Goal: Task Accomplishment & Management: Manage account settings

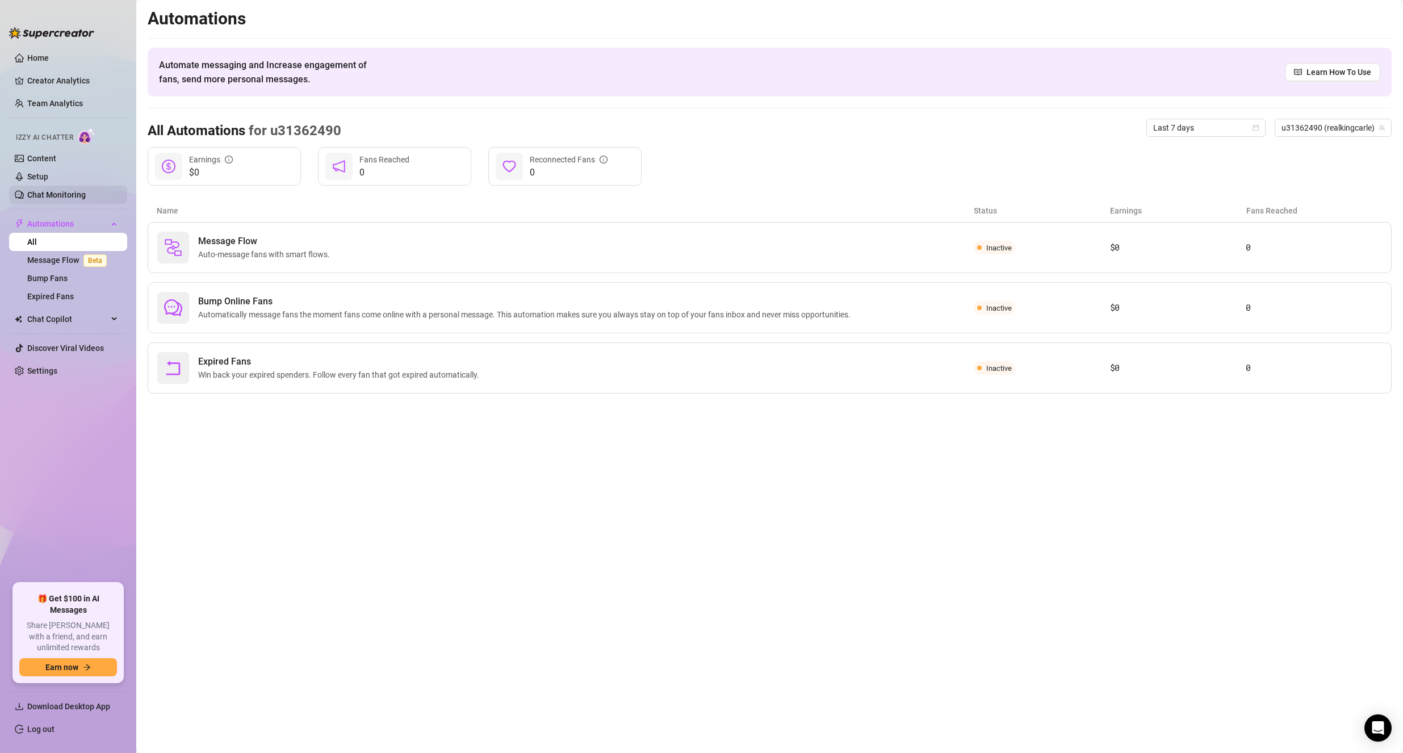
click at [35, 194] on link "Chat Monitoring" at bounding box center [56, 194] width 58 height 9
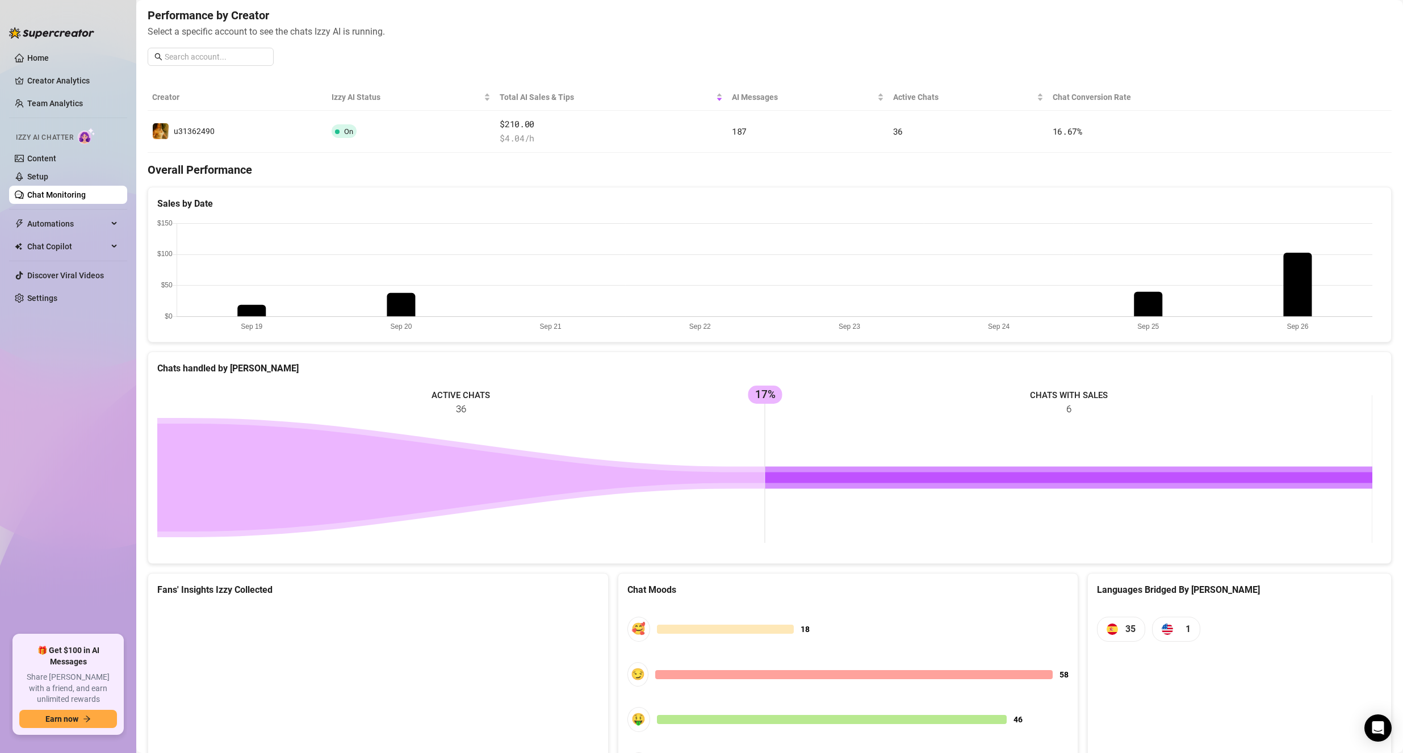
scroll to position [170, 0]
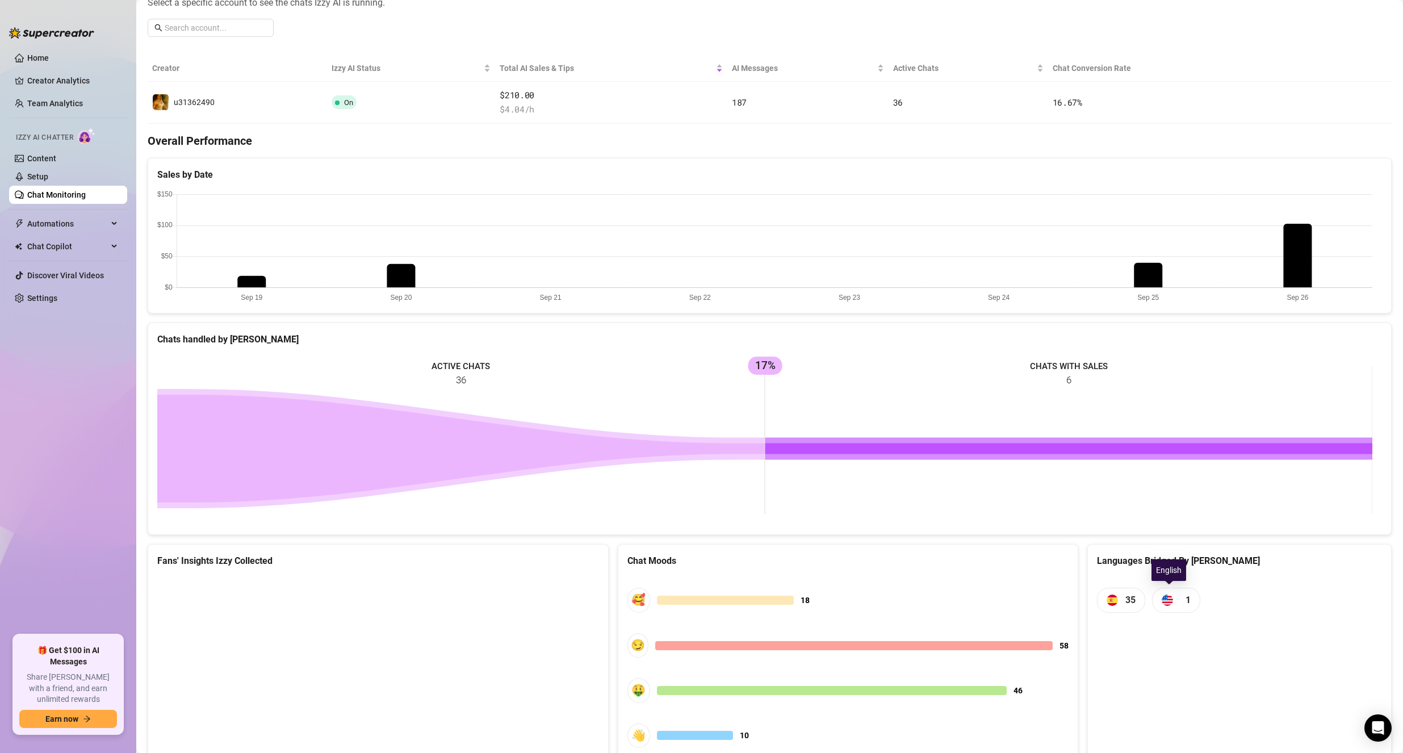
click at [1168, 597] on span "1" at bounding box center [1176, 599] width 48 height 24
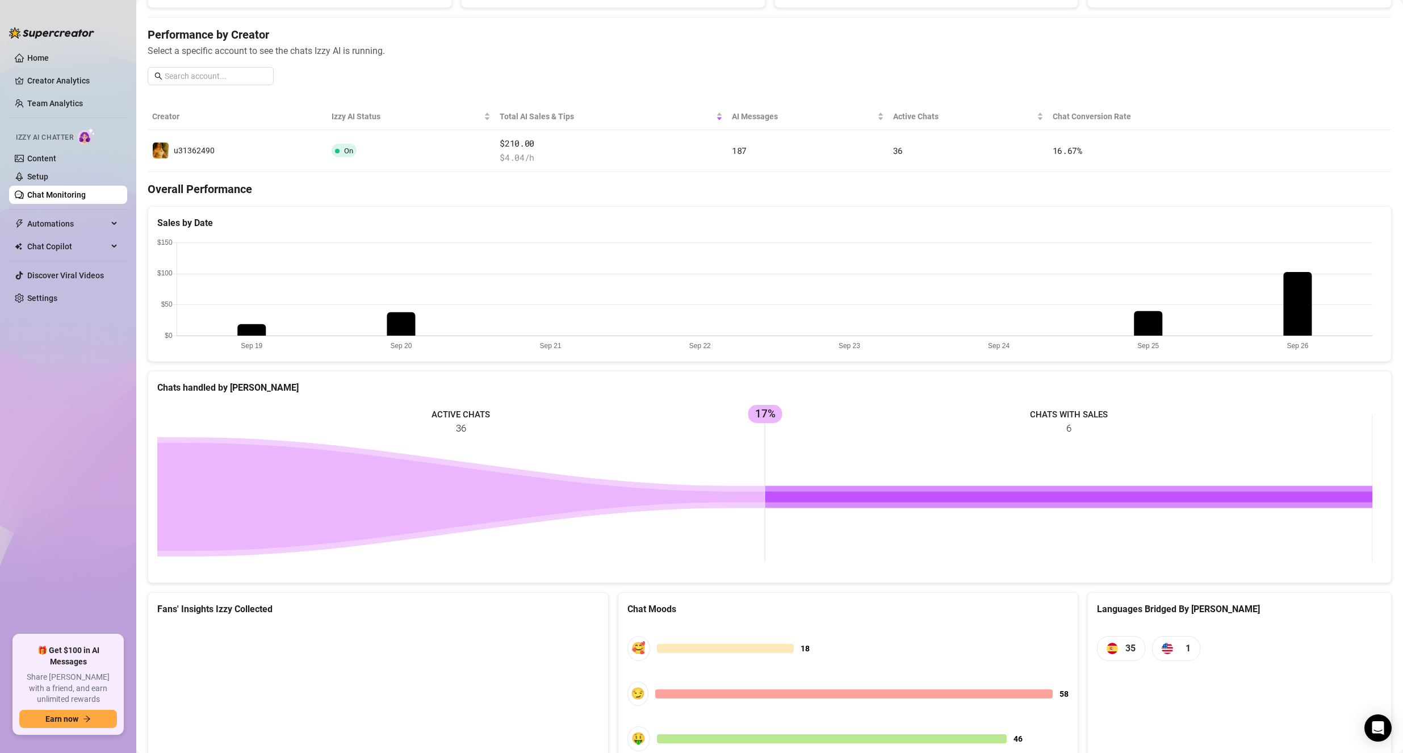
scroll to position [0, 0]
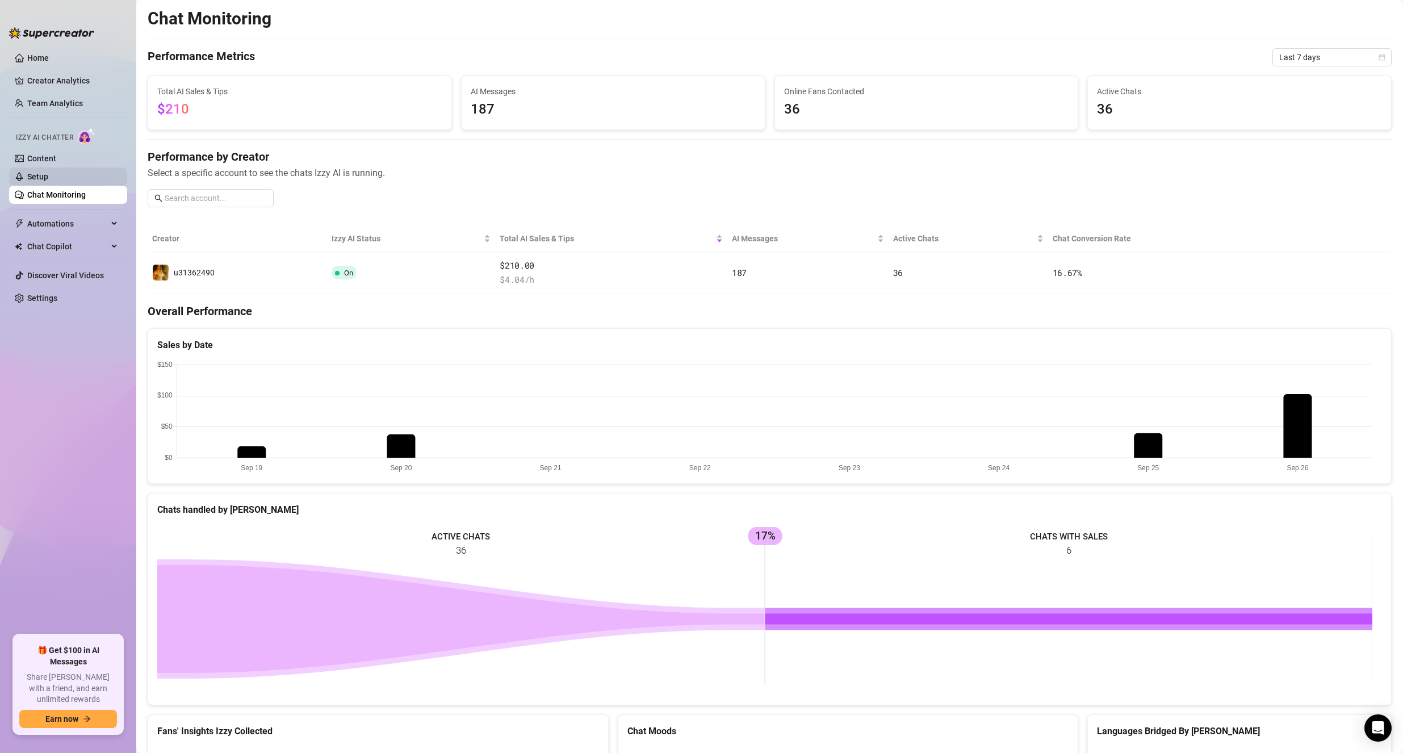
click at [48, 181] on link "Setup" at bounding box center [37, 176] width 21 height 9
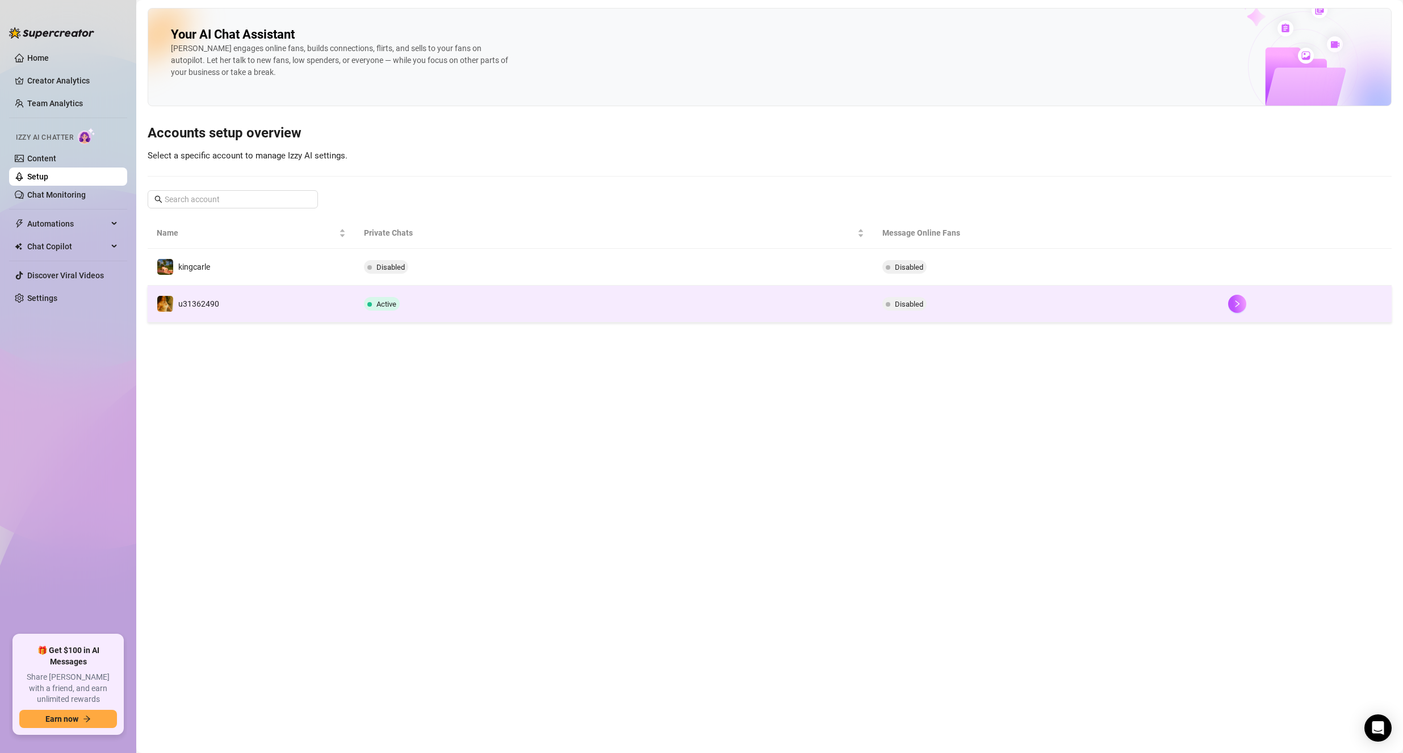
click at [473, 311] on td "Active" at bounding box center [614, 304] width 518 height 37
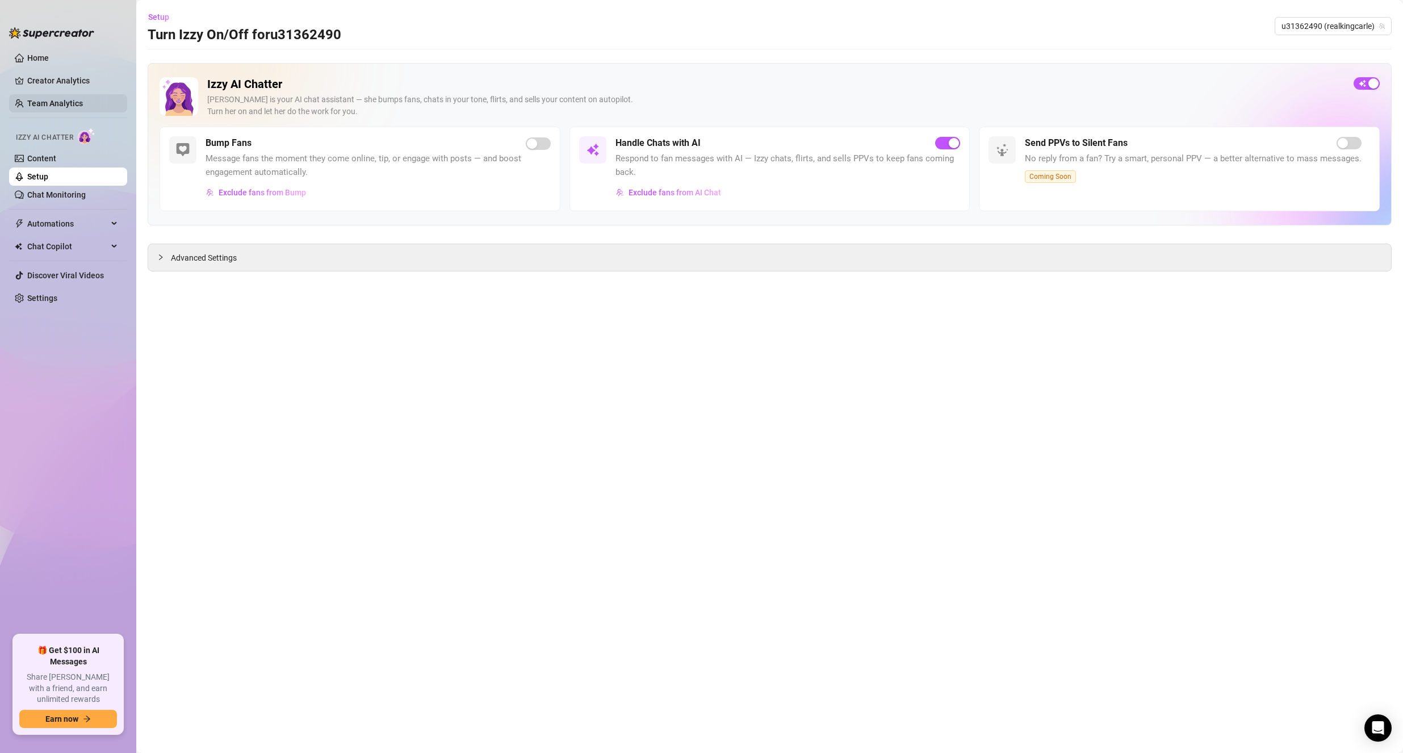
click at [54, 99] on link "Team Analytics" at bounding box center [55, 103] width 56 height 9
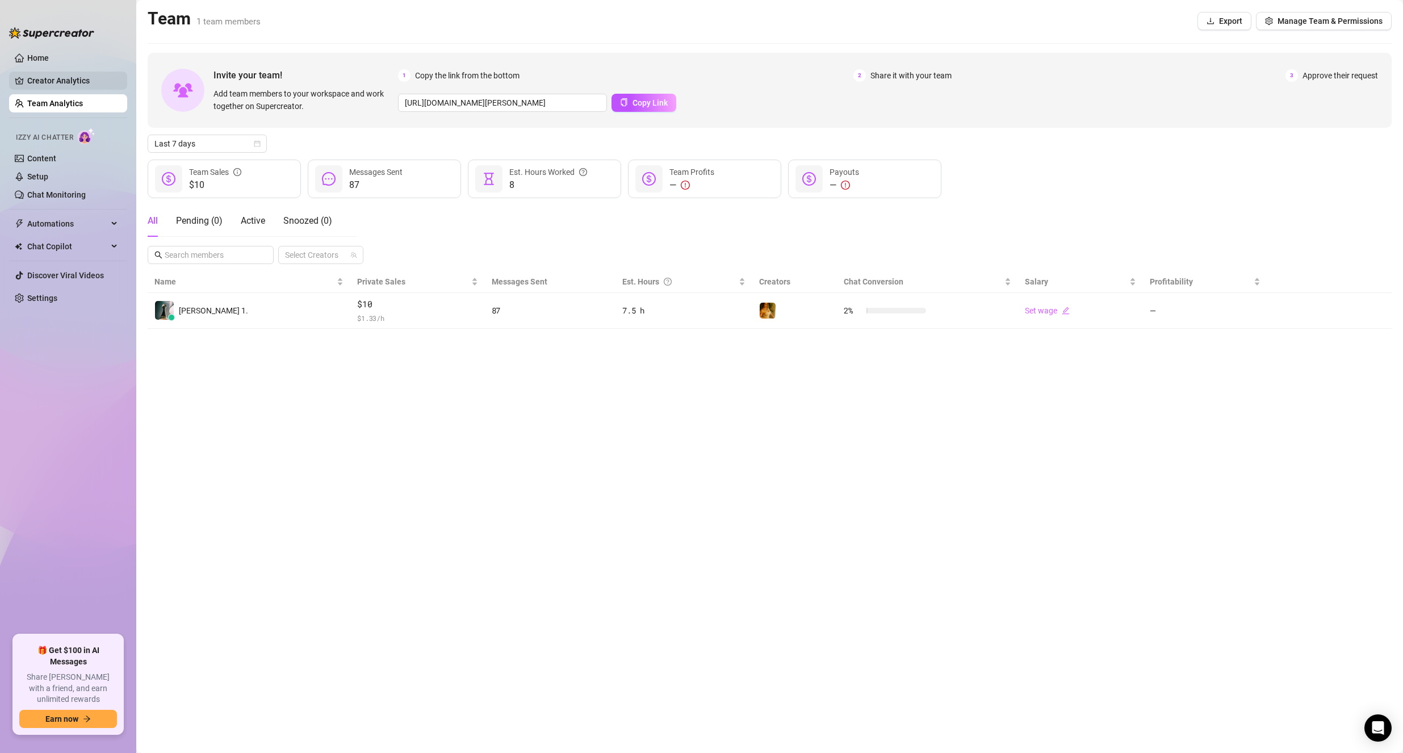
click at [74, 83] on link "Creator Analytics" at bounding box center [72, 81] width 91 height 18
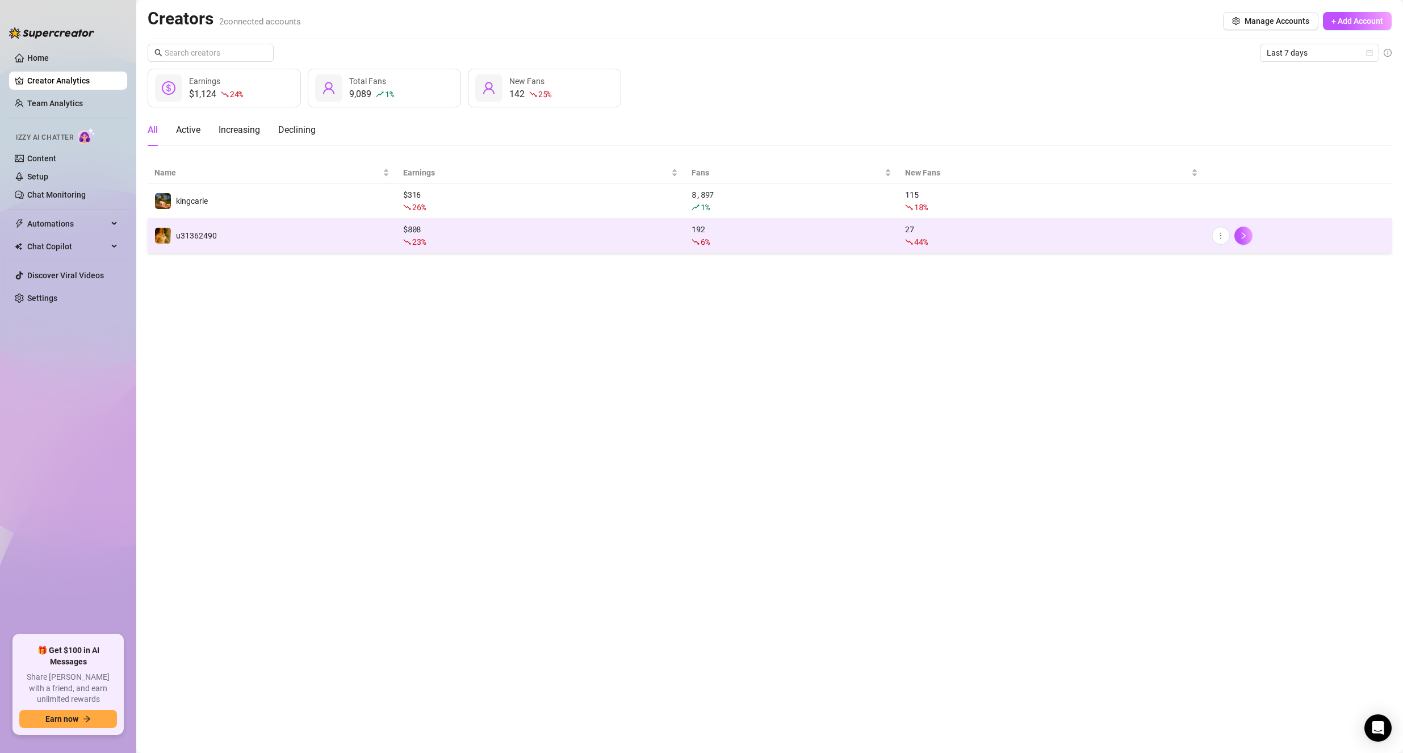
click at [473, 232] on div "$ 808 23 %" at bounding box center [540, 235] width 275 height 25
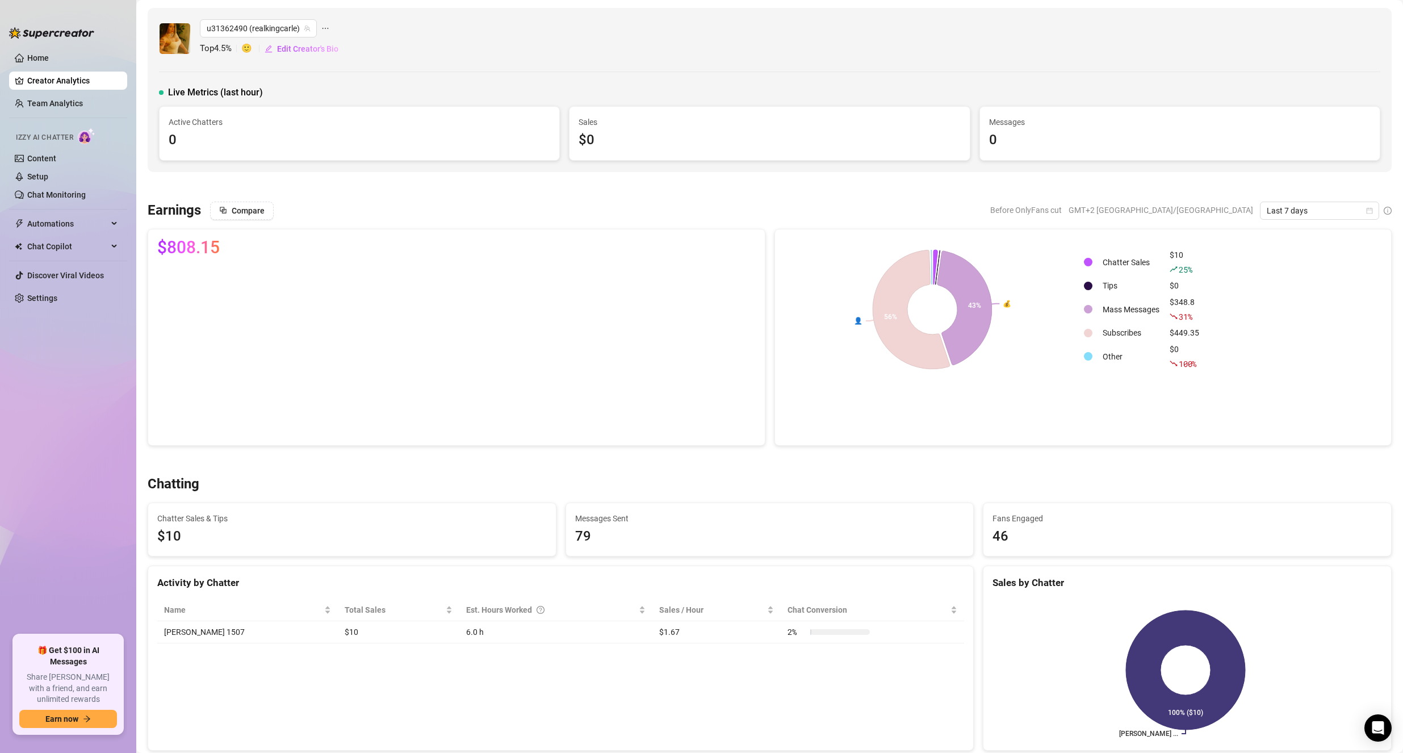
drag, startPoint x: 53, startPoint y: 77, endPoint x: 41, endPoint y: 85, distance: 14.3
click at [53, 78] on link "Creator Analytics" at bounding box center [72, 81] width 91 height 18
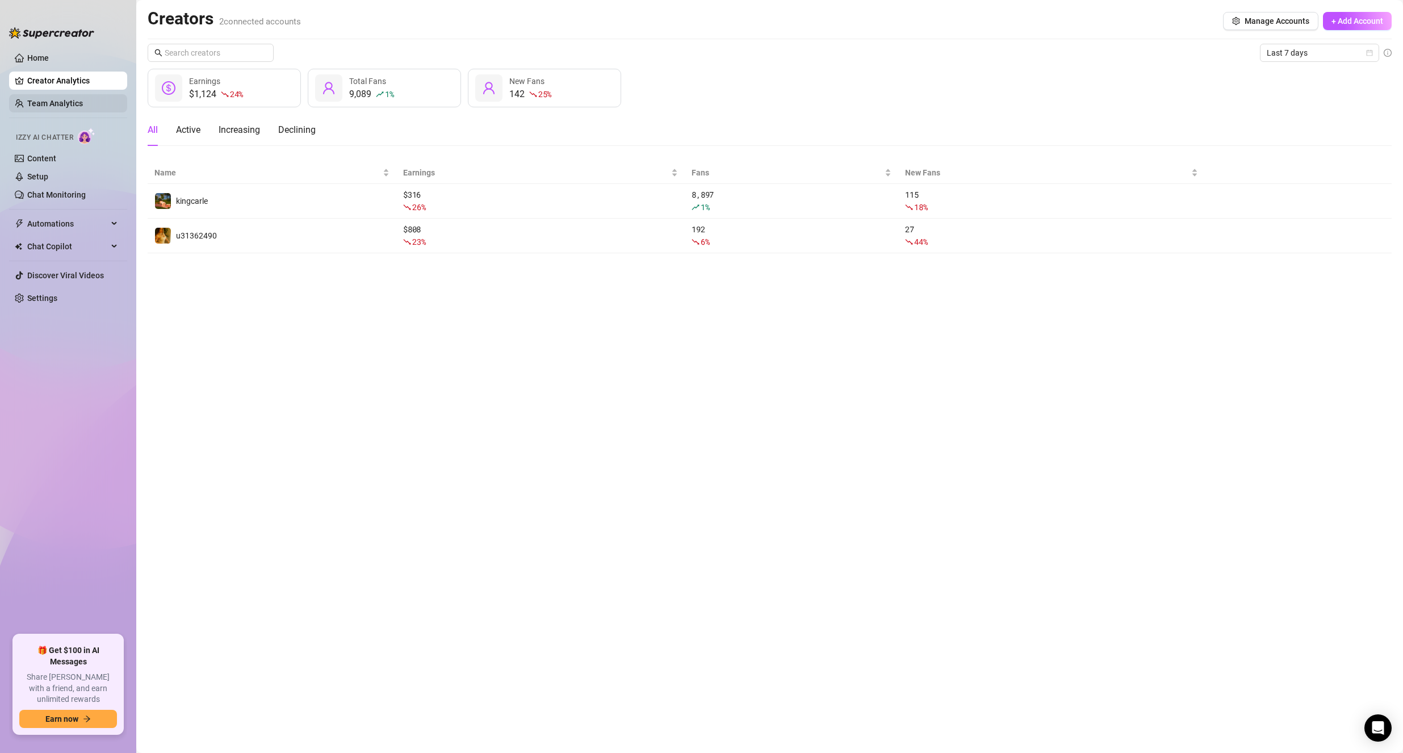
click at [48, 99] on link "Team Analytics" at bounding box center [55, 103] width 56 height 9
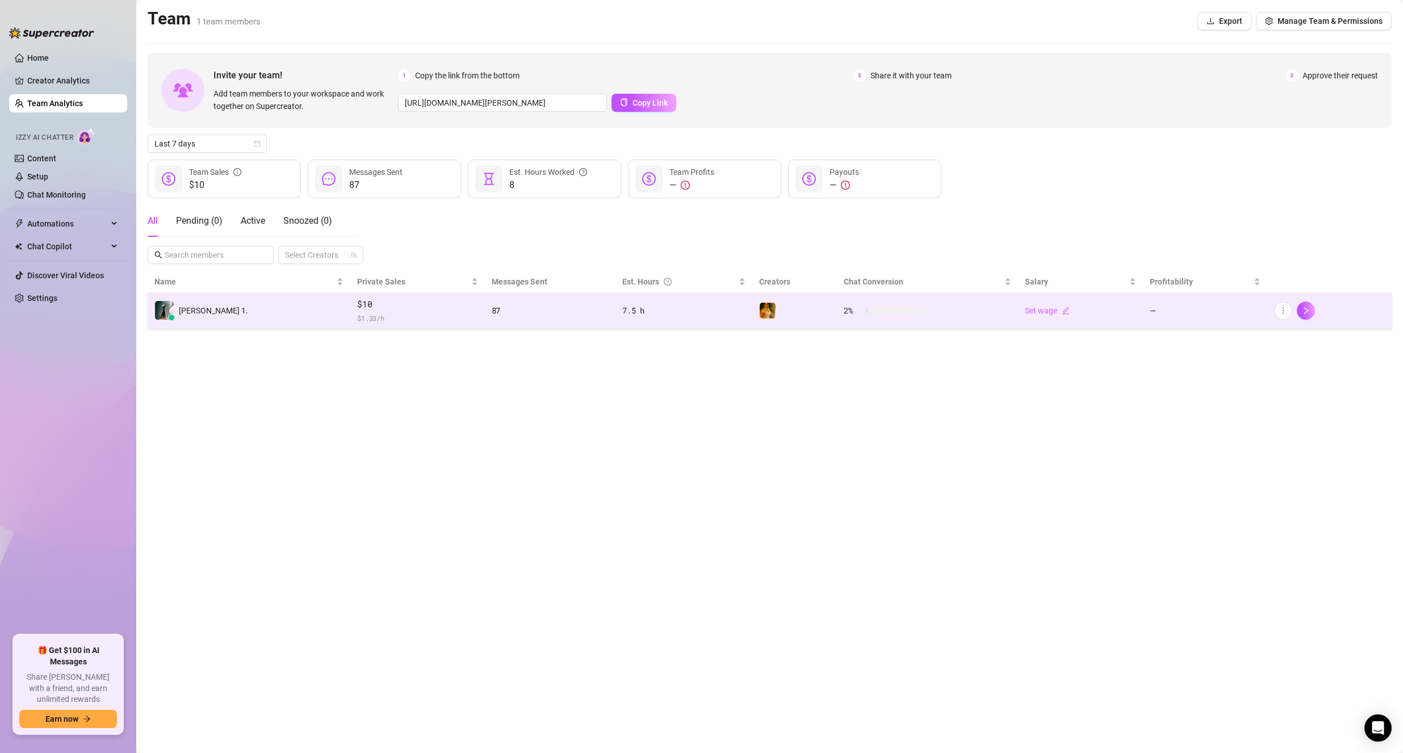
click at [578, 306] on div "87" at bounding box center [550, 310] width 117 height 12
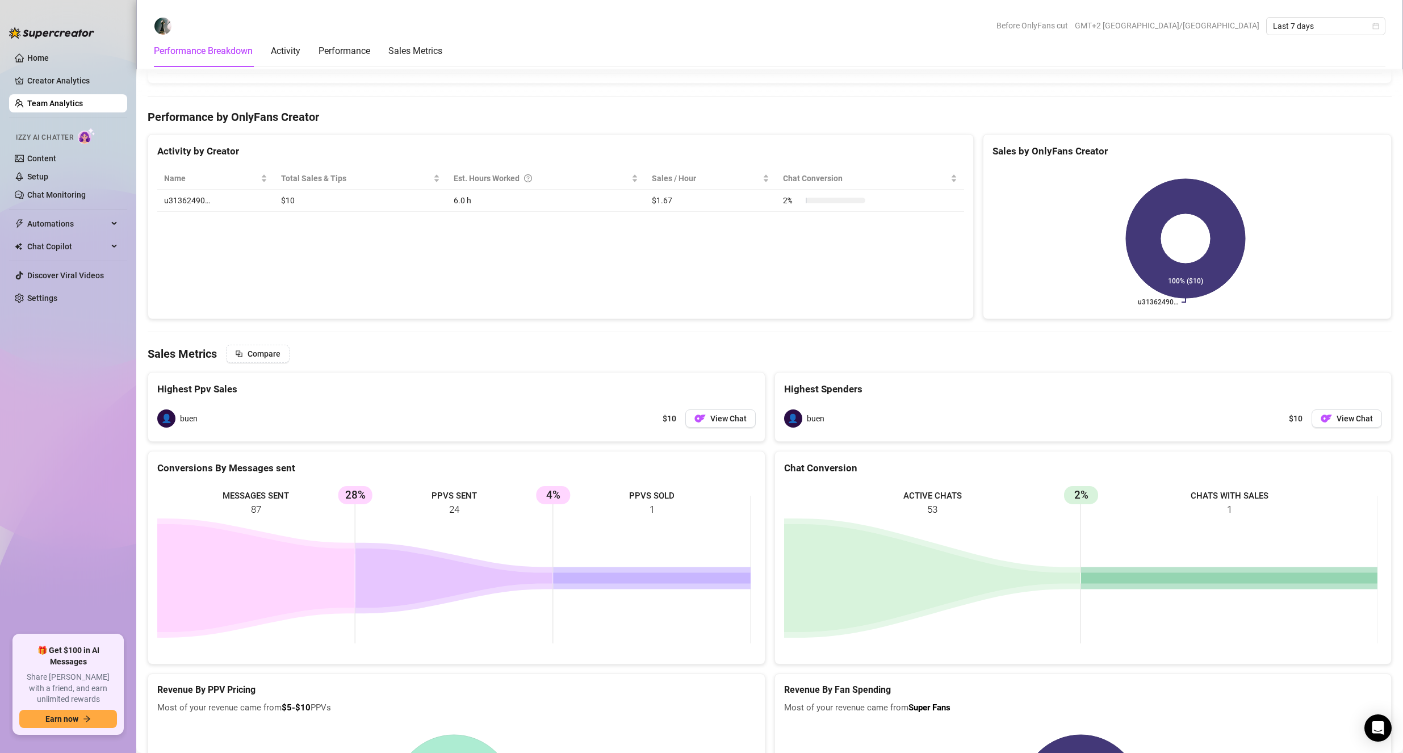
scroll to position [1022, 0]
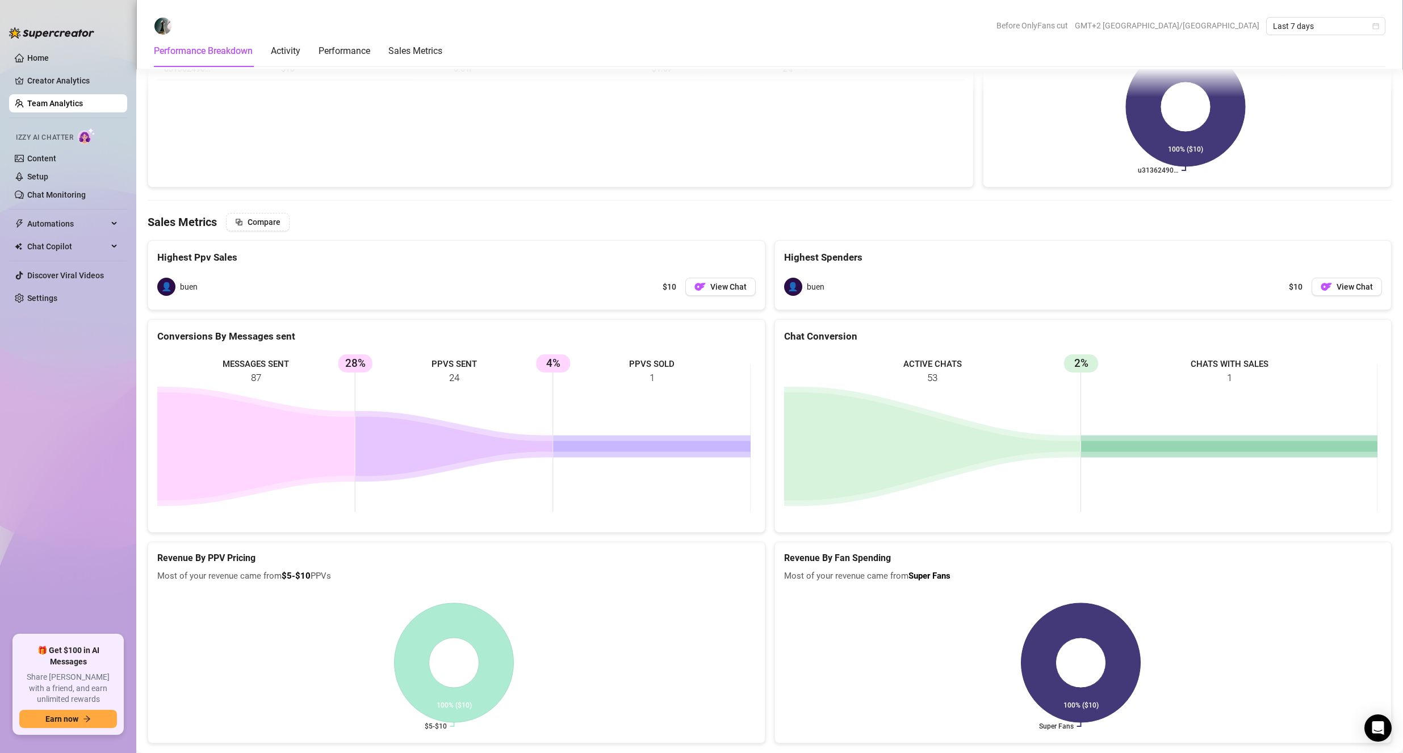
click at [168, 288] on span "👤" at bounding box center [166, 287] width 18 height 18
click at [711, 276] on div "👤 buen $10 View Chat" at bounding box center [456, 286] width 598 height 27
click at [719, 289] on span "View Chat" at bounding box center [728, 286] width 36 height 9
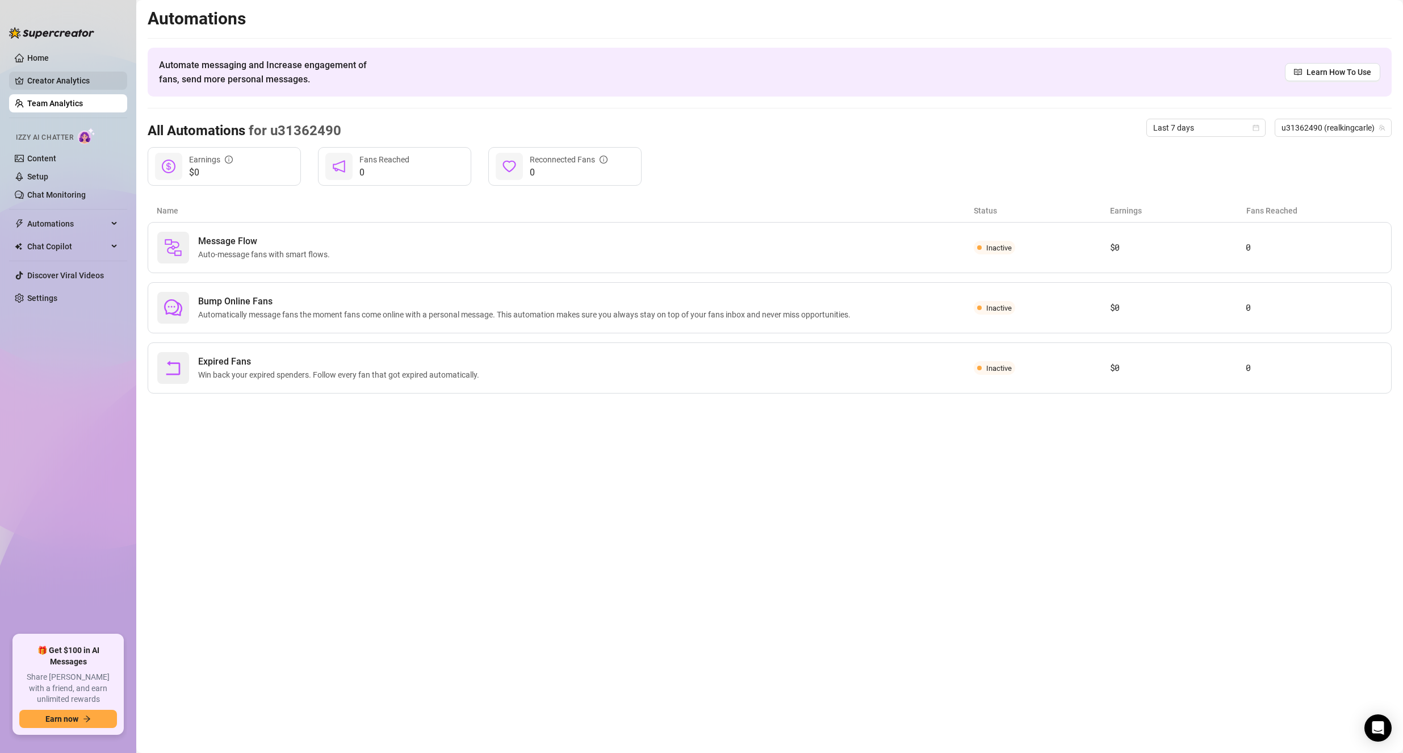
click at [61, 75] on link "Creator Analytics" at bounding box center [72, 81] width 91 height 18
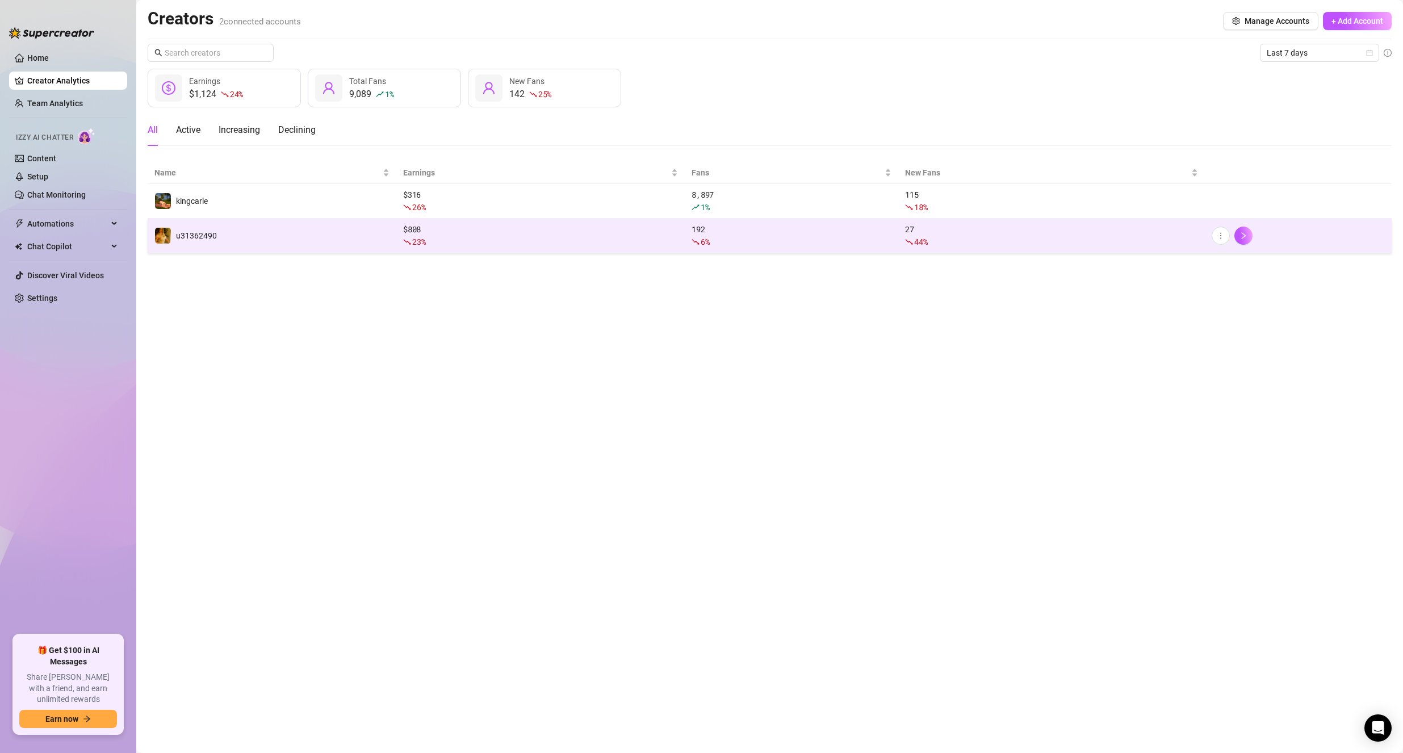
click at [295, 227] on td "u31362490" at bounding box center [272, 236] width 249 height 35
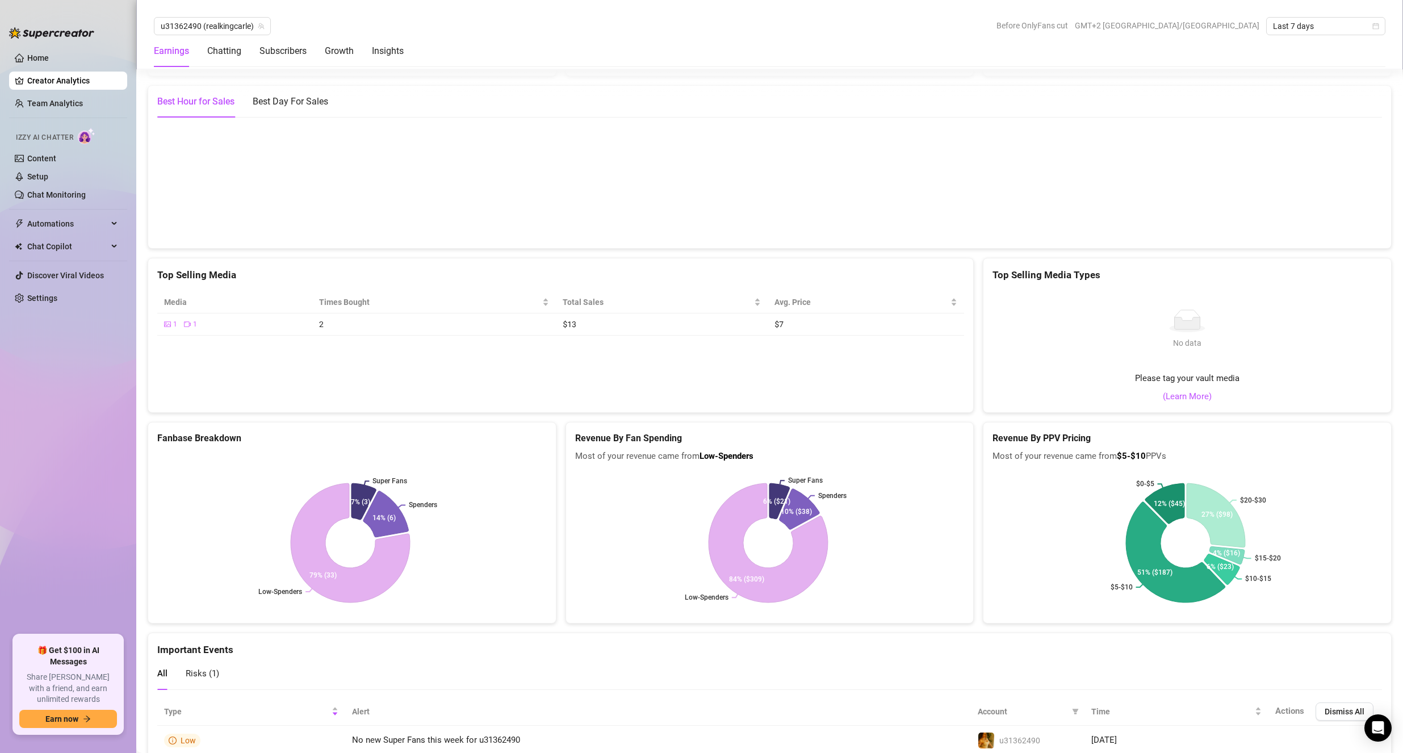
scroll to position [1711, 0]
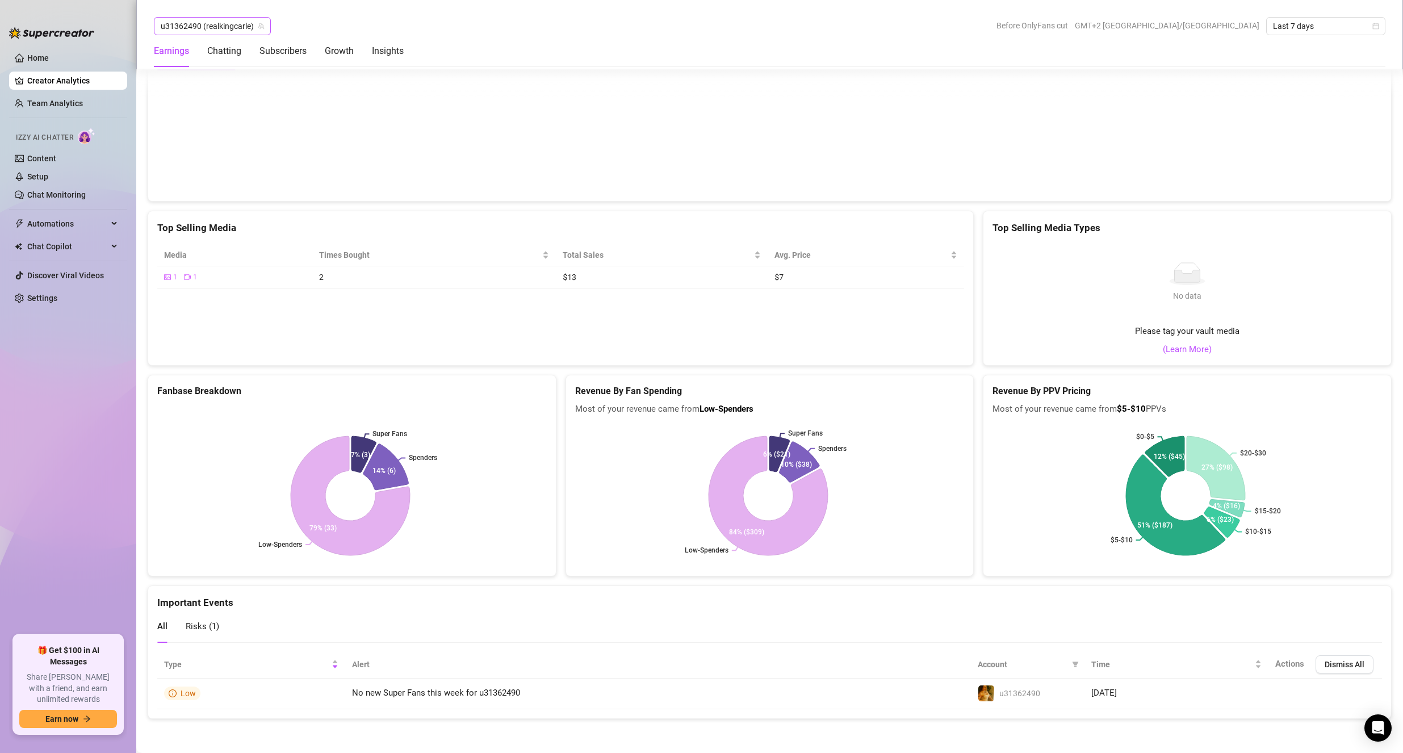
drag, startPoint x: 220, startPoint y: 12, endPoint x: 226, endPoint y: 24, distance: 14.0
click at [224, 21] on div "u31362490 (realkingcarle) Before OnlyFans cut GMT+2 [GEOGRAPHIC_DATA]/[GEOGRAPH…" at bounding box center [769, 34] width 1266 height 69
click at [226, 24] on span "u31362490 (realkingcarle)" at bounding box center [212, 26] width 103 height 17
click at [255, 73] on span "( realkingcarle )" at bounding box center [251, 68] width 51 height 12
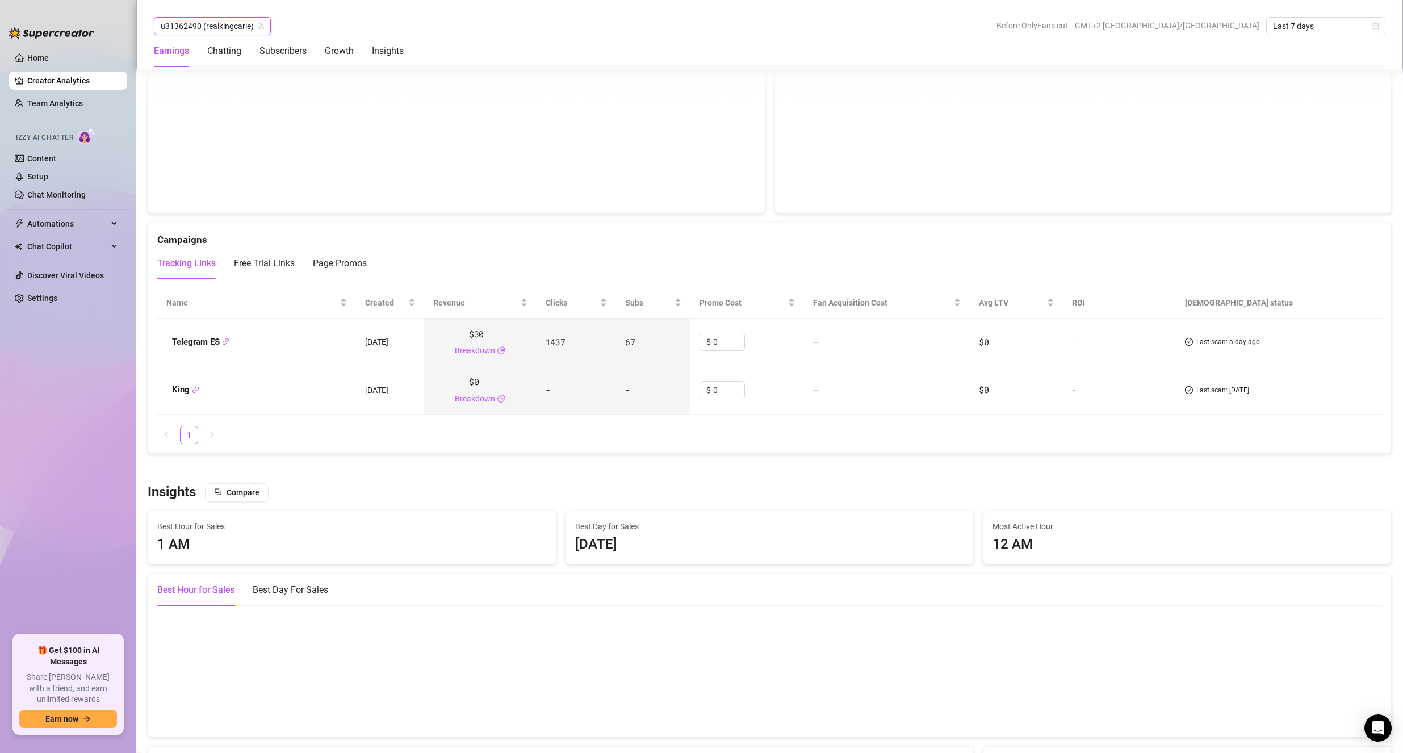
scroll to position [1143, 0]
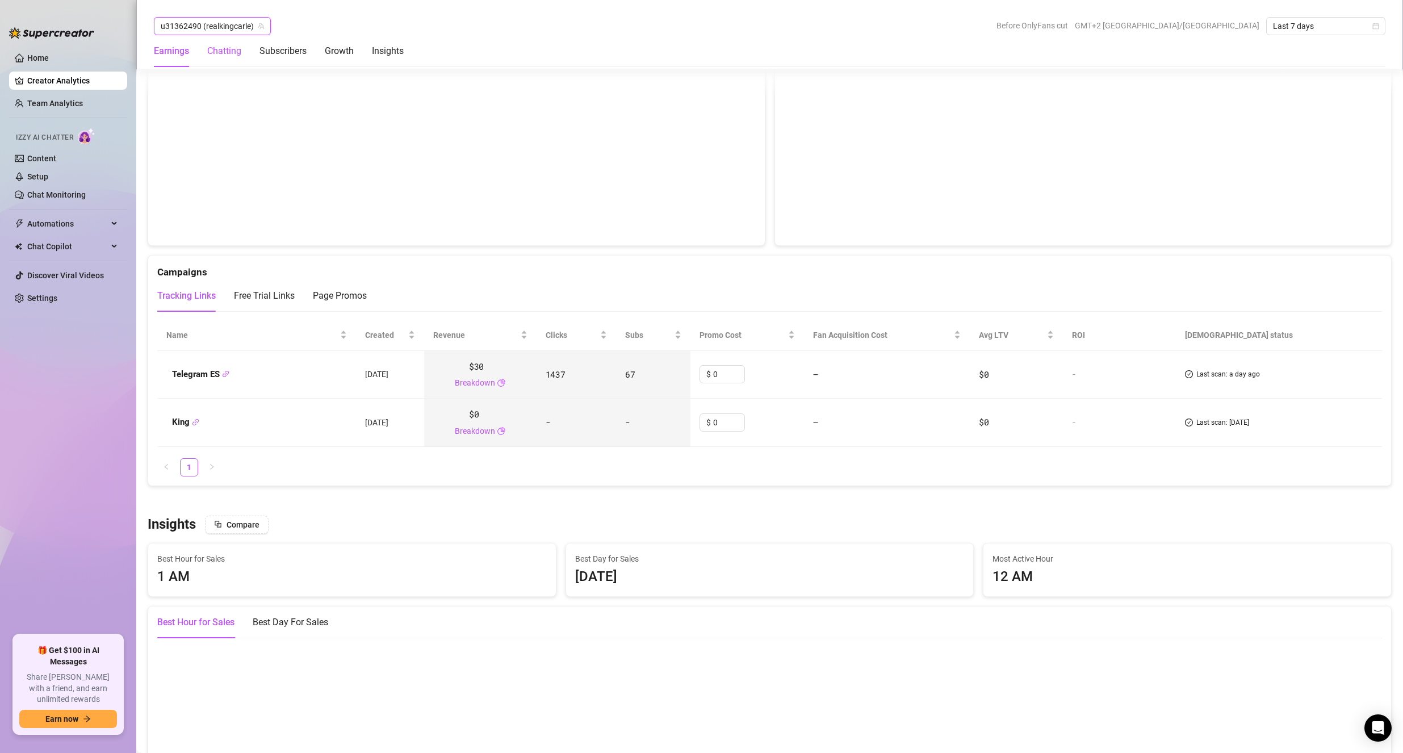
click at [220, 48] on div "Chatting" at bounding box center [224, 51] width 34 height 14
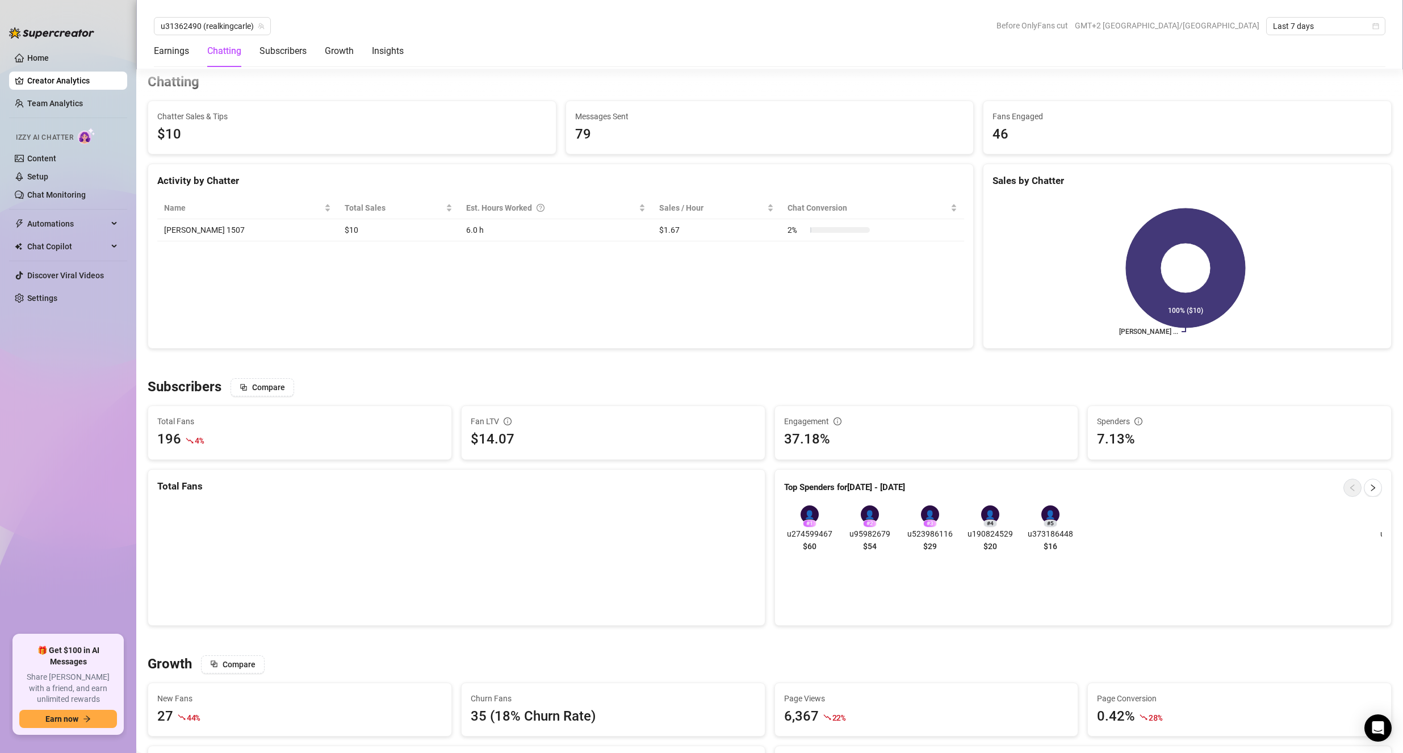
scroll to position [400, 0]
click at [69, 99] on link "Team Analytics" at bounding box center [55, 103] width 56 height 9
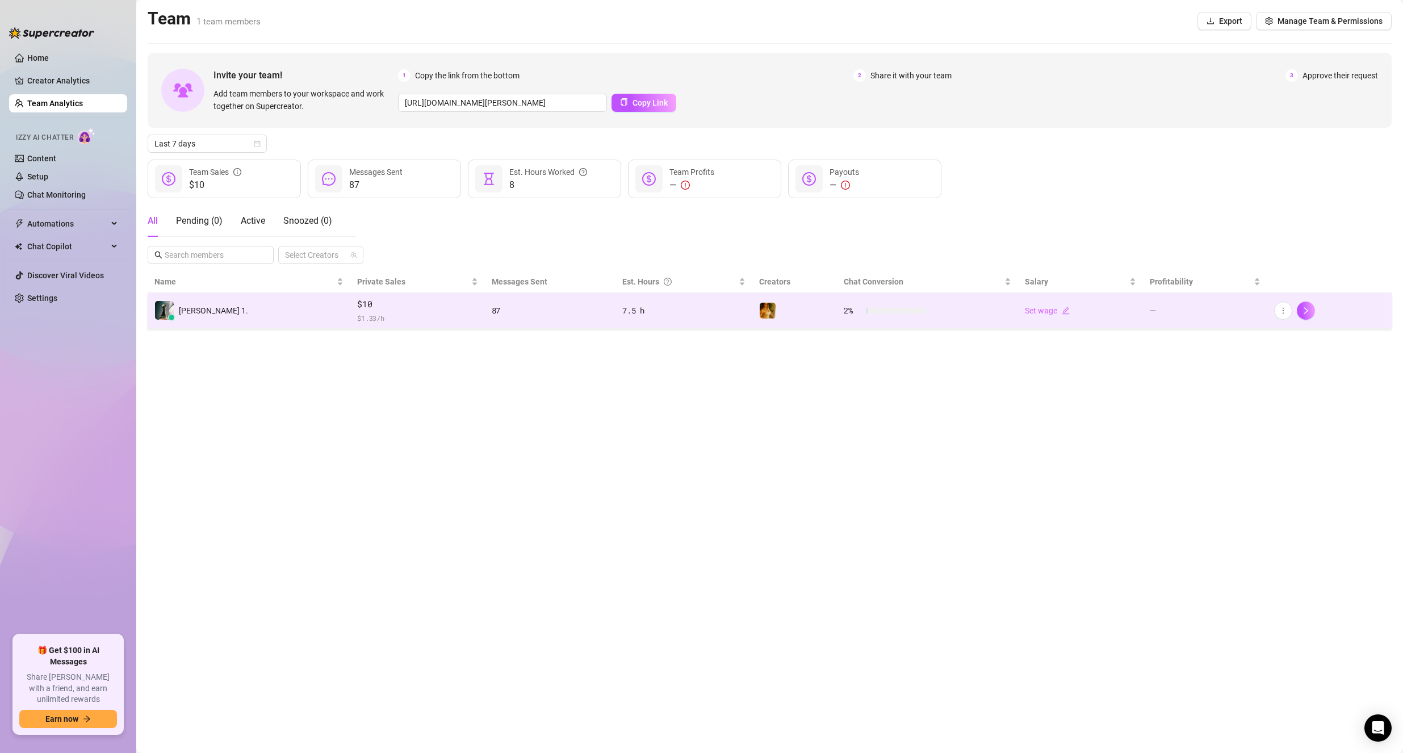
click at [622, 321] on td "7.5 h" at bounding box center [683, 311] width 136 height 36
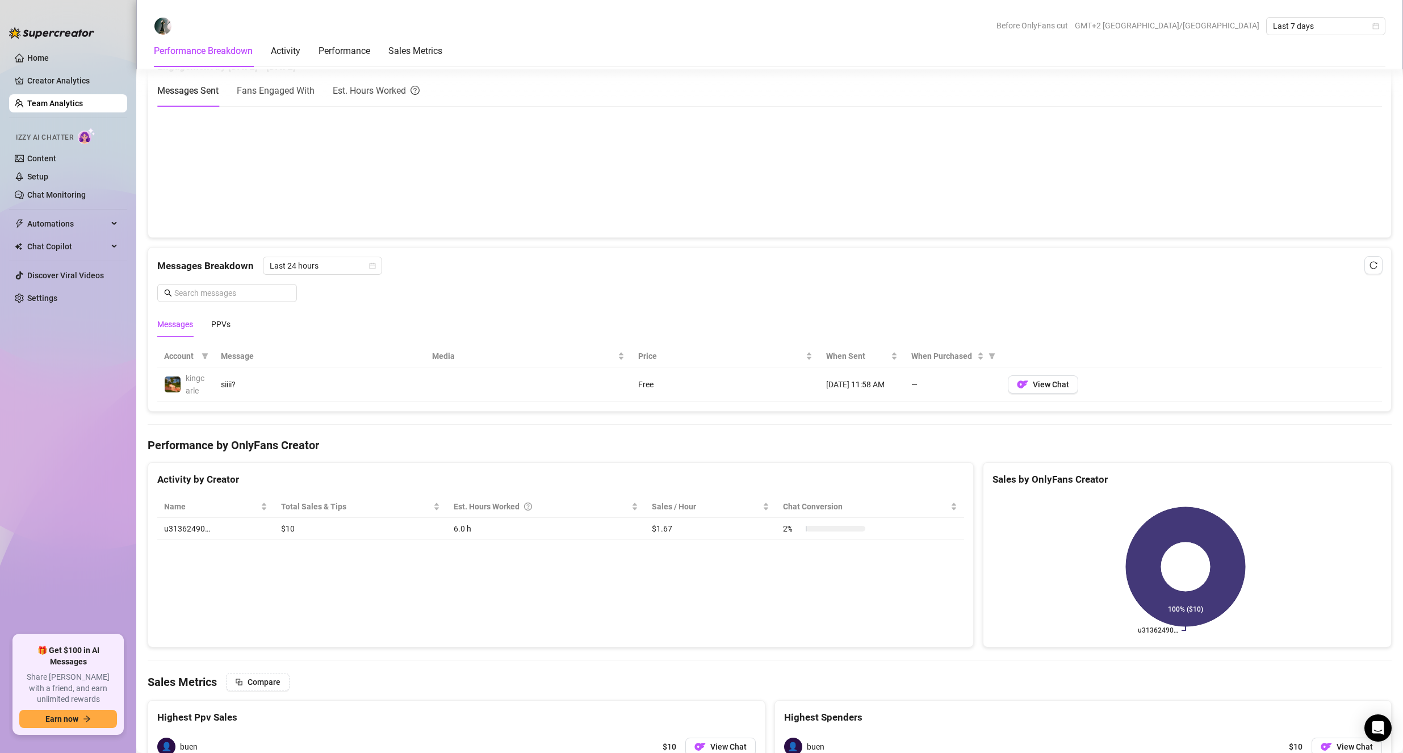
scroll to position [568, 0]
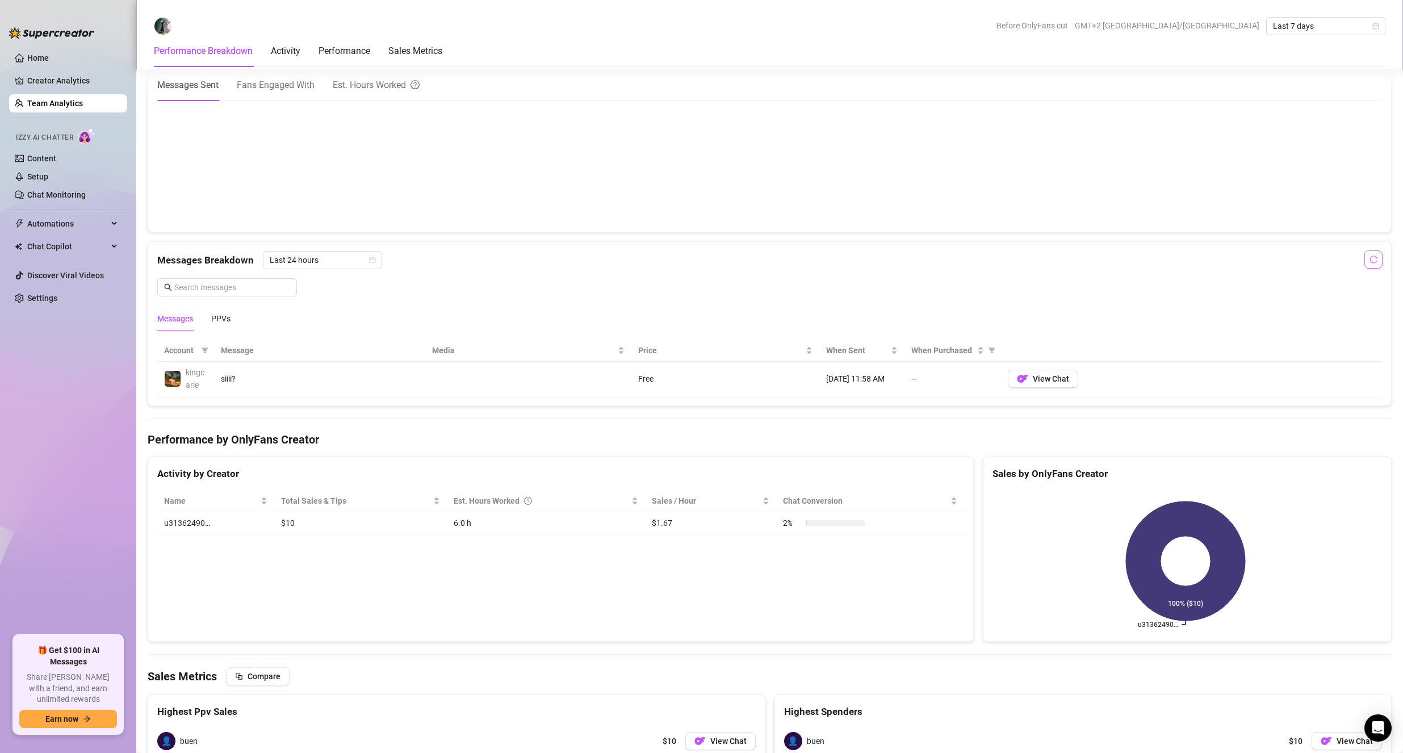
click at [1369, 261] on icon "reload" at bounding box center [1373, 259] width 8 height 8
click at [230, 318] on div "PPVs" at bounding box center [220, 318] width 19 height 12
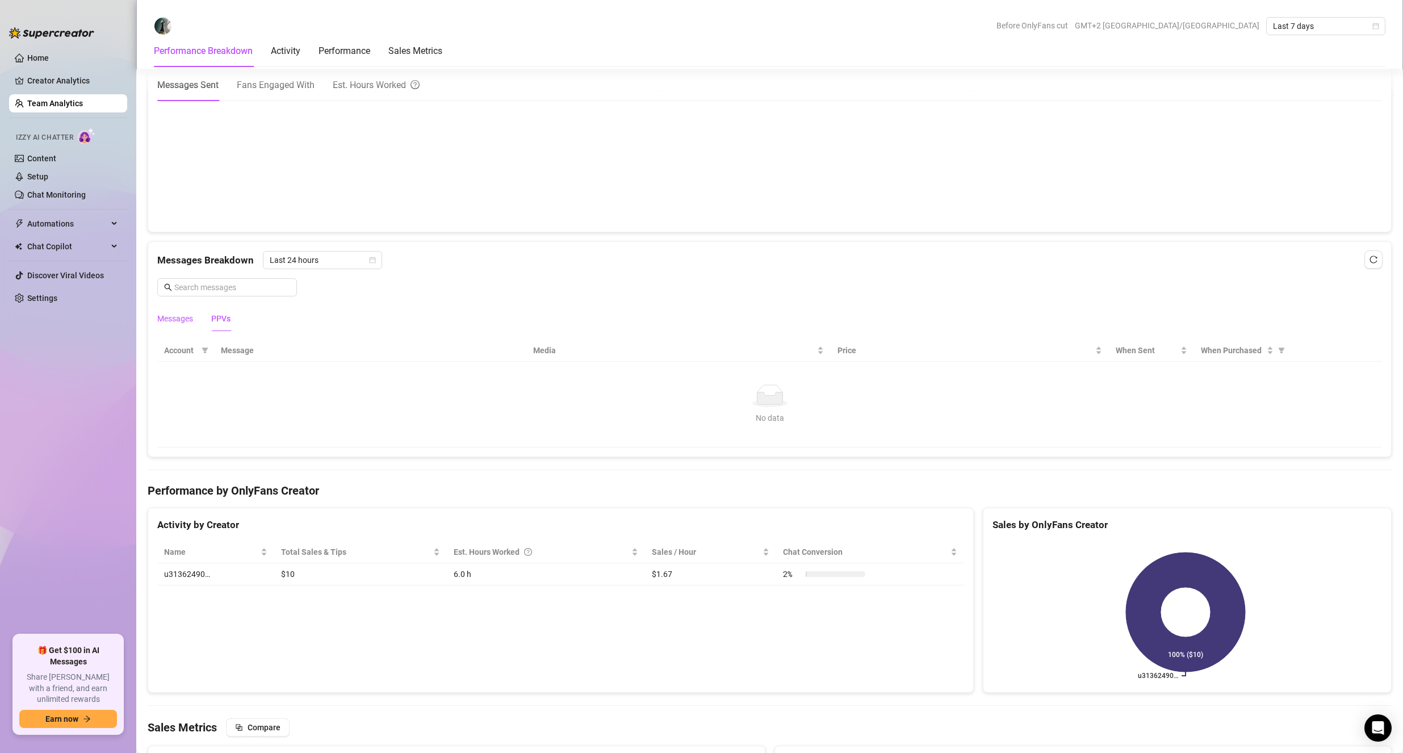
click at [183, 321] on div "Messages" at bounding box center [175, 318] width 36 height 12
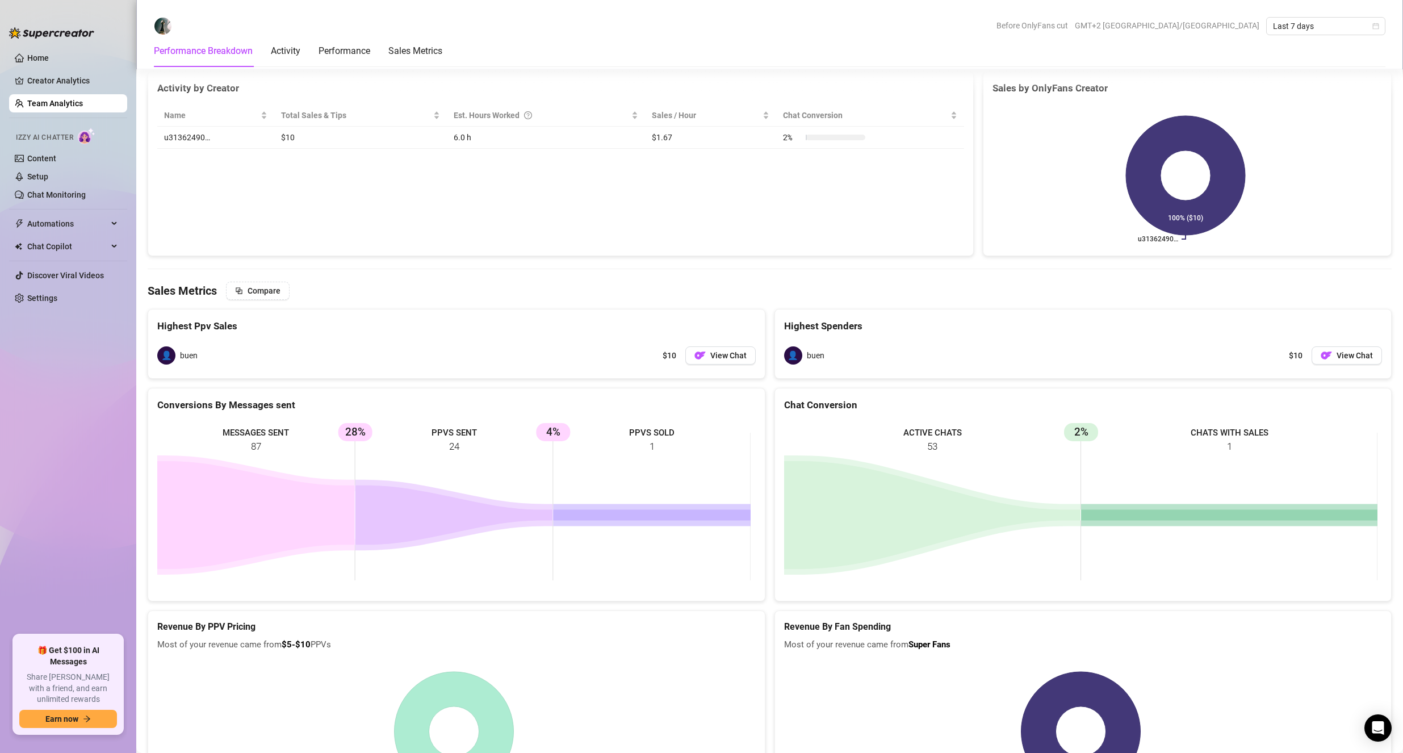
scroll to position [933, 0]
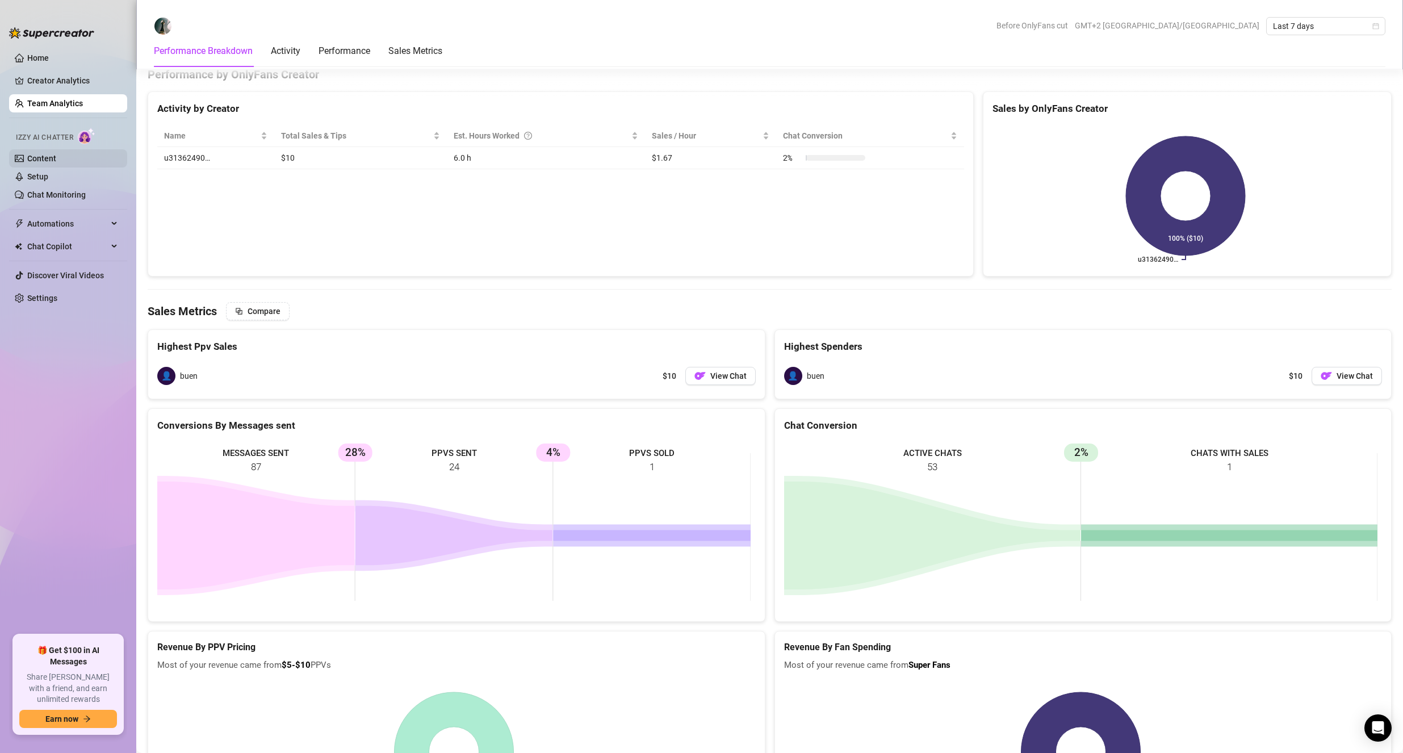
click at [56, 159] on link "Content" at bounding box center [41, 158] width 29 height 9
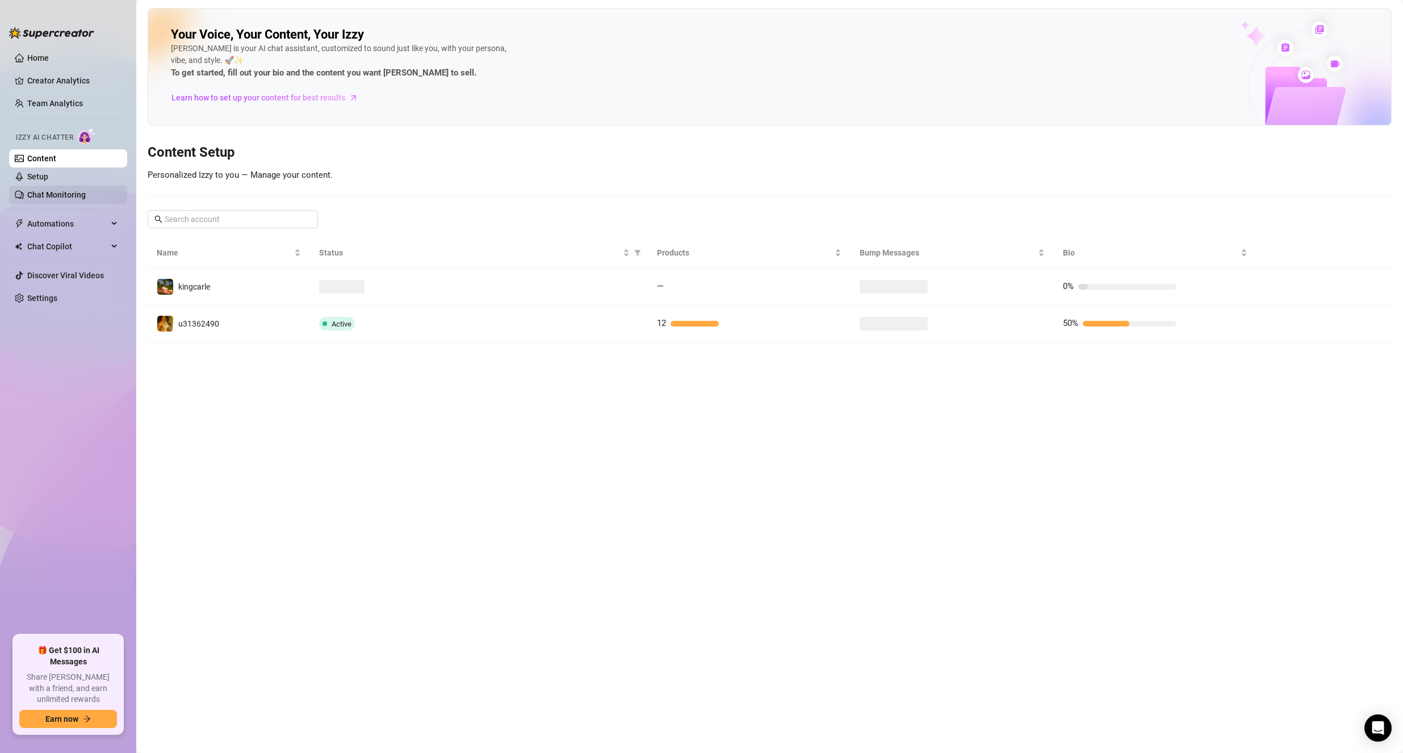
click at [85, 193] on link "Chat Monitoring" at bounding box center [56, 194] width 58 height 9
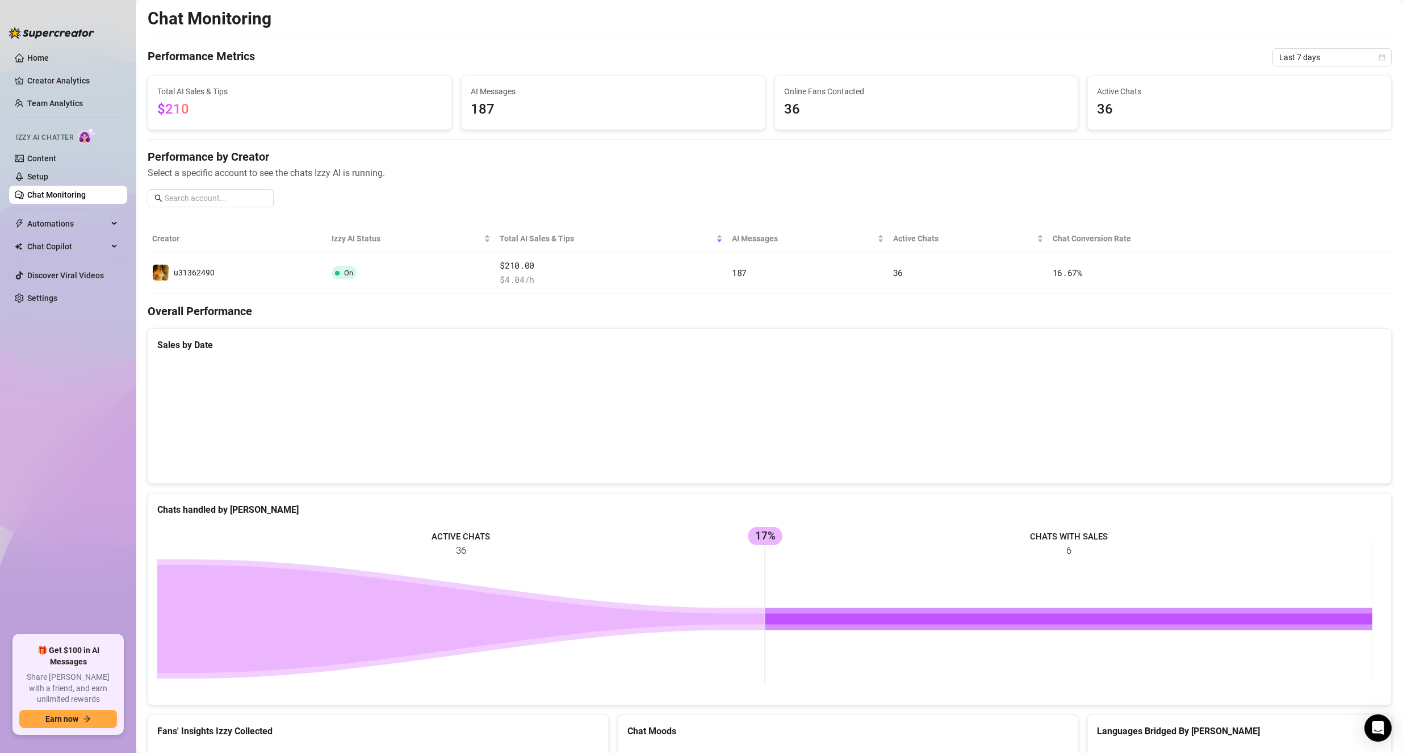
click at [1157, 85] on div "Active Chats 36" at bounding box center [1239, 102] width 303 height 53
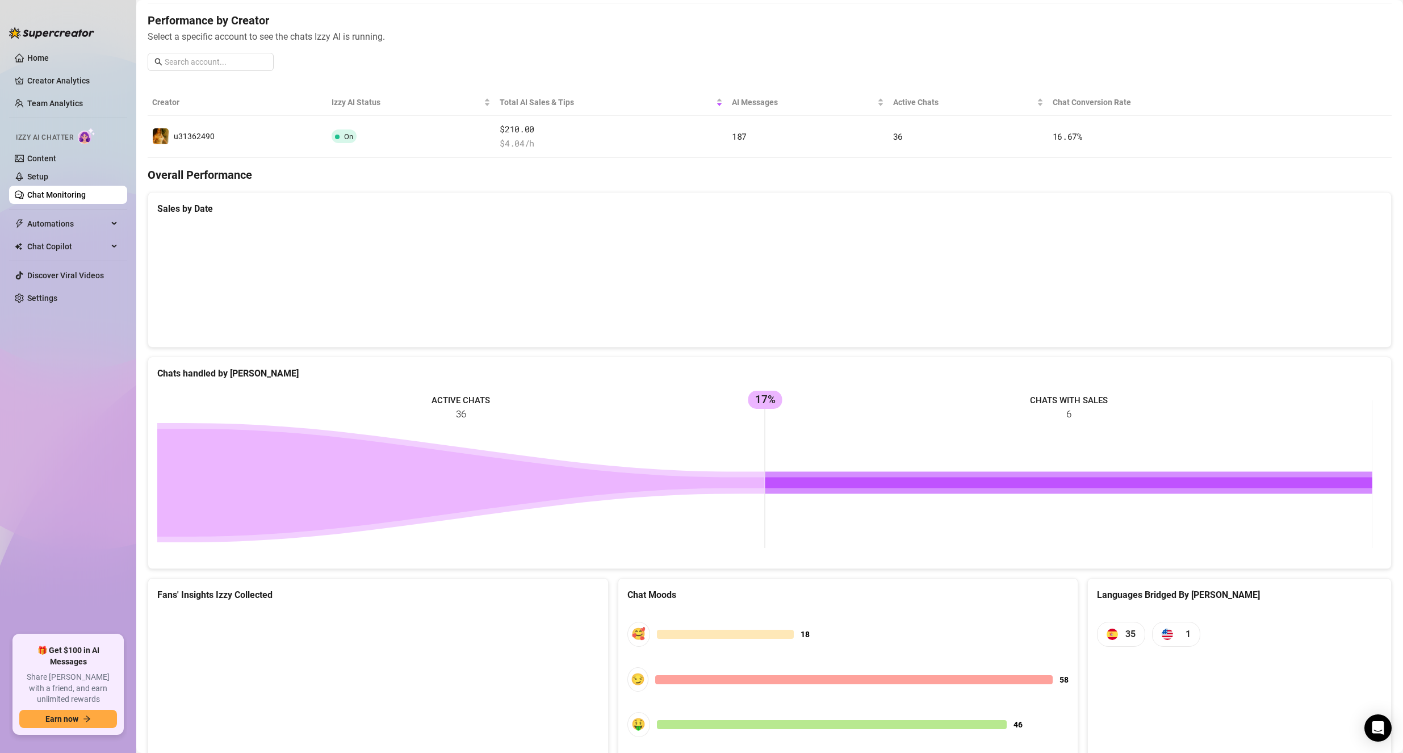
scroll to position [220, 0]
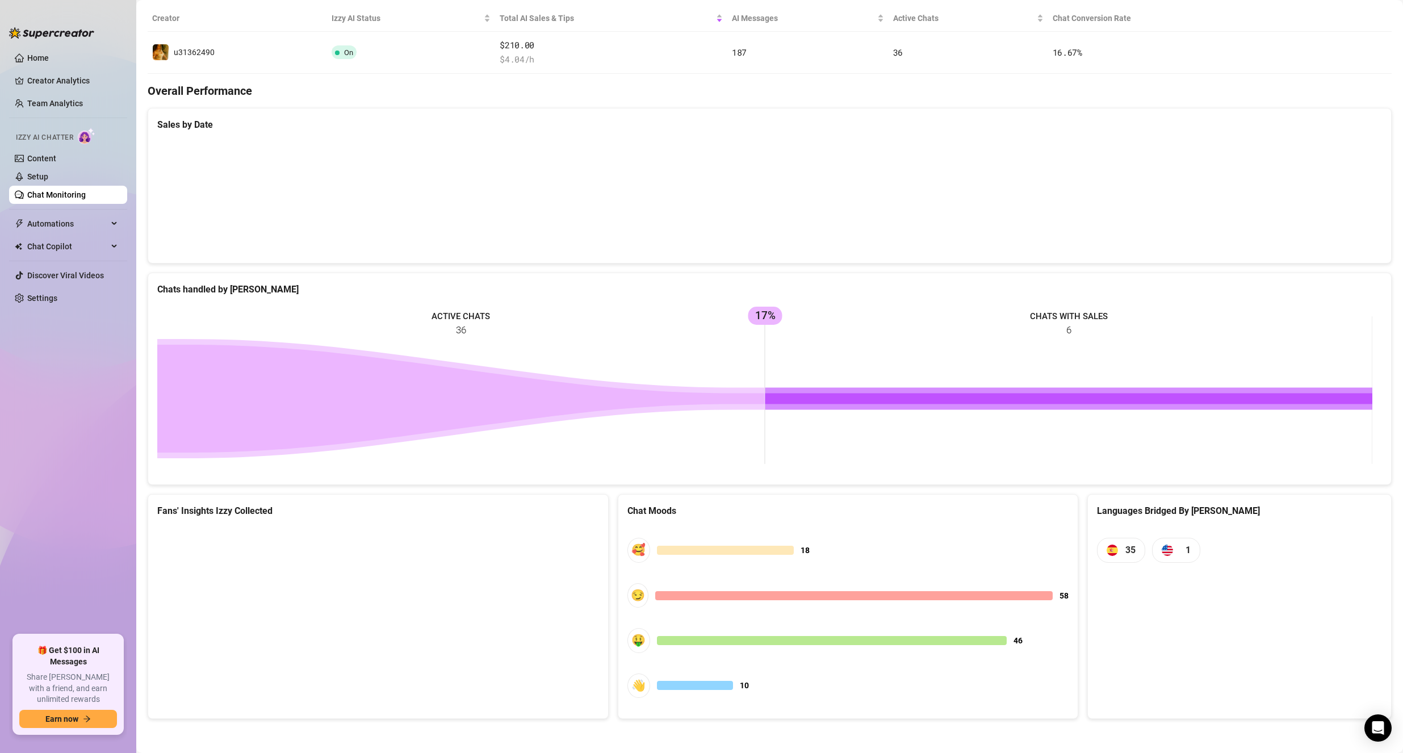
click at [392, 614] on canvas at bounding box center [376, 611] width 438 height 170
click at [400, 605] on canvas at bounding box center [376, 611] width 438 height 170
click at [1168, 542] on span "1" at bounding box center [1176, 550] width 48 height 24
click at [1164, 545] on img at bounding box center [1166, 549] width 11 height 11
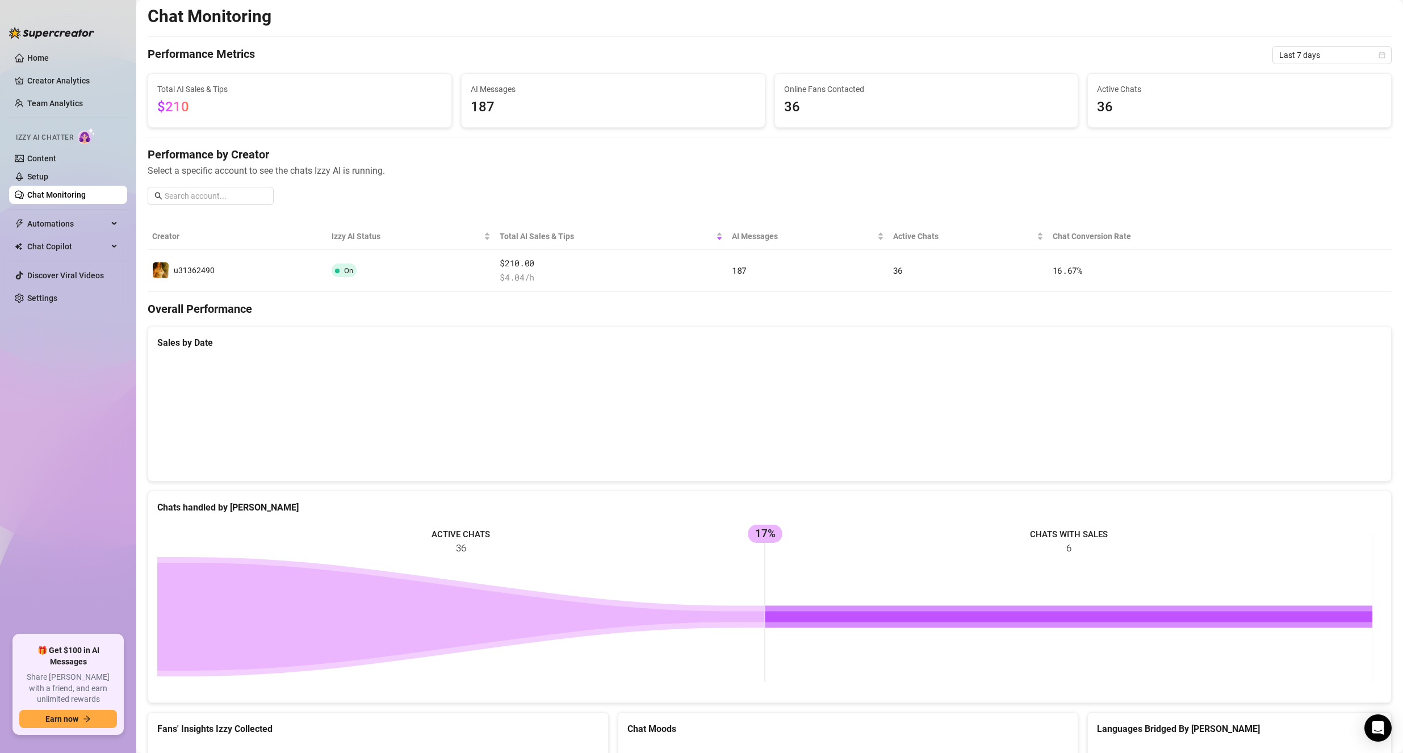
scroll to position [0, 0]
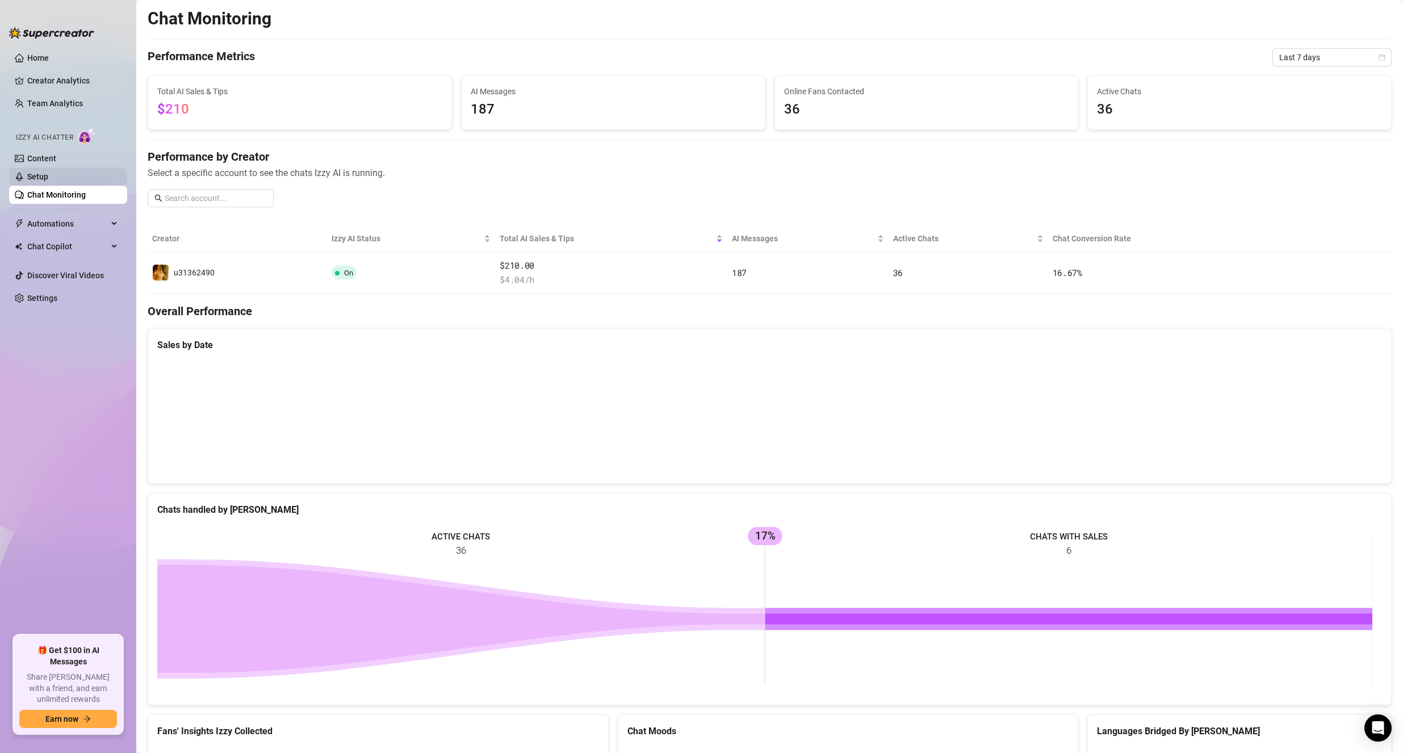
click at [39, 173] on link "Setup" at bounding box center [37, 176] width 21 height 9
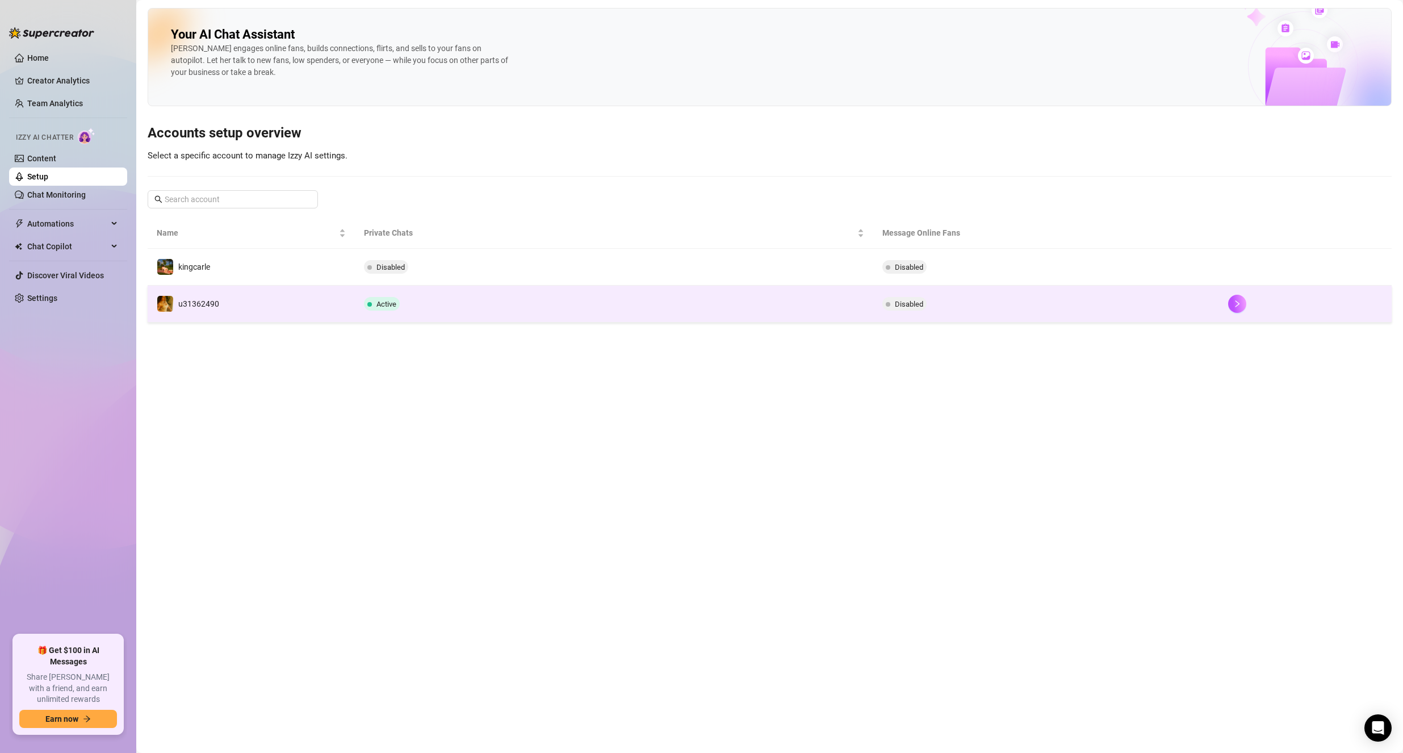
click at [371, 314] on td "Active" at bounding box center [614, 304] width 518 height 37
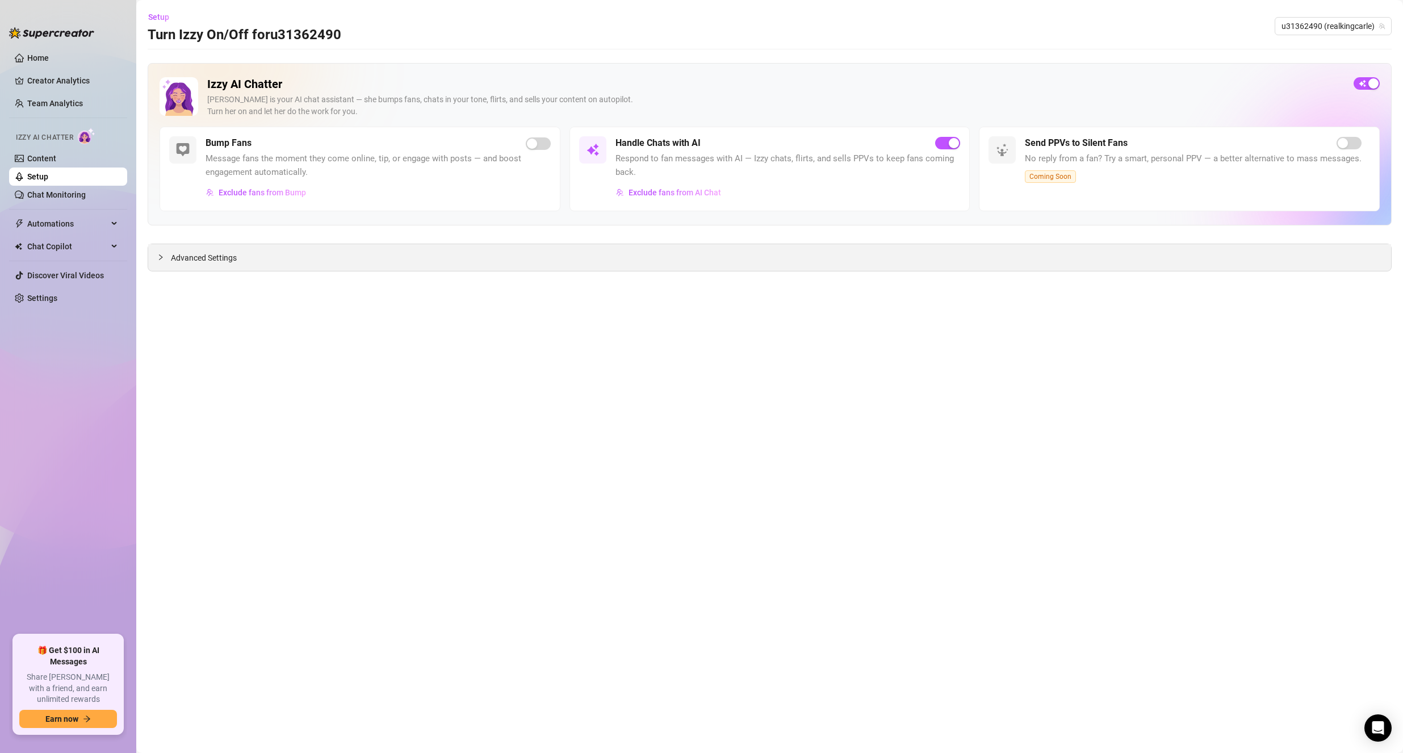
click at [388, 263] on div "Advanced Settings" at bounding box center [769, 257] width 1242 height 27
click at [56, 154] on link "Content" at bounding box center [41, 158] width 29 height 9
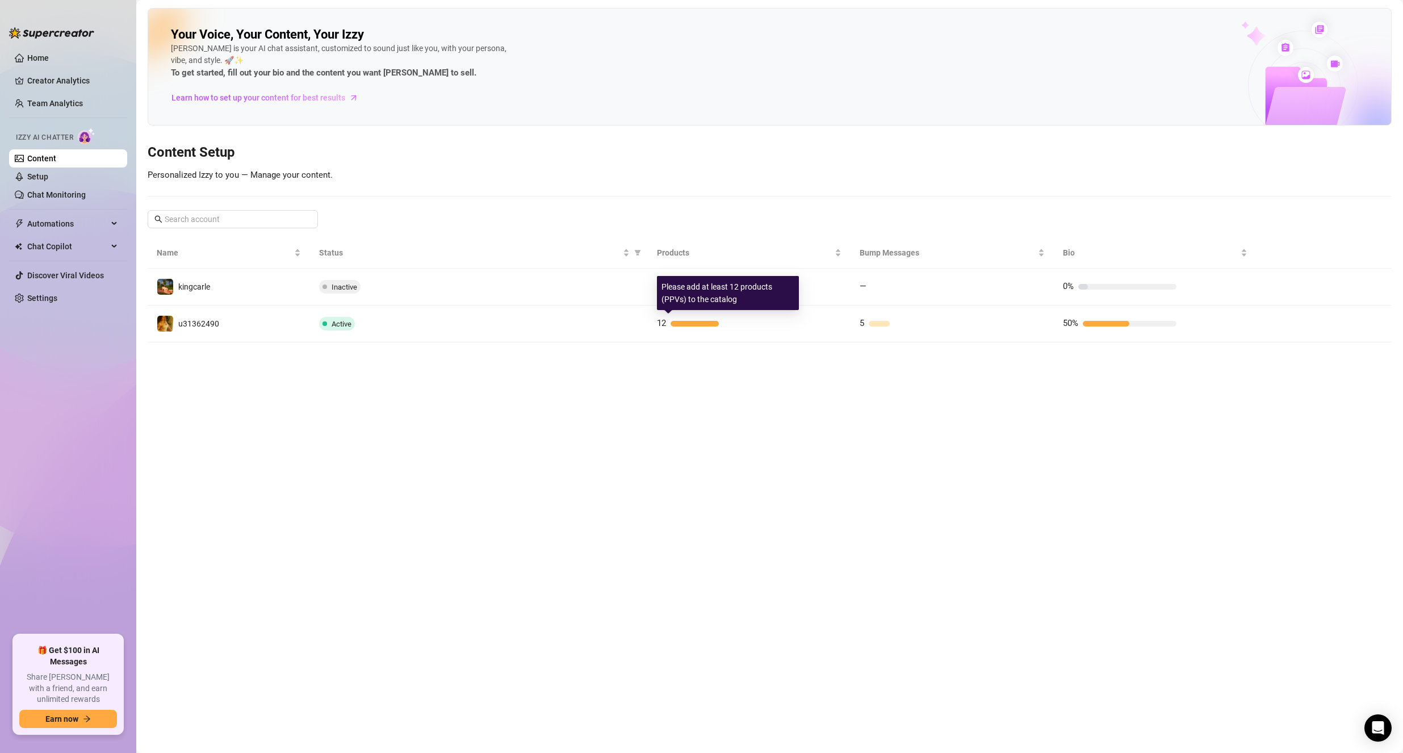
click at [997, 362] on main "Your Voice, Your Content, Your [PERSON_NAME] is your AI chat assistant, customi…" at bounding box center [769, 376] width 1266 height 753
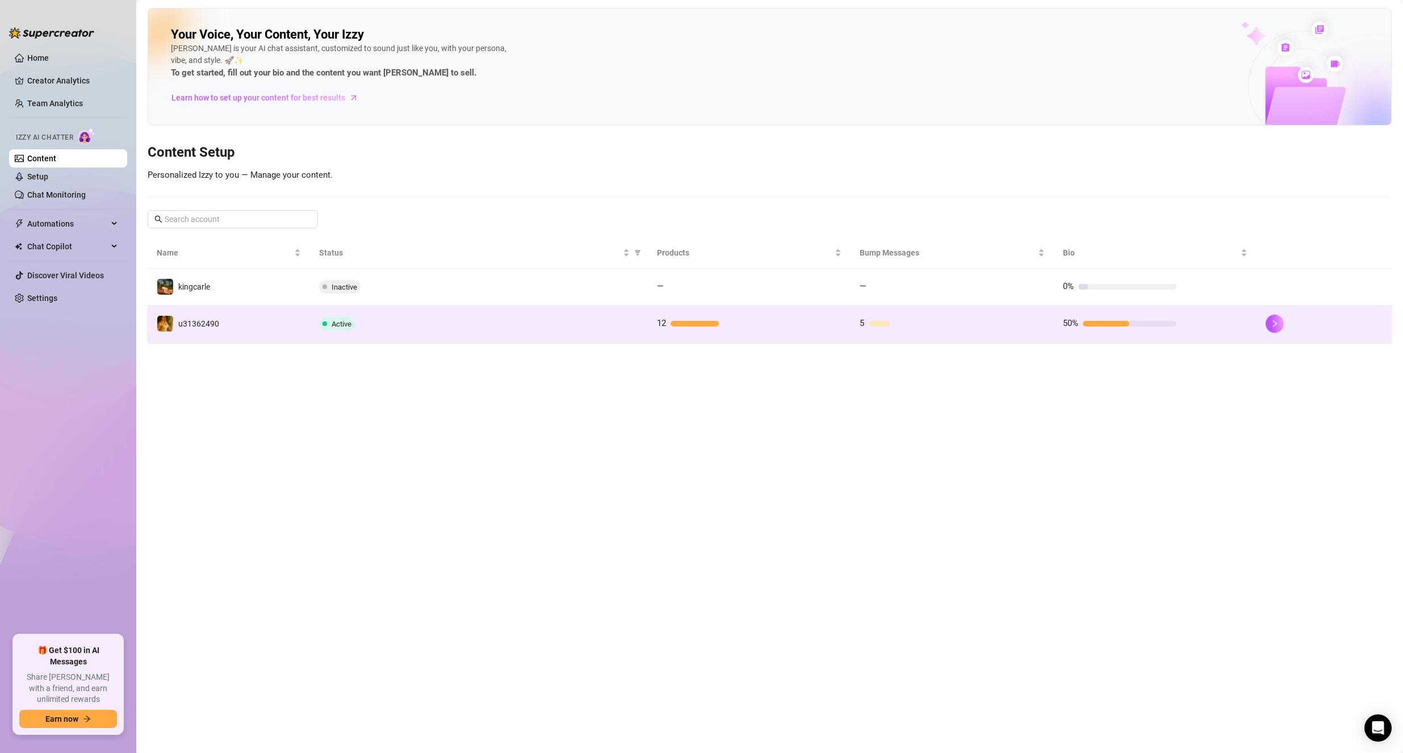
click at [1286, 323] on div at bounding box center [1323, 323] width 117 height 18
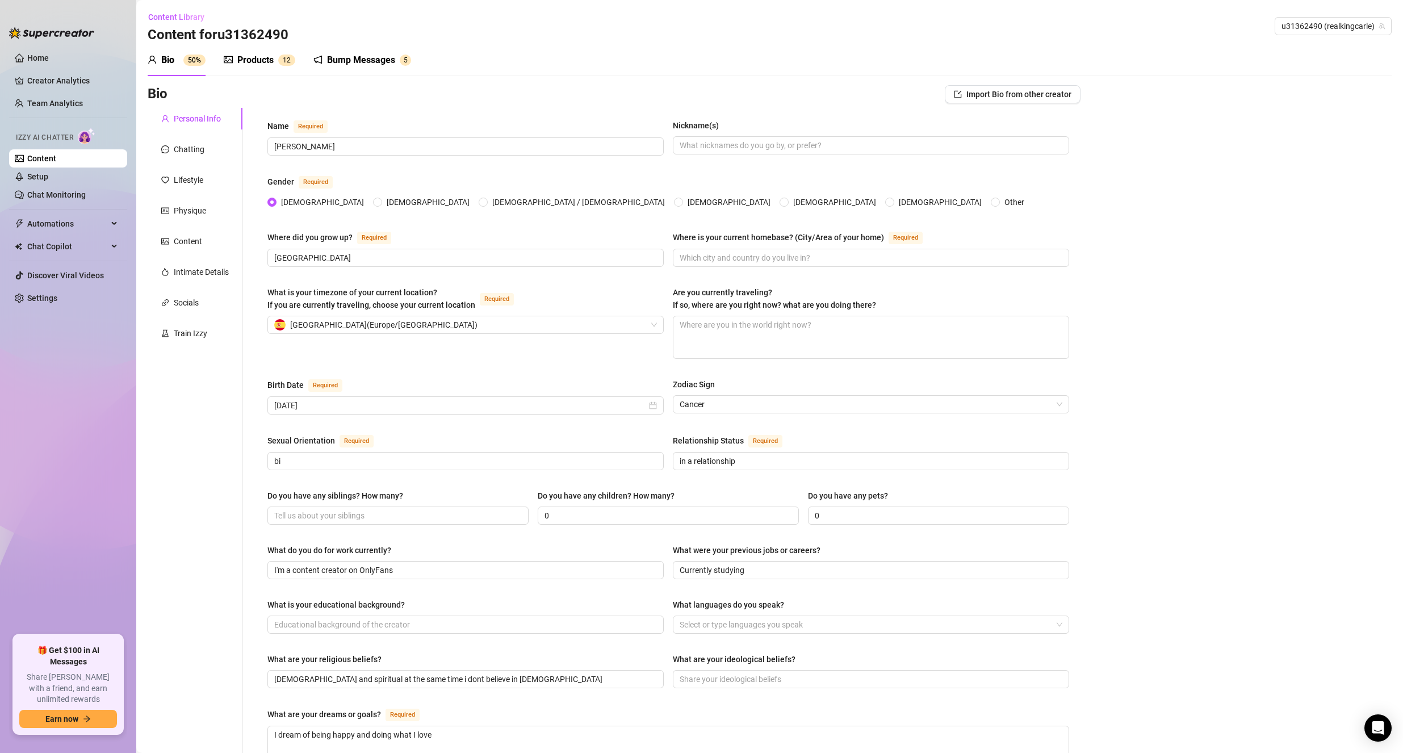
click at [259, 62] on div "Products" at bounding box center [255, 60] width 36 height 14
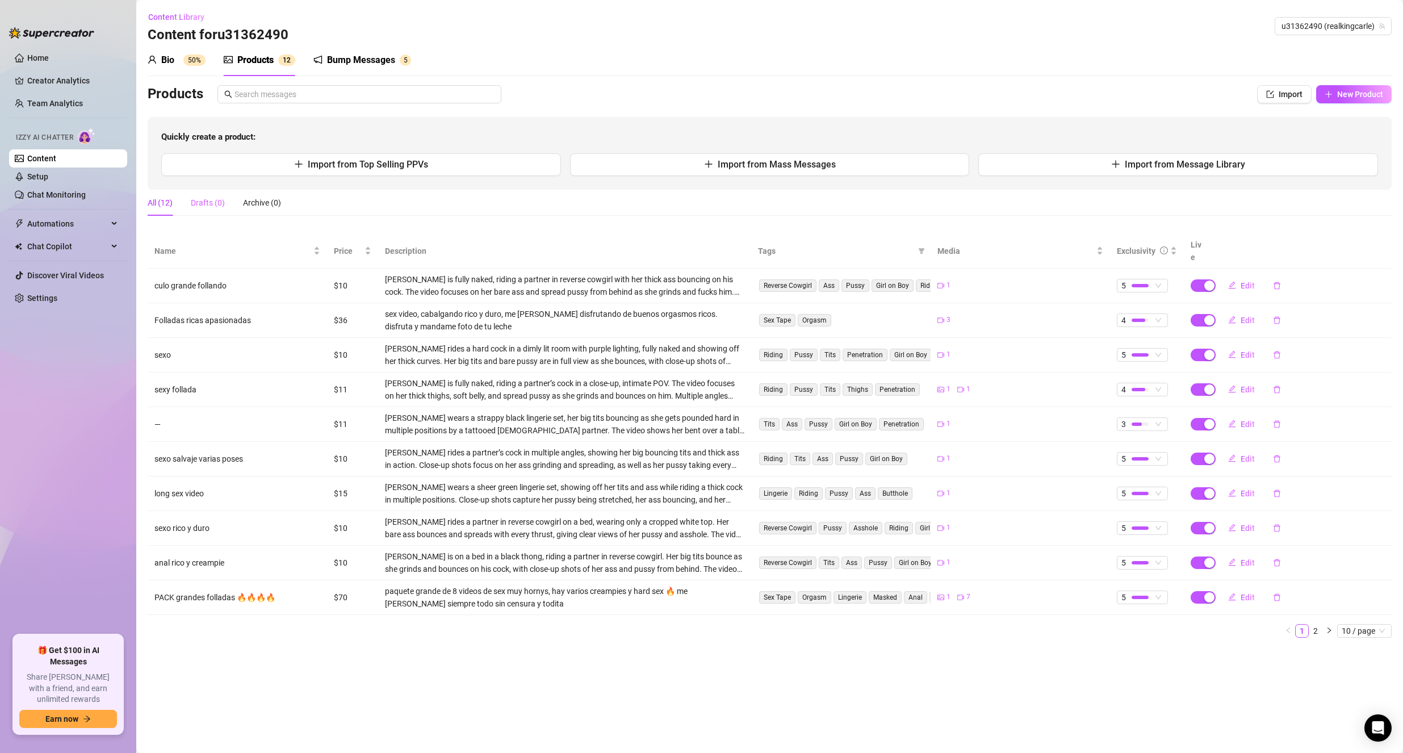
click at [225, 209] on div "All (12) Drafts (0) Archive (0)" at bounding box center [214, 203] width 133 height 26
click at [43, 177] on link "Setup" at bounding box center [37, 176] width 21 height 9
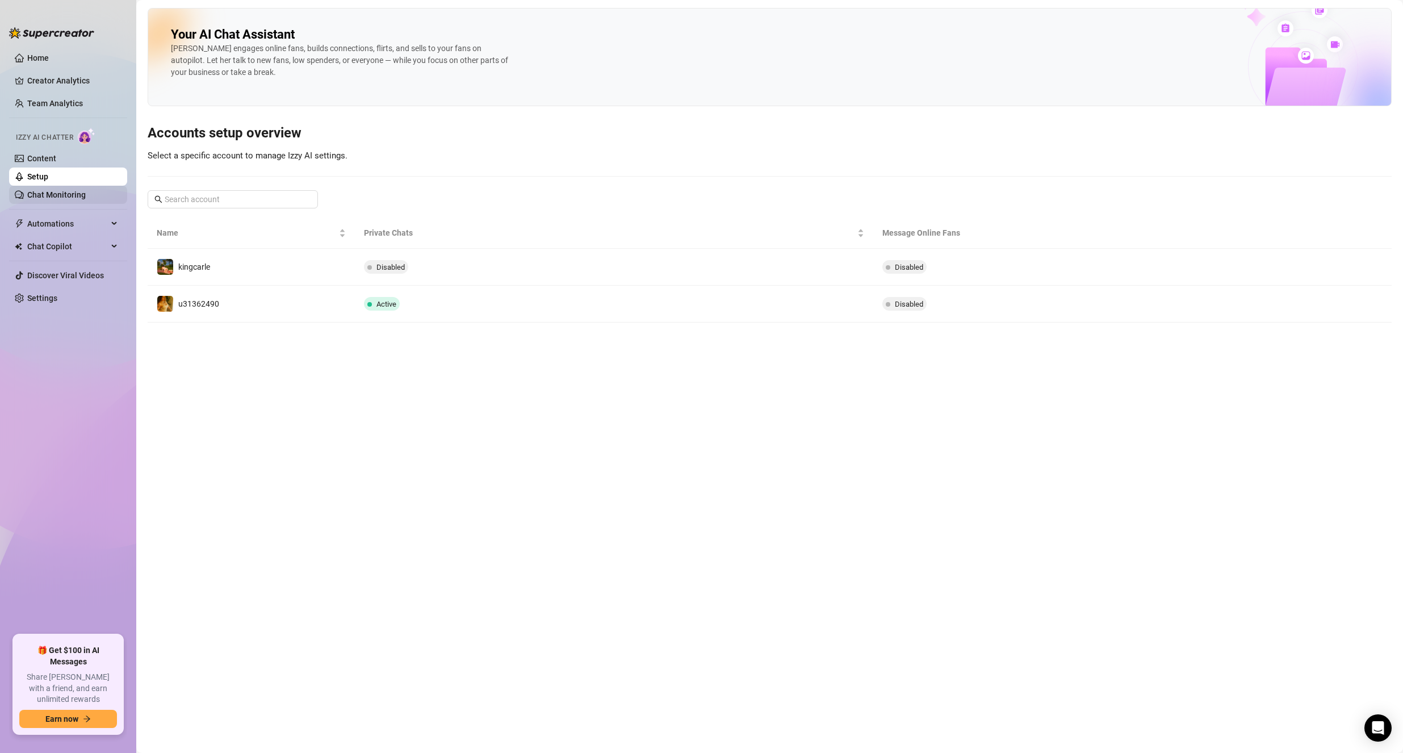
click at [56, 191] on link "Chat Monitoring" at bounding box center [56, 194] width 58 height 9
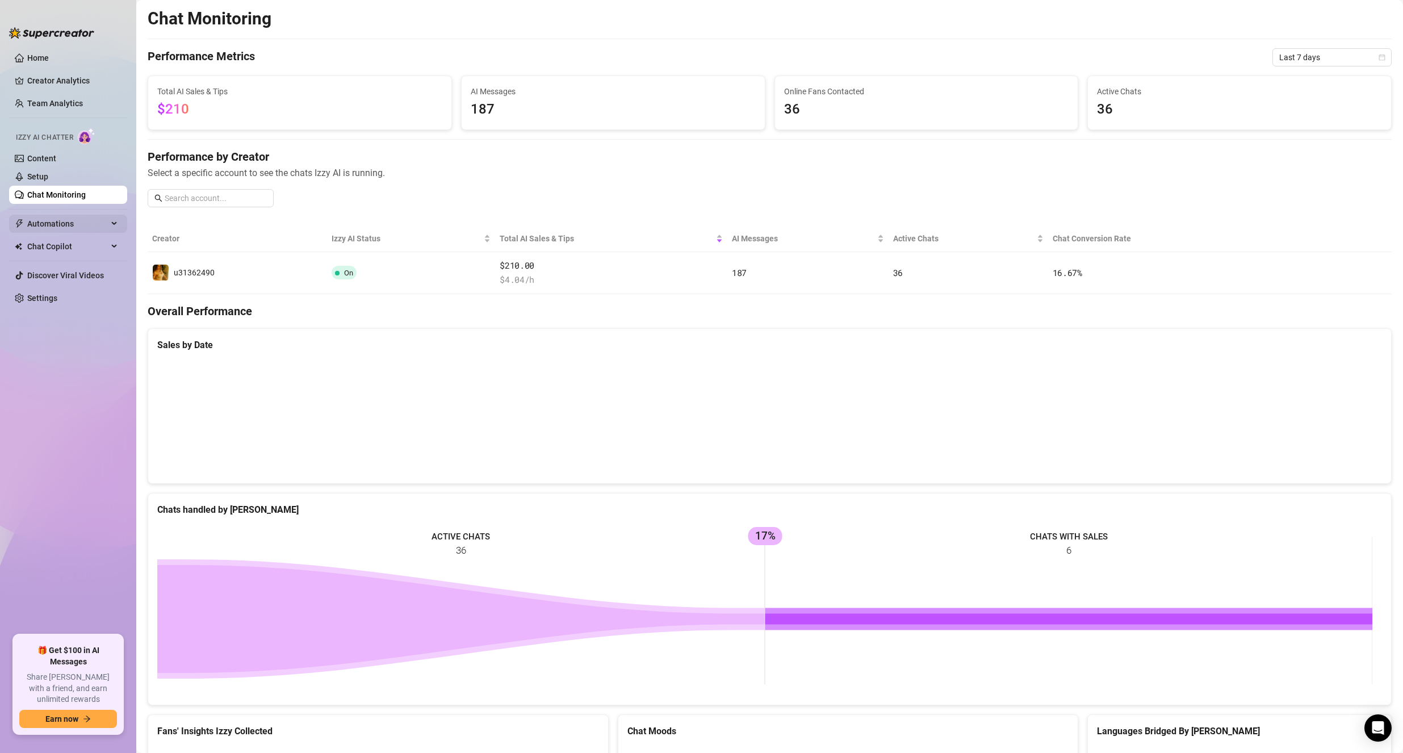
click at [54, 223] on span "Automations" at bounding box center [67, 224] width 81 height 18
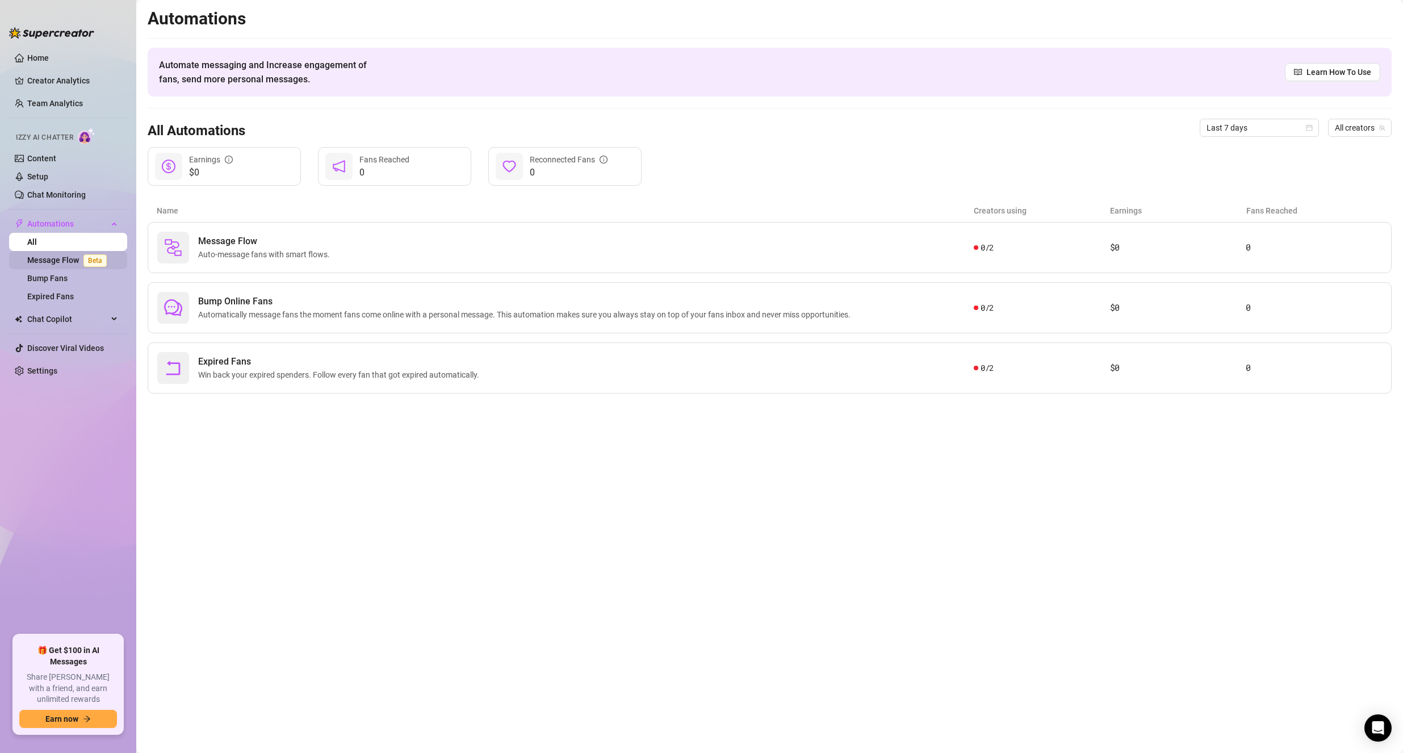
click at [62, 261] on link "Message Flow Beta" at bounding box center [69, 259] width 84 height 9
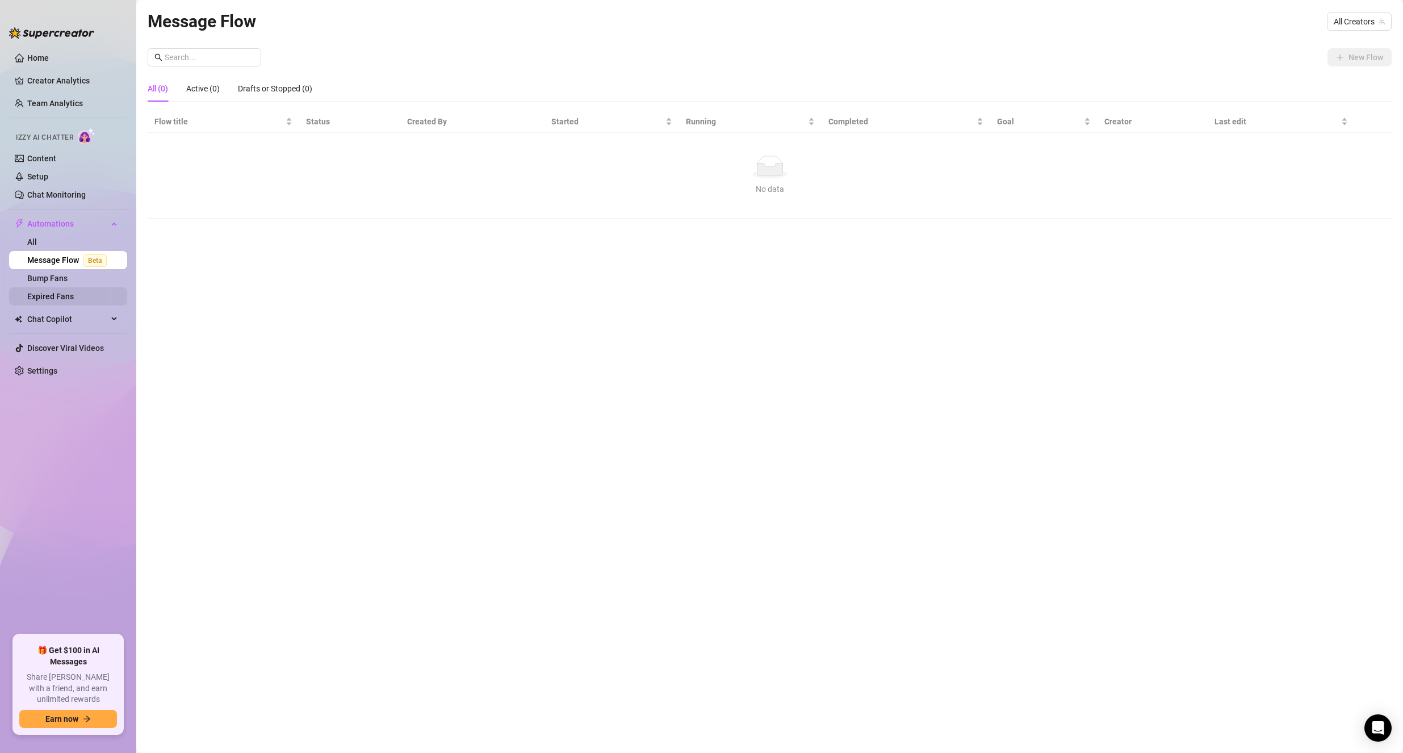
click at [61, 292] on link "Expired Fans" at bounding box center [50, 296] width 47 height 9
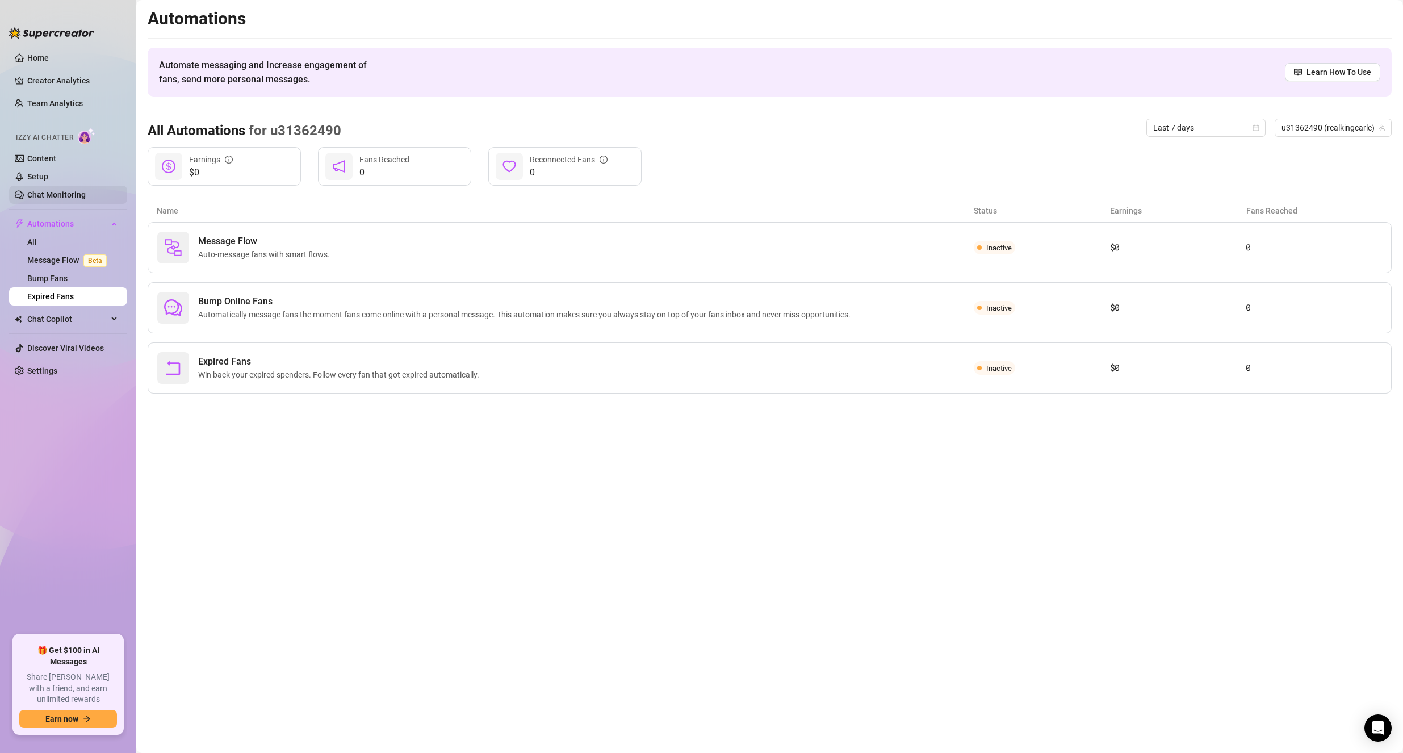
click at [50, 190] on link "Chat Monitoring" at bounding box center [56, 194] width 58 height 9
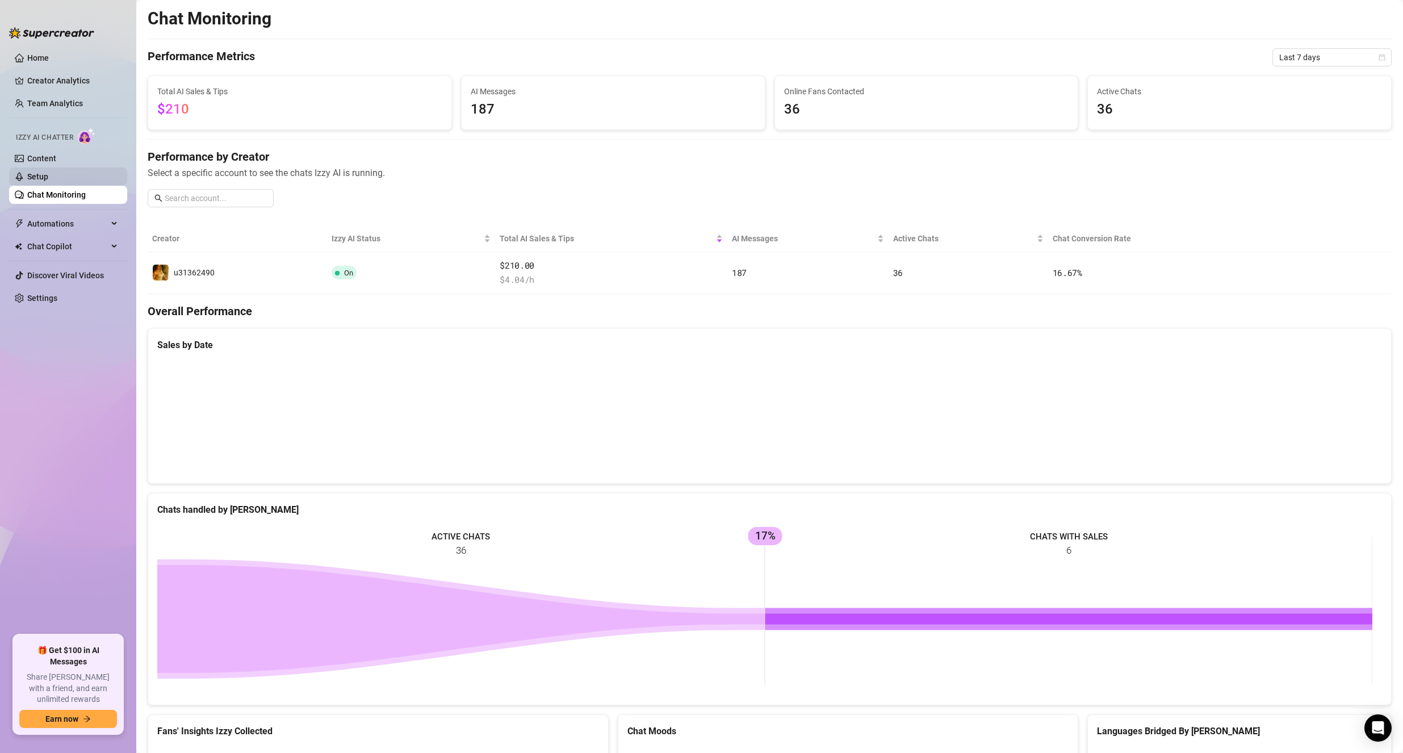
click at [48, 173] on link "Setup" at bounding box center [37, 176] width 21 height 9
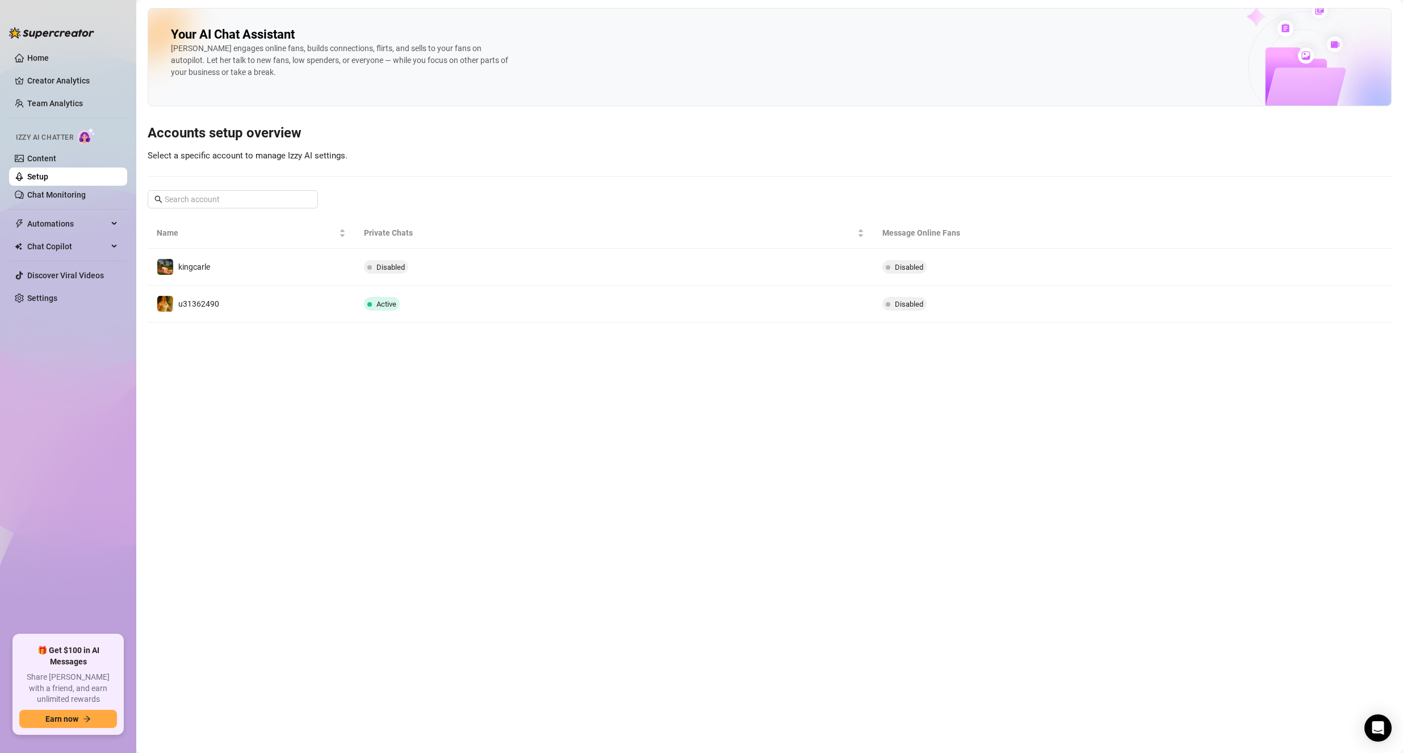
click at [582, 304] on td "Active" at bounding box center [614, 304] width 518 height 37
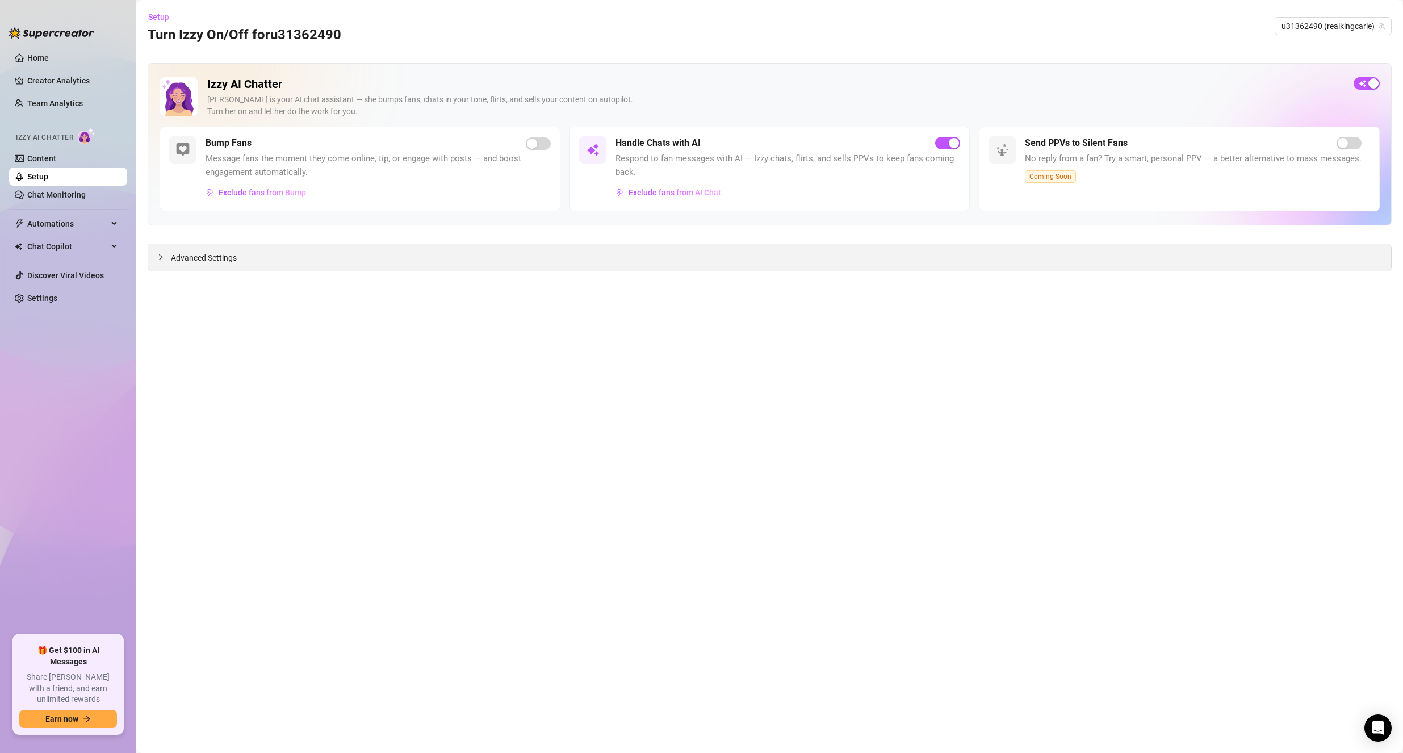
click at [166, 249] on div "Advanced Settings" at bounding box center [769, 257] width 1242 height 27
drag, startPoint x: 263, startPoint y: 261, endPoint x: 286, endPoint y: 238, distance: 31.7
click at [265, 261] on div "Advanced Settings" at bounding box center [769, 257] width 1242 height 27
drag, startPoint x: 397, startPoint y: 270, endPoint x: 821, endPoint y: 282, distance: 424.7
click at [496, 302] on main "Setup Turn Izzy On/Off for u31362490 u31362490 (realkingcarle) Izzy AI Chatter …" at bounding box center [769, 376] width 1266 height 753
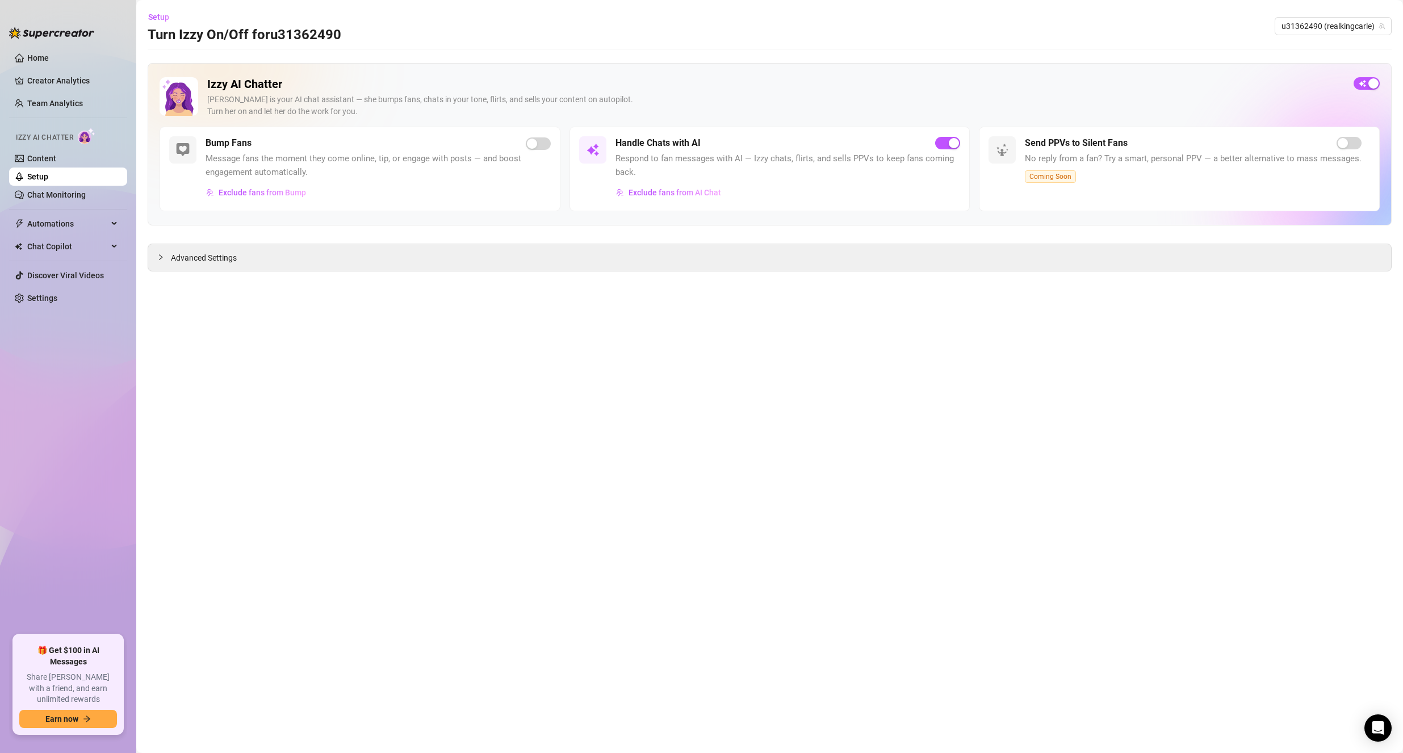
click at [1173, 283] on main "Setup Turn Izzy On/Off for u31362490 u31362490 (realkingcarle) Izzy AI Chatter …" at bounding box center [769, 376] width 1266 height 753
click at [200, 261] on span "Advanced Settings" at bounding box center [204, 257] width 66 height 12
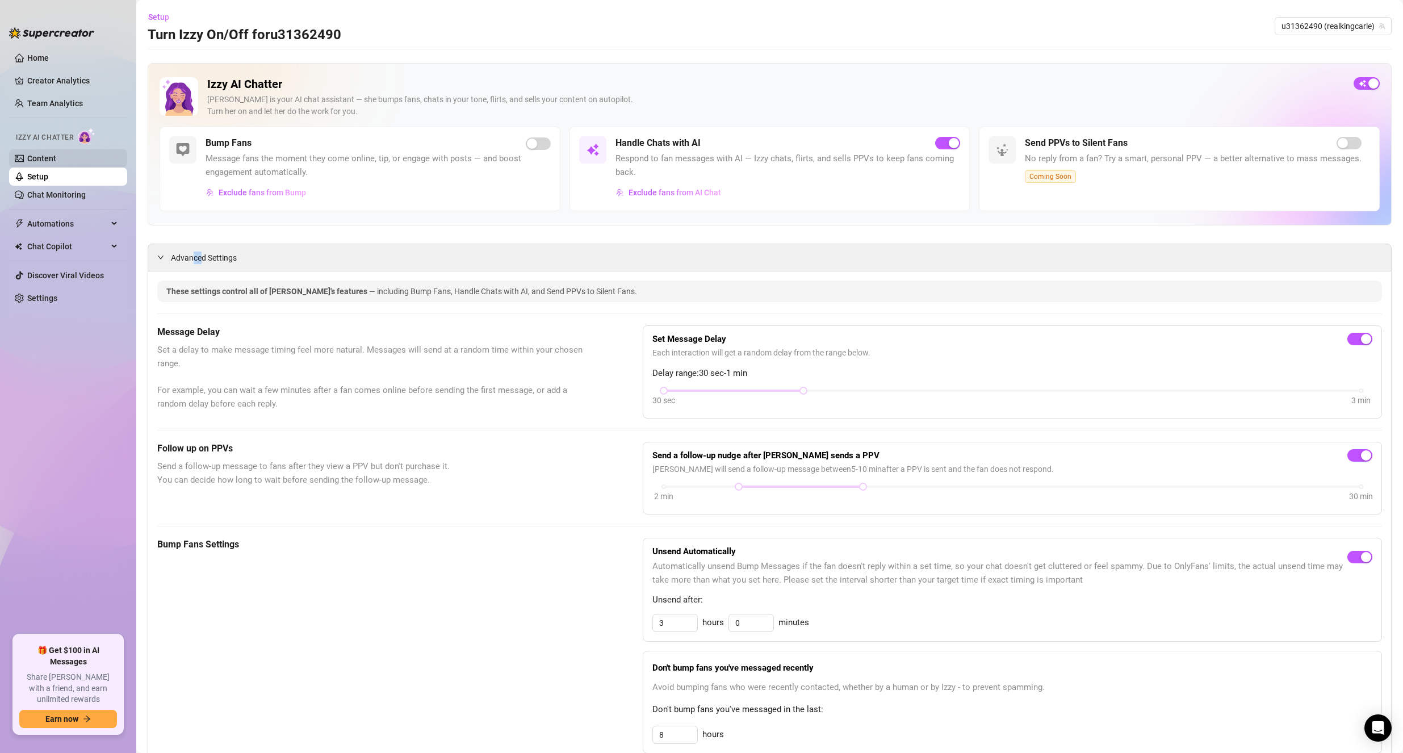
click at [56, 154] on link "Content" at bounding box center [41, 158] width 29 height 9
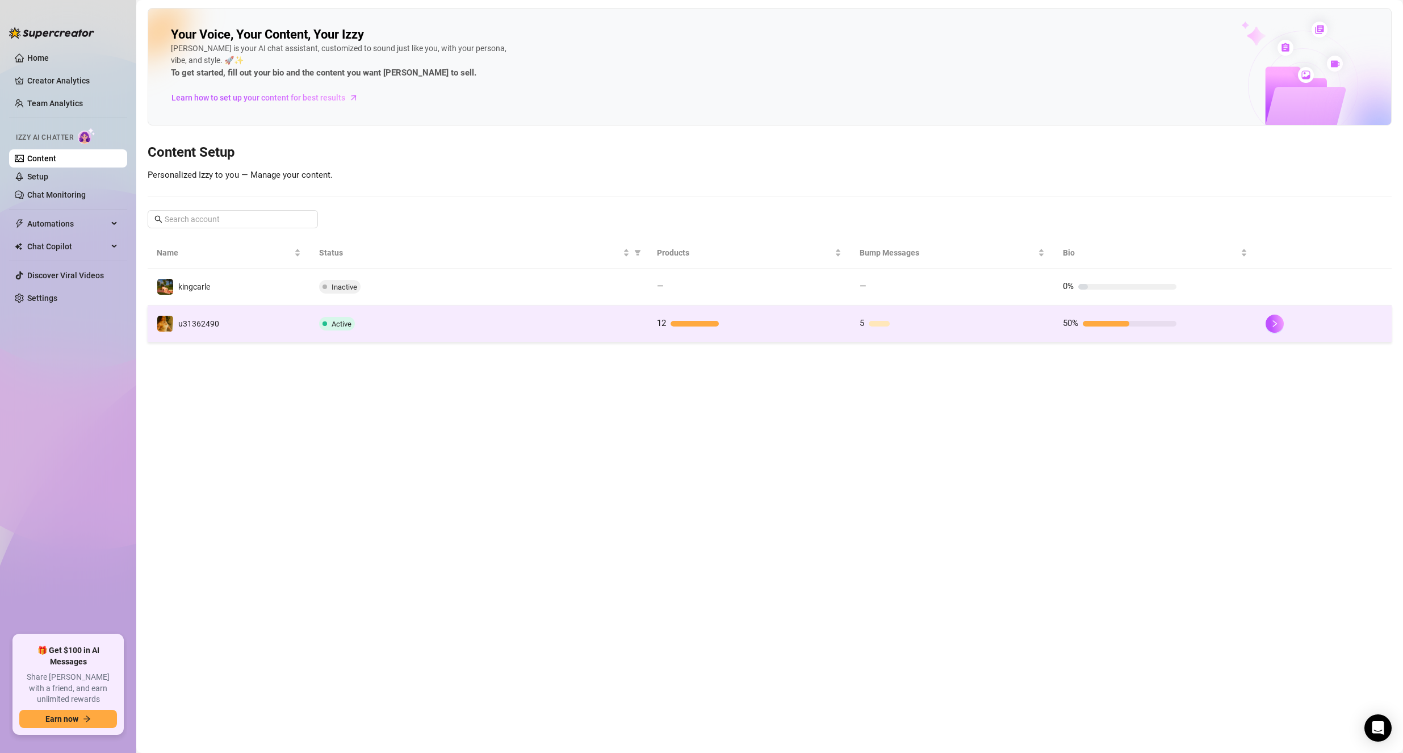
click at [393, 307] on td "Active" at bounding box center [479, 323] width 338 height 37
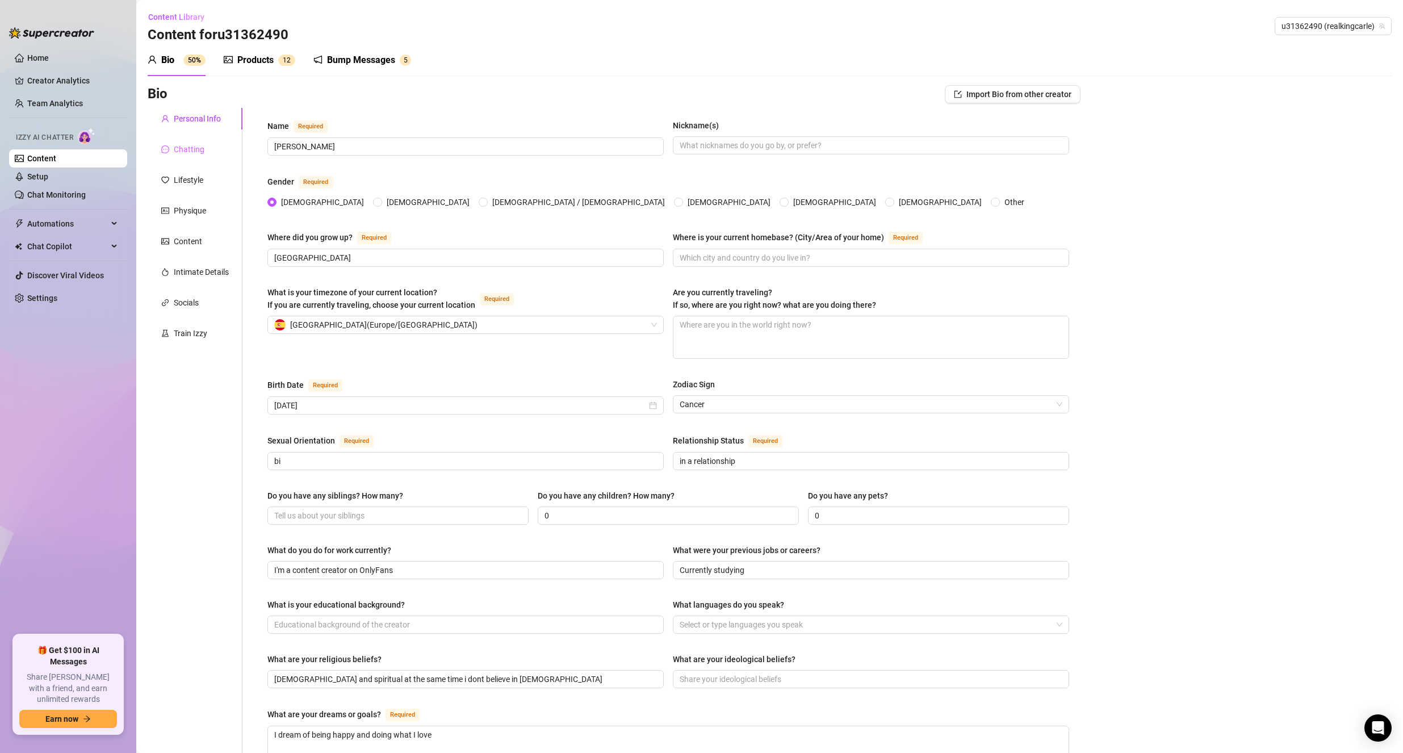
click at [184, 139] on div "Chatting" at bounding box center [195, 149] width 95 height 22
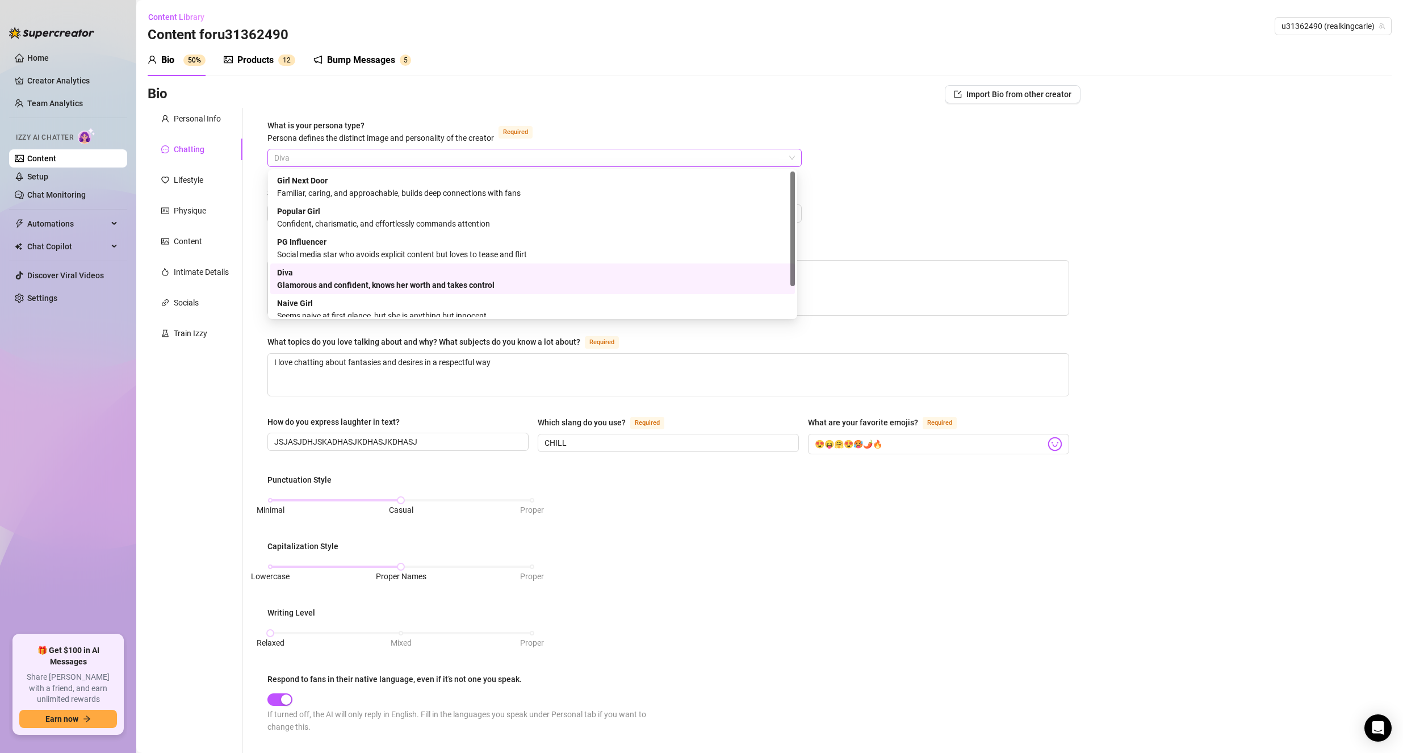
click at [548, 163] on span "Diva" at bounding box center [534, 157] width 520 height 17
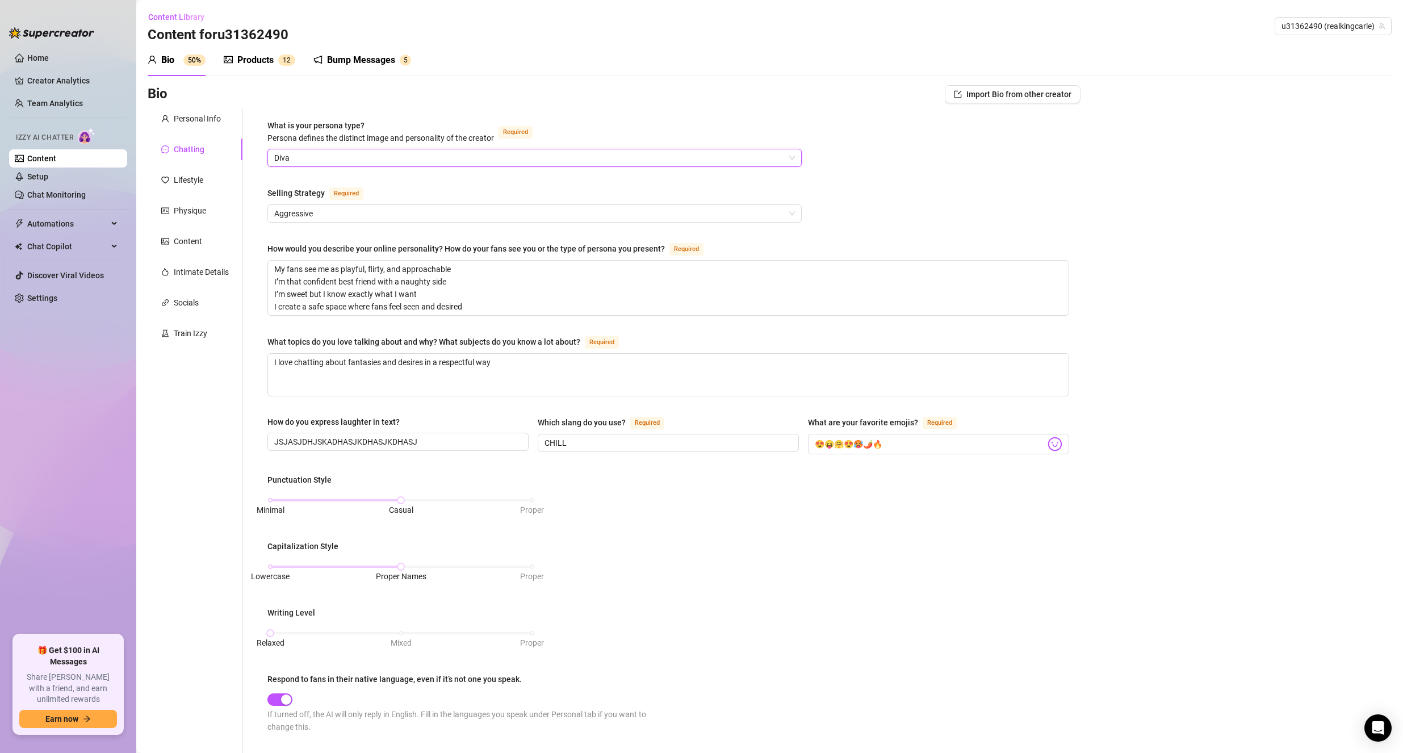
click at [548, 160] on span "Diva" at bounding box center [534, 157] width 520 height 17
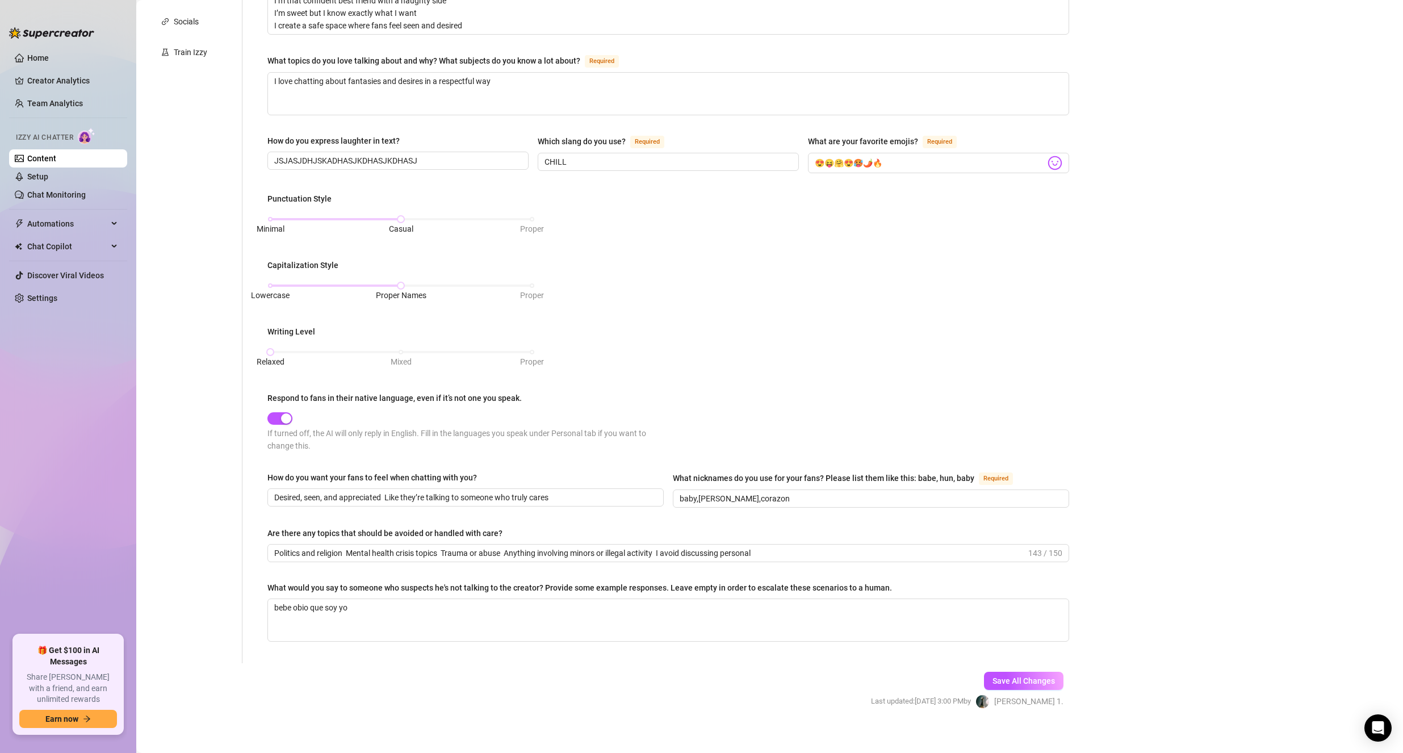
scroll to position [288, 0]
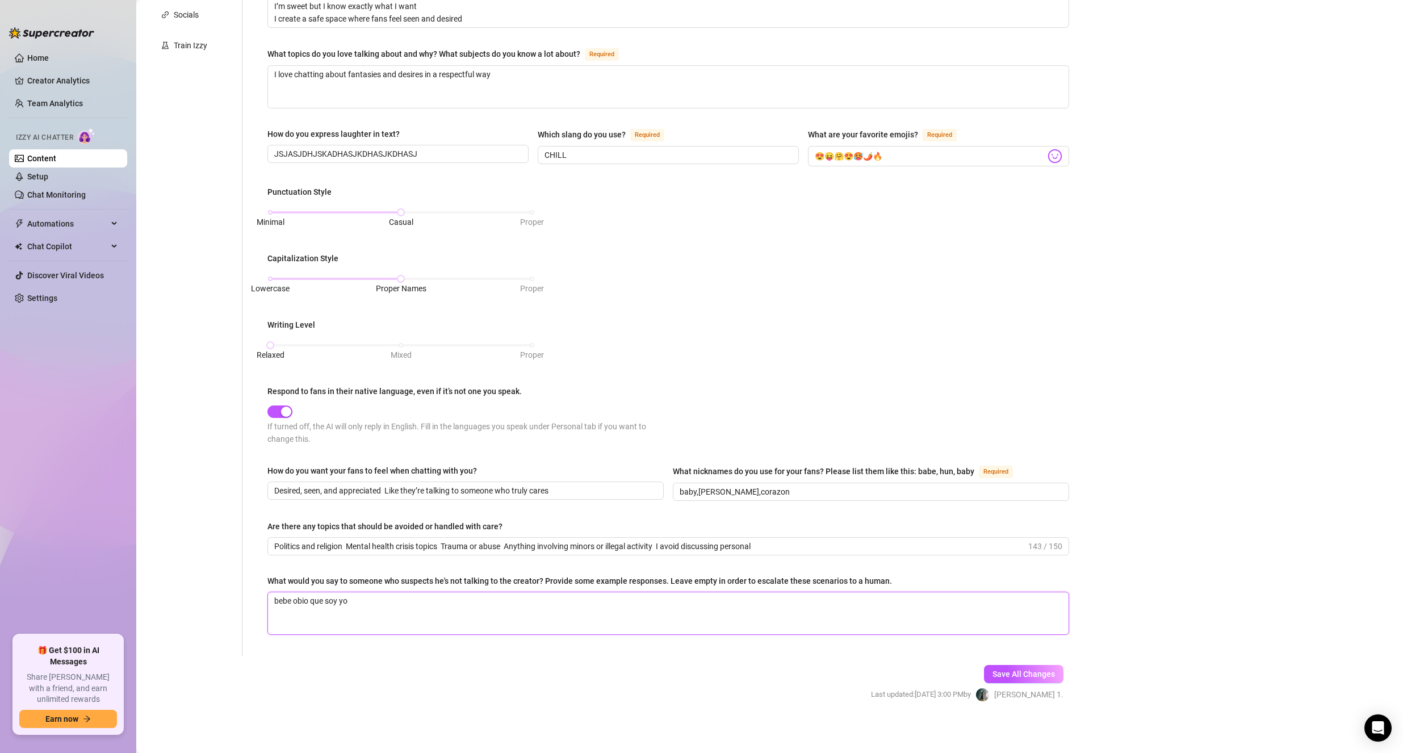
click at [308, 598] on textarea "bebe obio que soy yo" at bounding box center [668, 613] width 800 height 42
type textarea "bebe obi que soy yo"
type textarea "bebe ob que soy yo"
type textarea "bebe o que soy yo"
type textarea "bebe ov que soy yo"
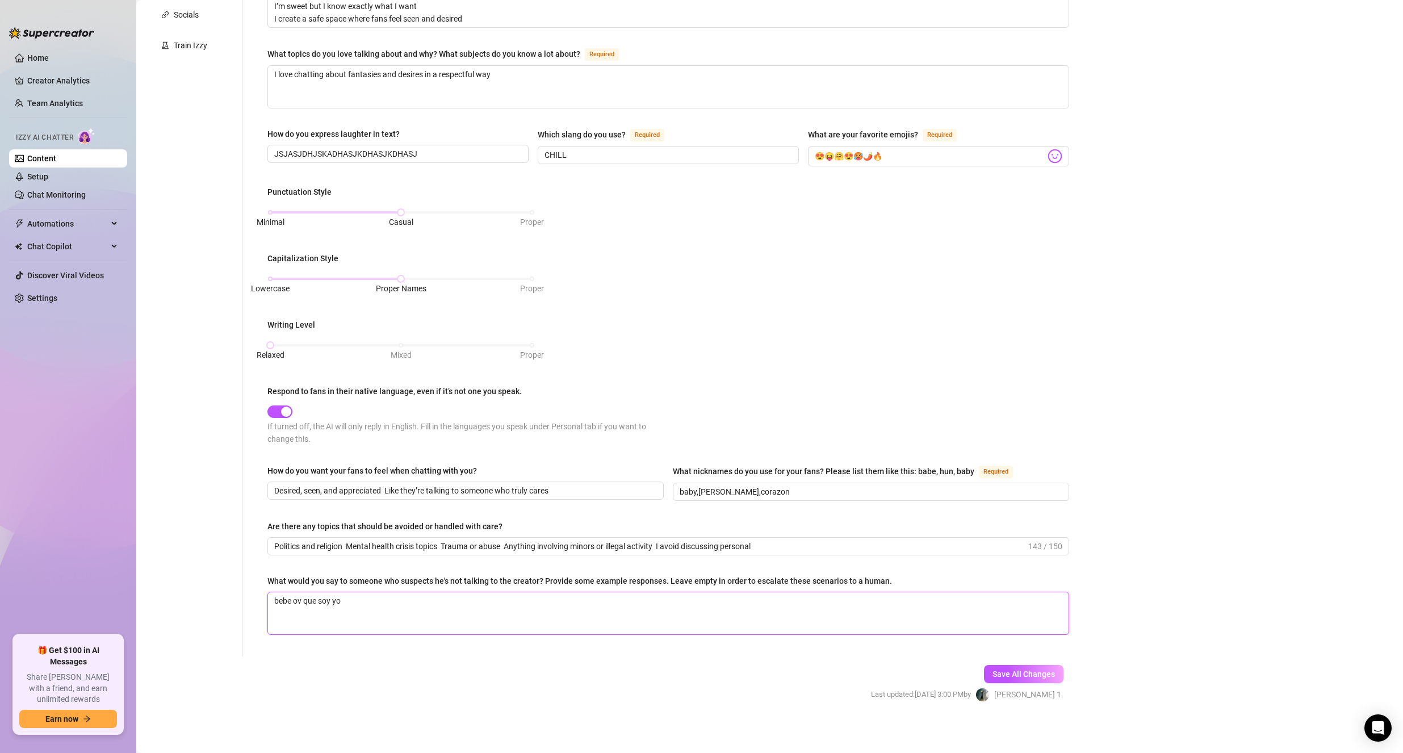
type textarea "bebe ovb que soy yo"
type textarea "bebe ovbi que soy yo"
type textarea "bebe ovbio que soy yo"
type textarea "bebe ovbi que soy yo"
type textarea "bebe ovb que soy yo"
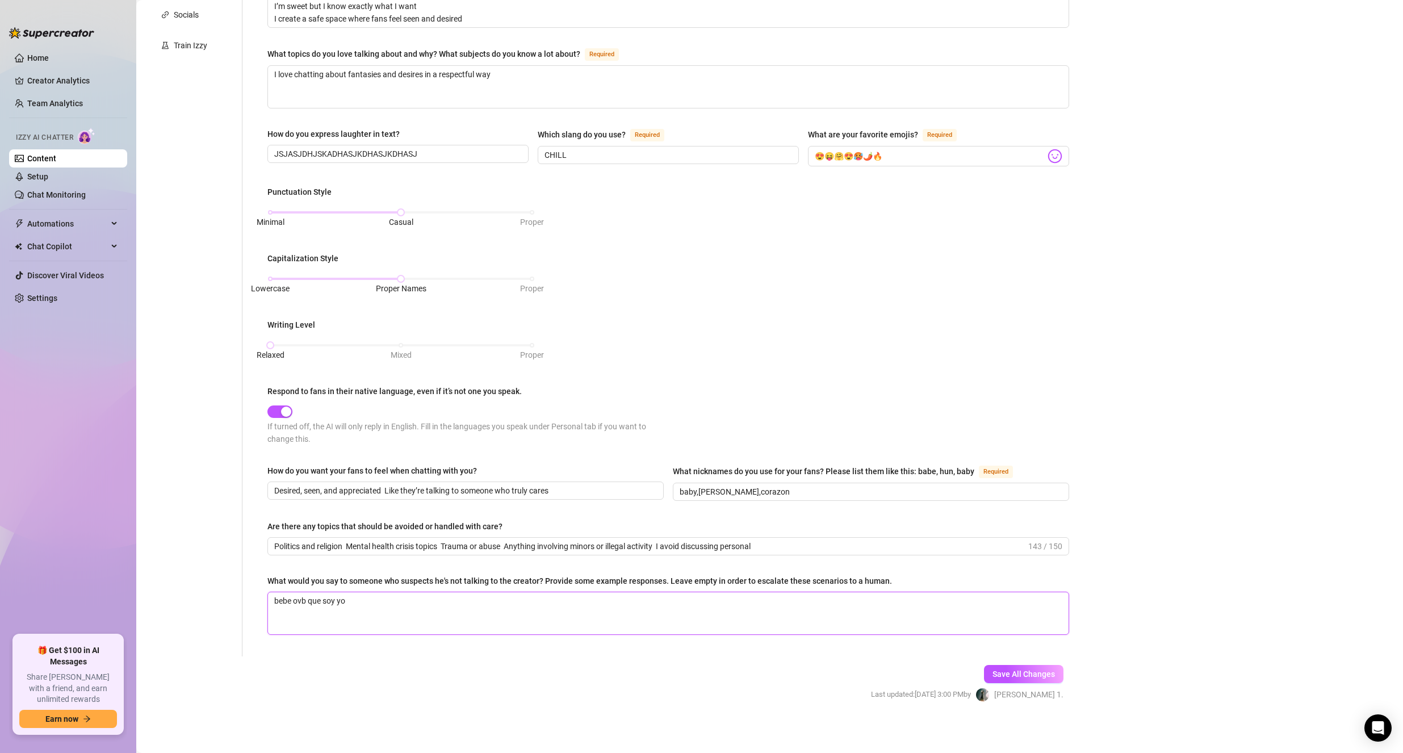
type textarea "bebe ov que soy yo"
type textarea "bebe o que soy yo"
type textarea "bebe ob que soy yo"
type textarea "bebe obv que soy yo"
type textarea "bebe obvi que soy yo"
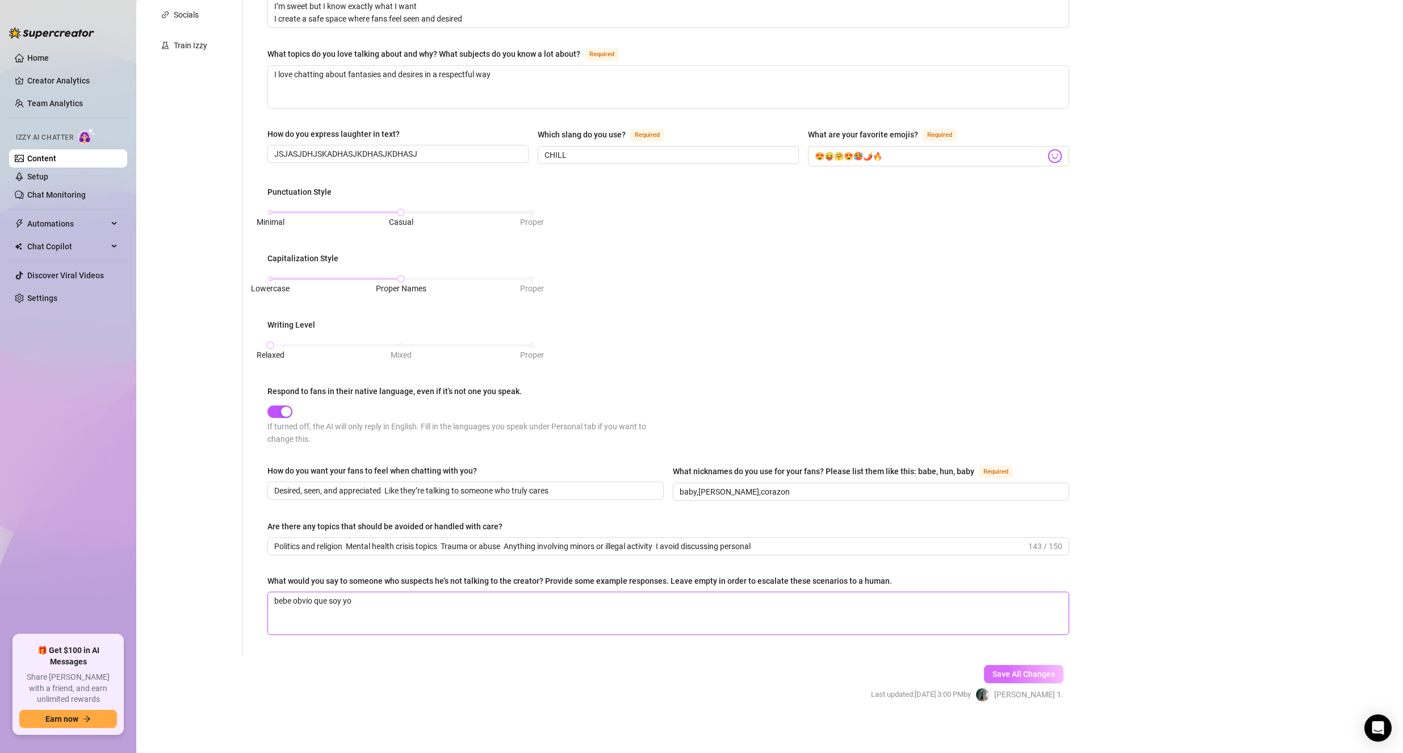
type textarea "bebe obvio que soy yo"
click at [1025, 673] on span "Save All Changes" at bounding box center [1023, 673] width 62 height 9
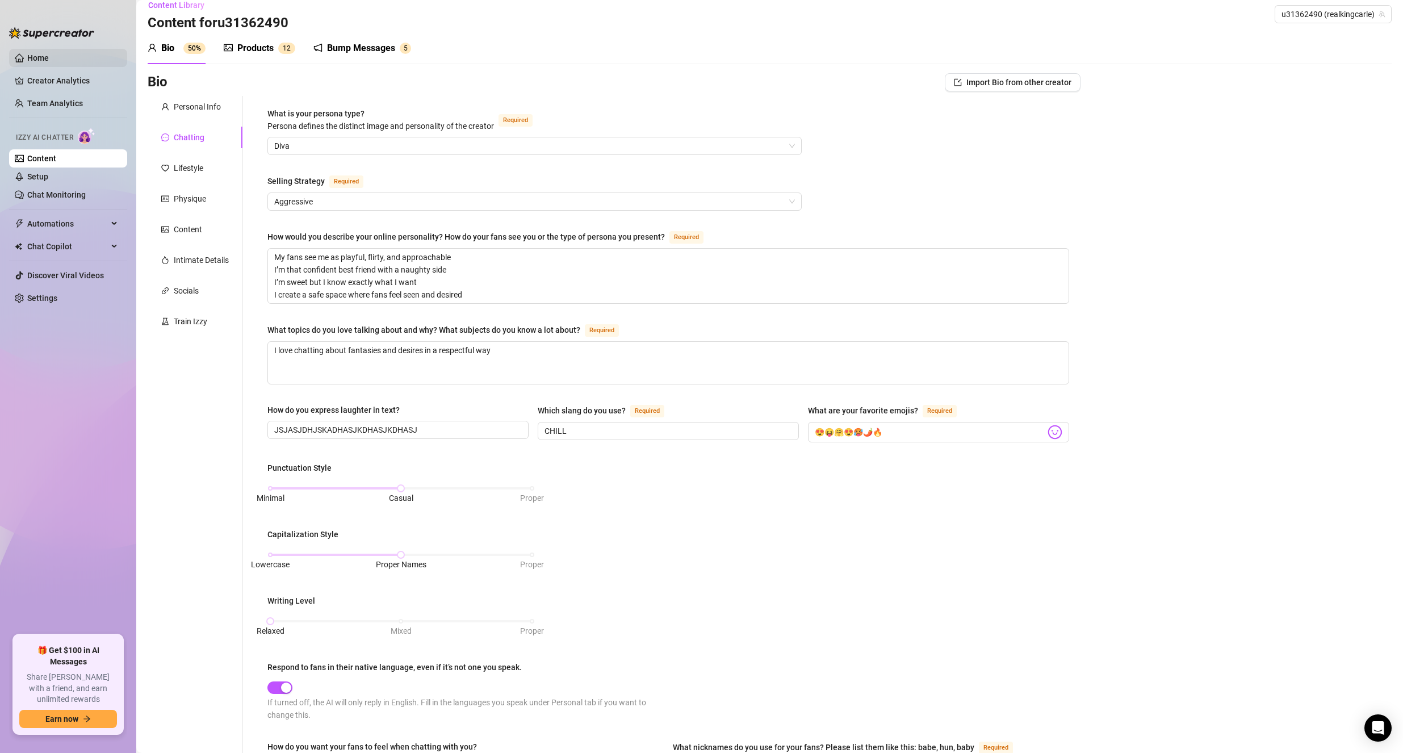
scroll to position [0, 0]
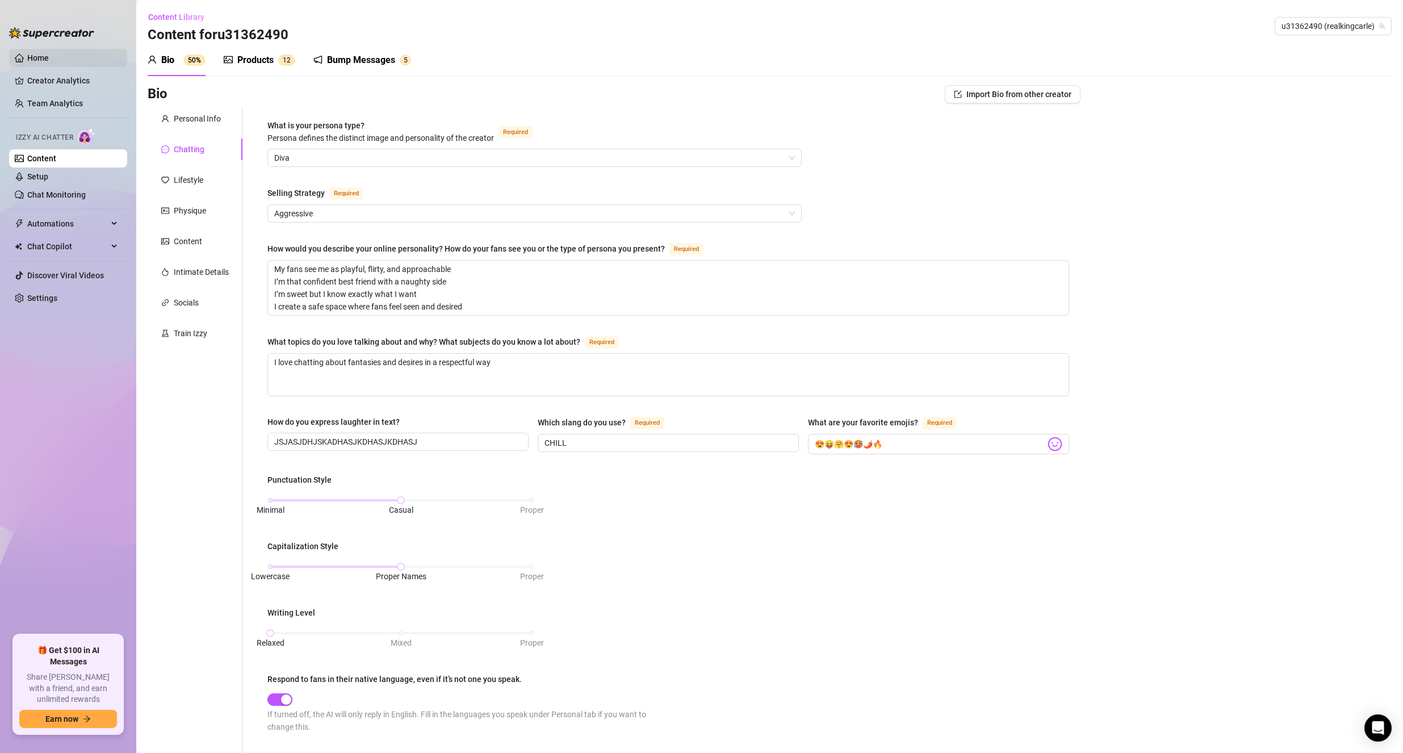
click at [28, 56] on link "Home" at bounding box center [38, 57] width 22 height 9
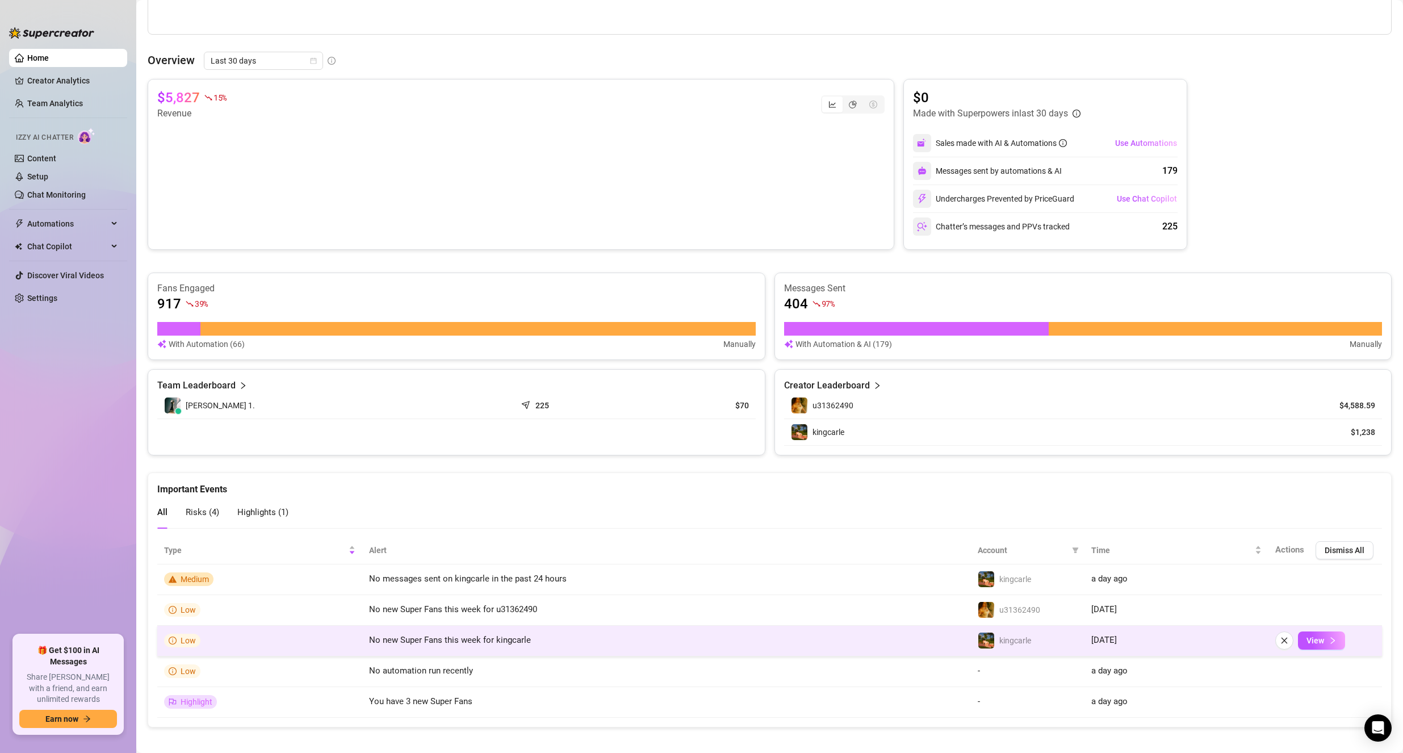
scroll to position [397, 0]
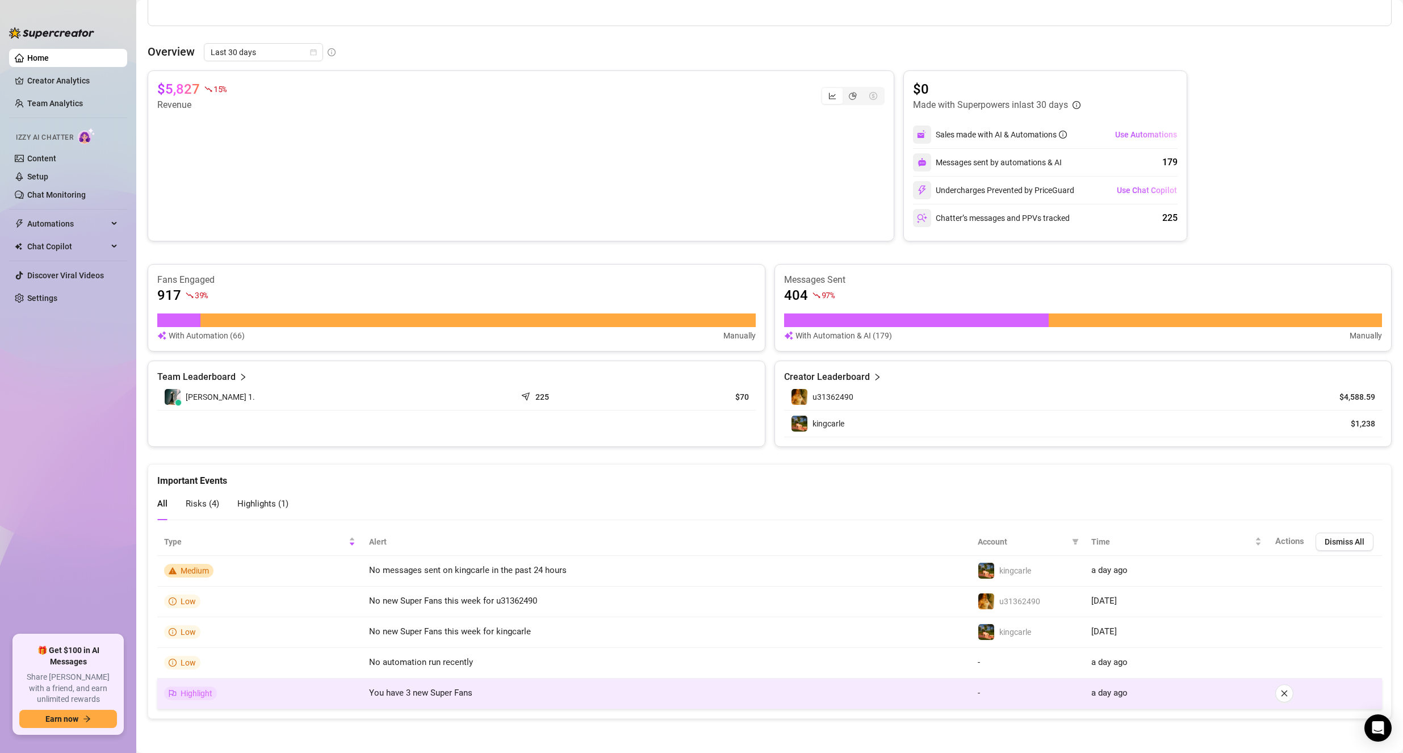
click at [565, 702] on td "You have 3 new Super Fans" at bounding box center [666, 693] width 609 height 31
click at [1161, 686] on td "a day ago" at bounding box center [1176, 693] width 184 height 31
click at [1027, 685] on td "-" at bounding box center [1028, 693] width 114 height 31
click at [179, 696] on span "Highlight" at bounding box center [190, 693] width 53 height 14
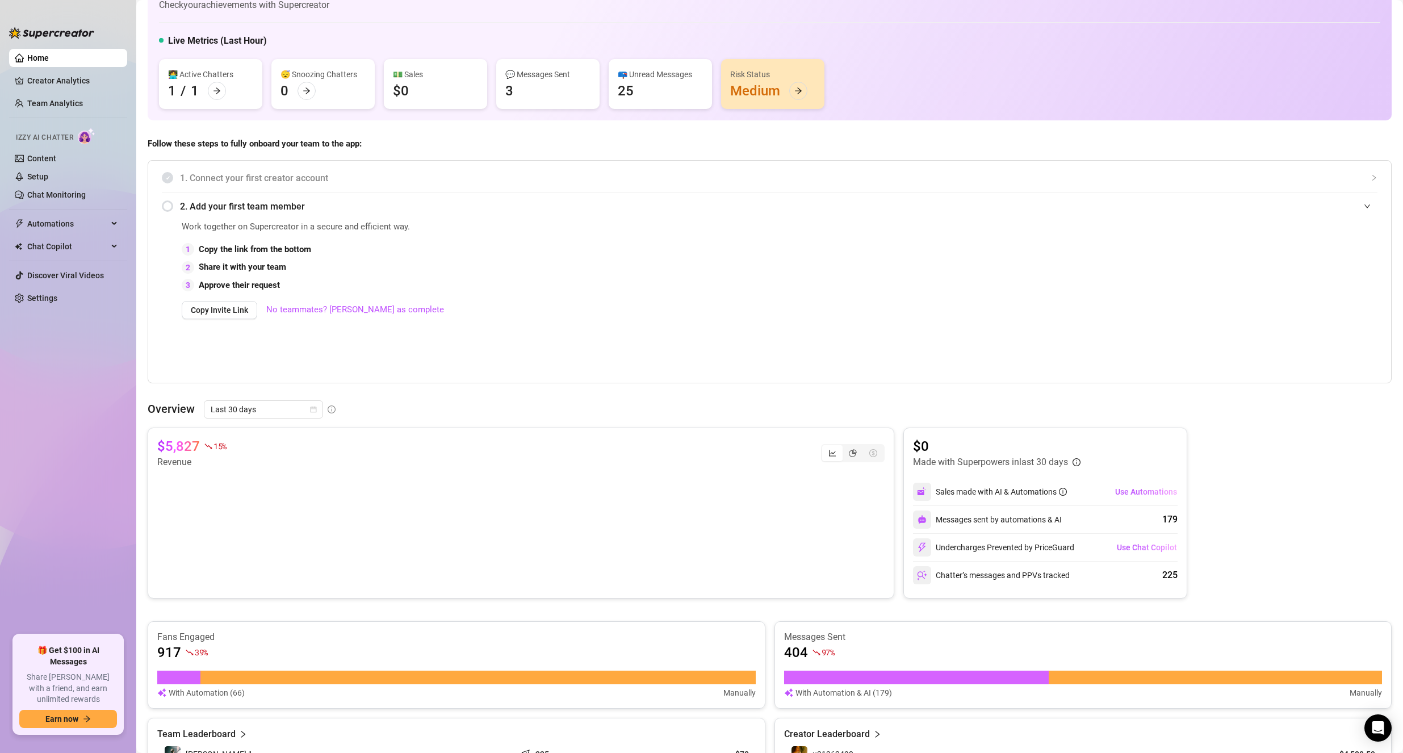
scroll to position [0, 0]
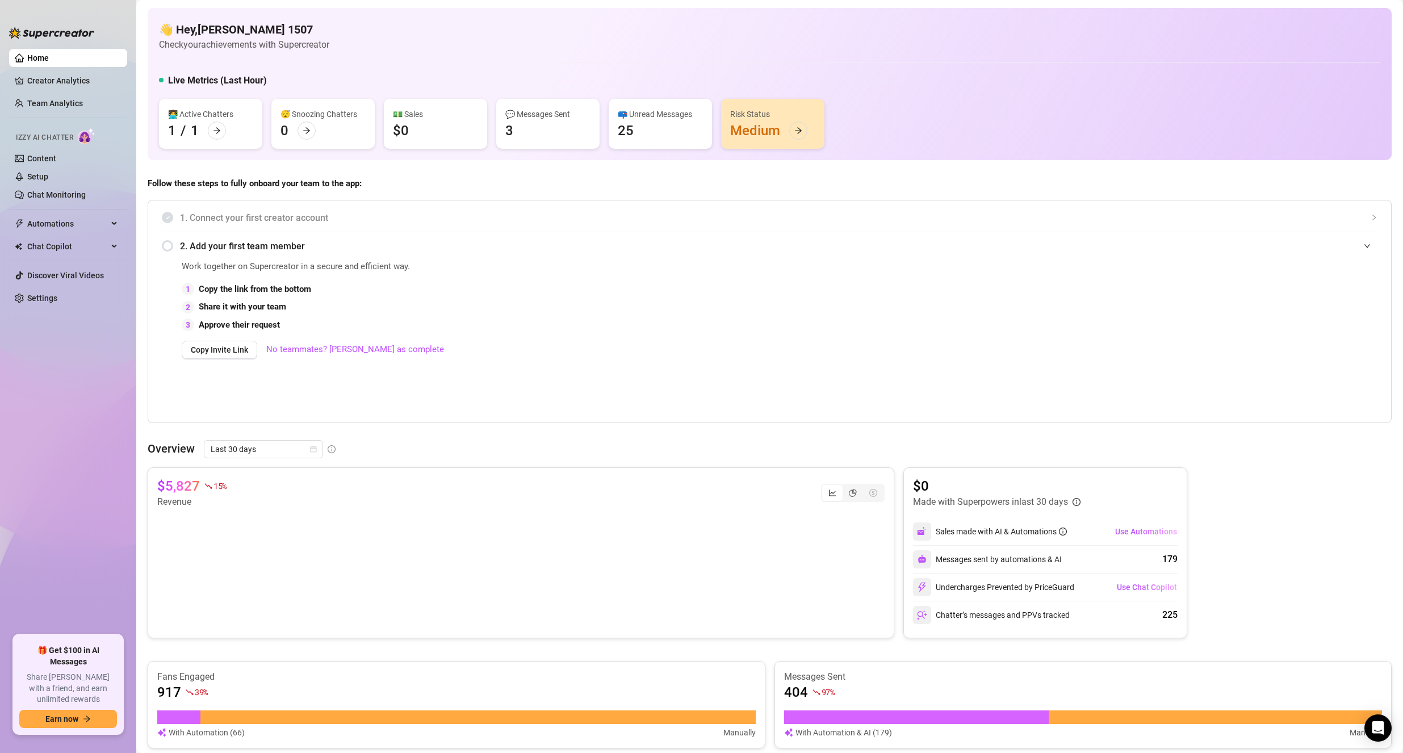
click at [667, 119] on div "📪 Unread Messages" at bounding box center [660, 114] width 85 height 12
click at [39, 80] on link "Creator Analytics" at bounding box center [72, 81] width 91 height 18
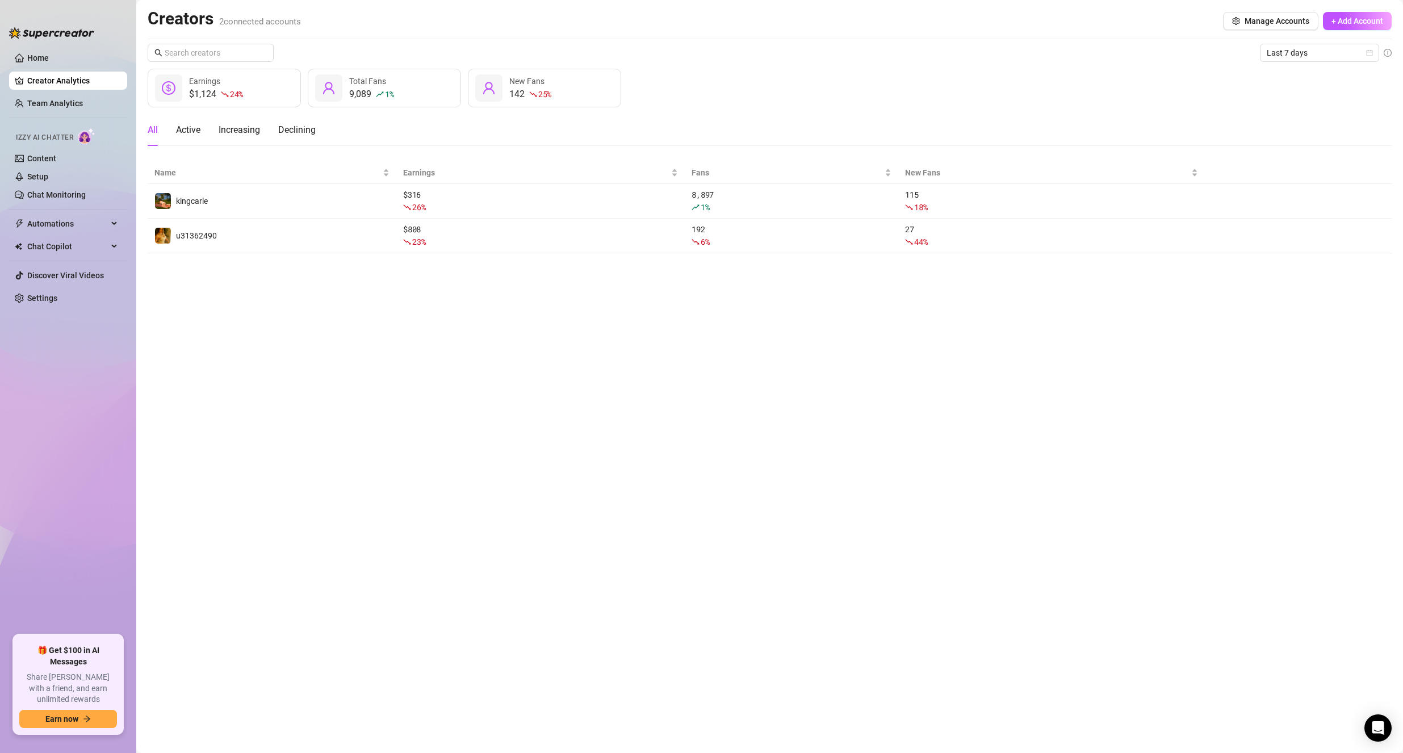
click at [204, 100] on div "$1,124 24 %" at bounding box center [216, 94] width 54 height 14
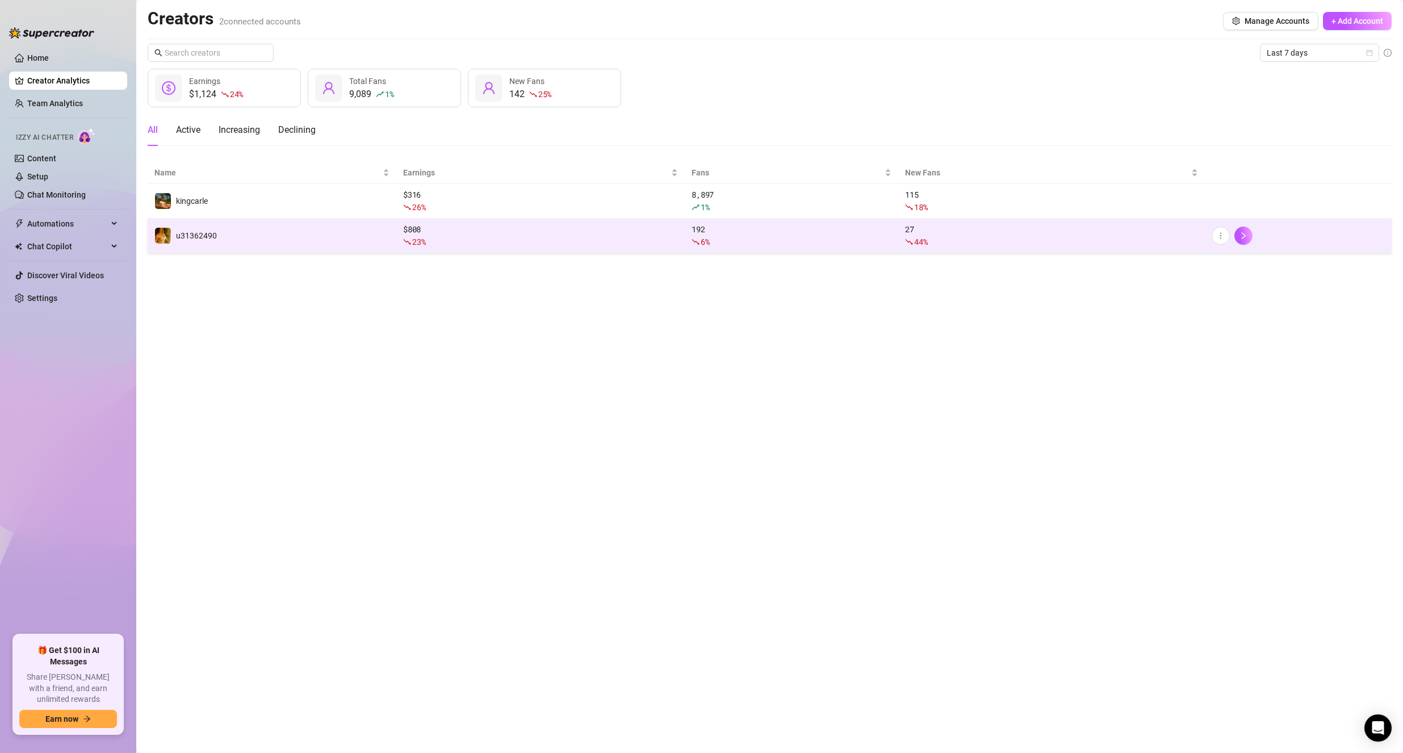
click at [310, 246] on td "u31362490" at bounding box center [272, 236] width 249 height 35
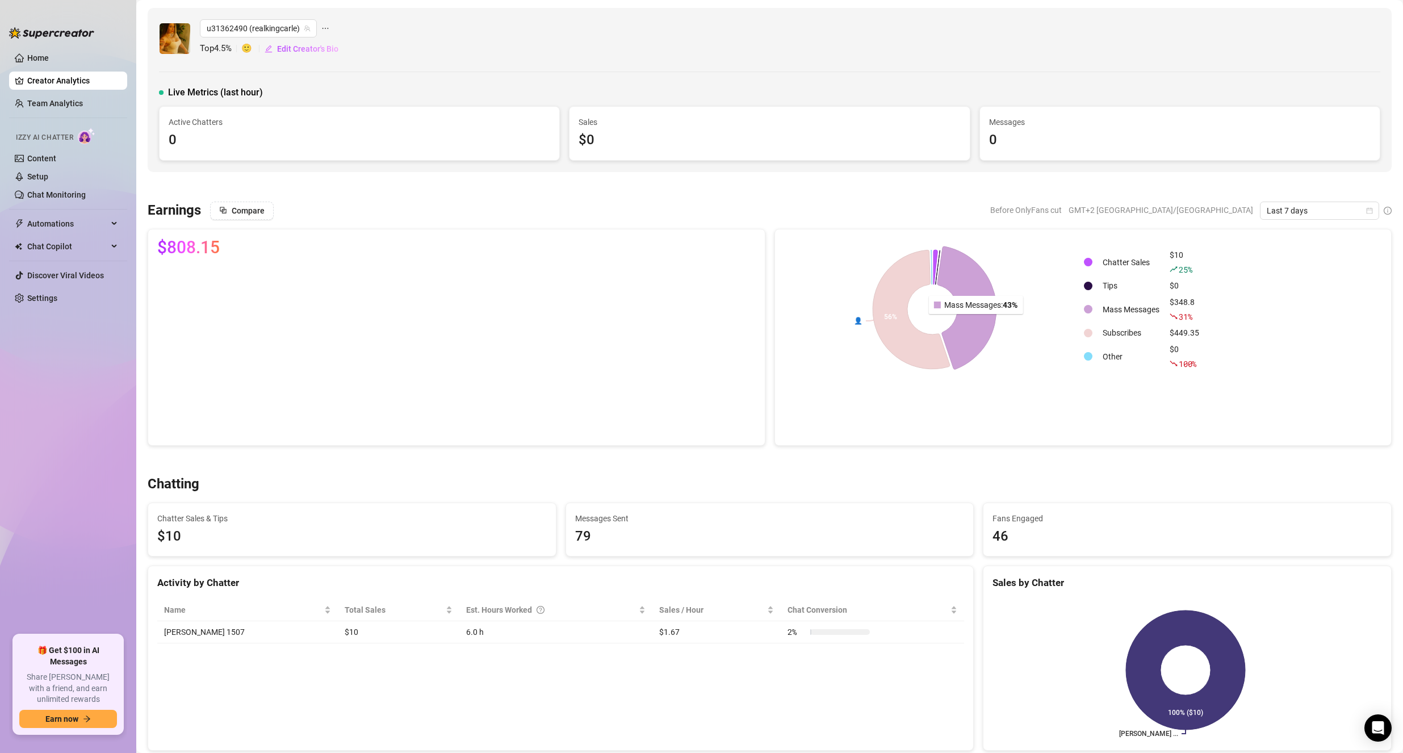
click at [966, 321] on icon at bounding box center [966, 307] width 59 height 123
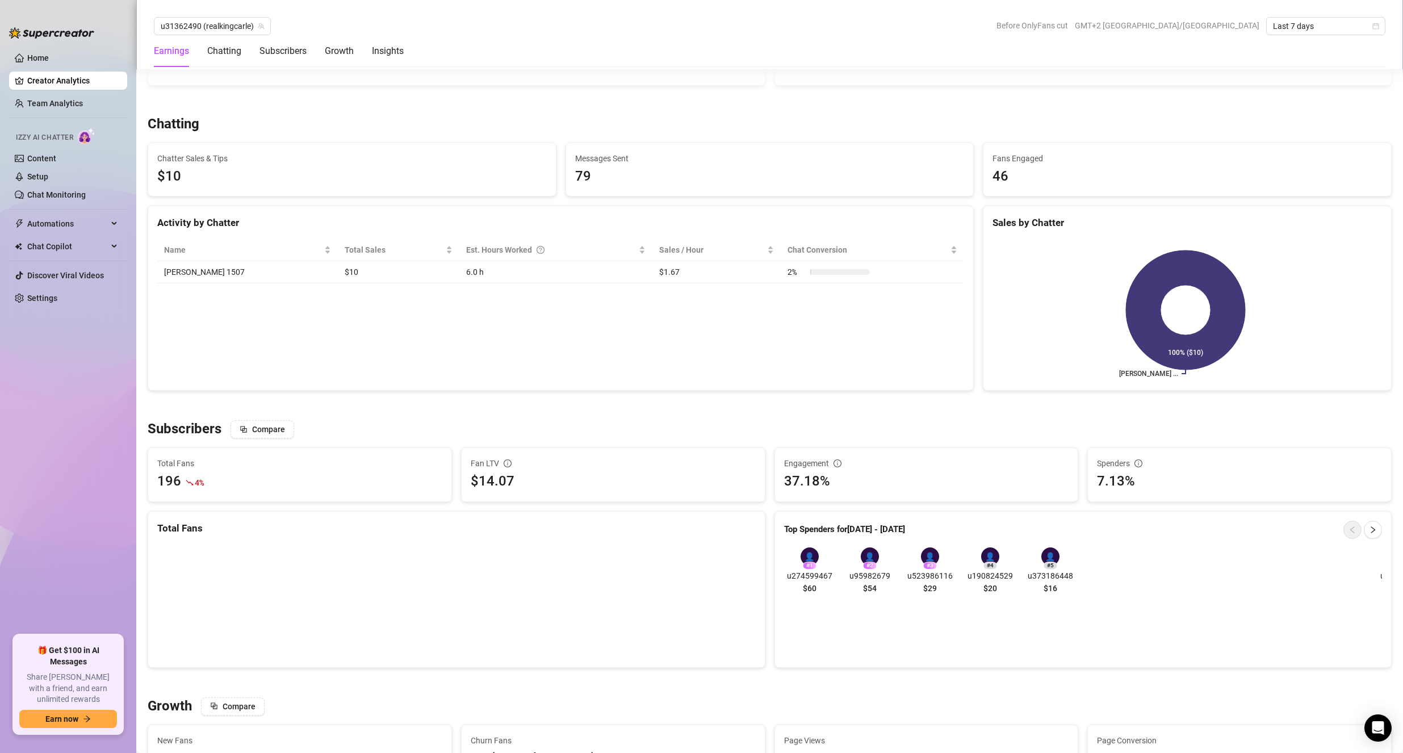
drag, startPoint x: 922, startPoint y: 504, endPoint x: 916, endPoint y: 496, distance: 10.9
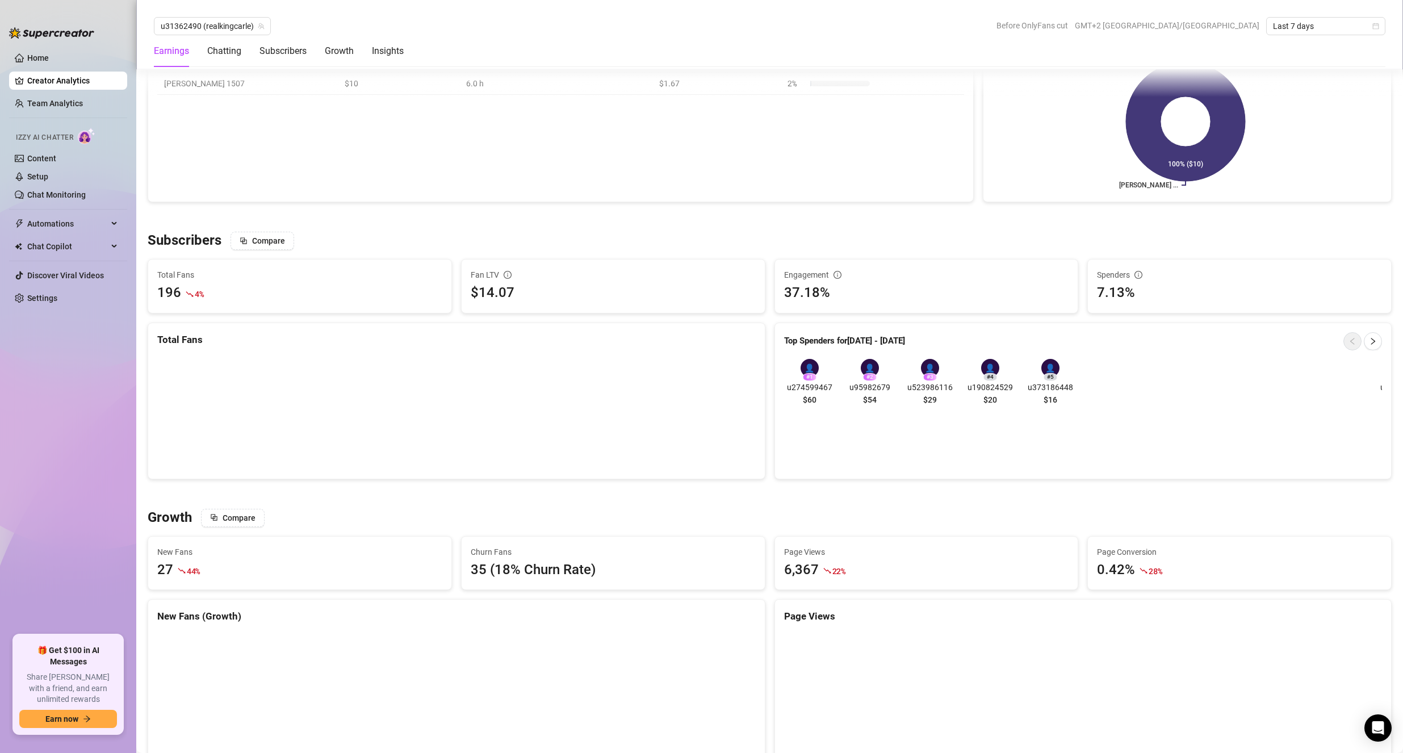
scroll to position [795, 0]
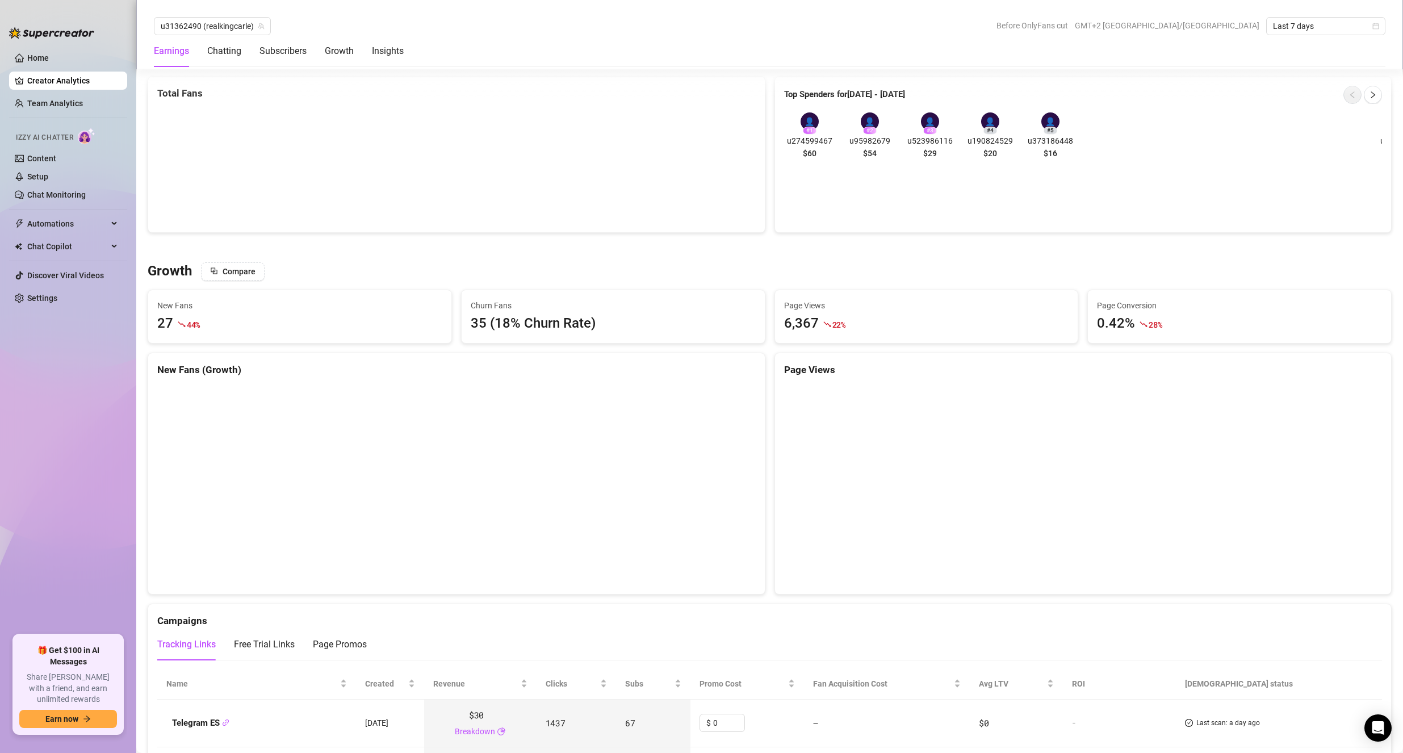
click at [886, 289] on div "Growth Compare New Fans 27 44 % Churn Fans 35 (18% Churn Rate) Page Views 6,367…" at bounding box center [769, 548] width 1253 height 572
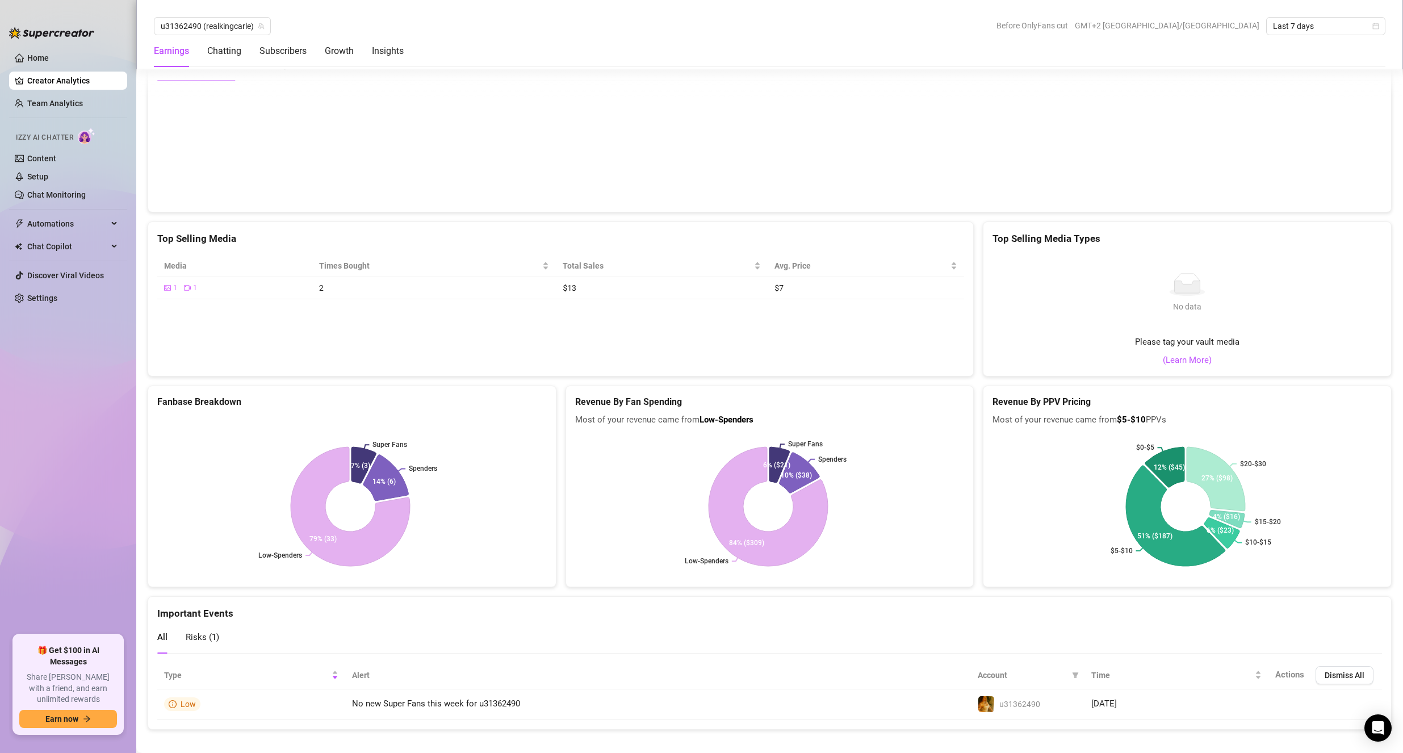
scroll to position [1711, 0]
